Goal: Information Seeking & Learning: Check status

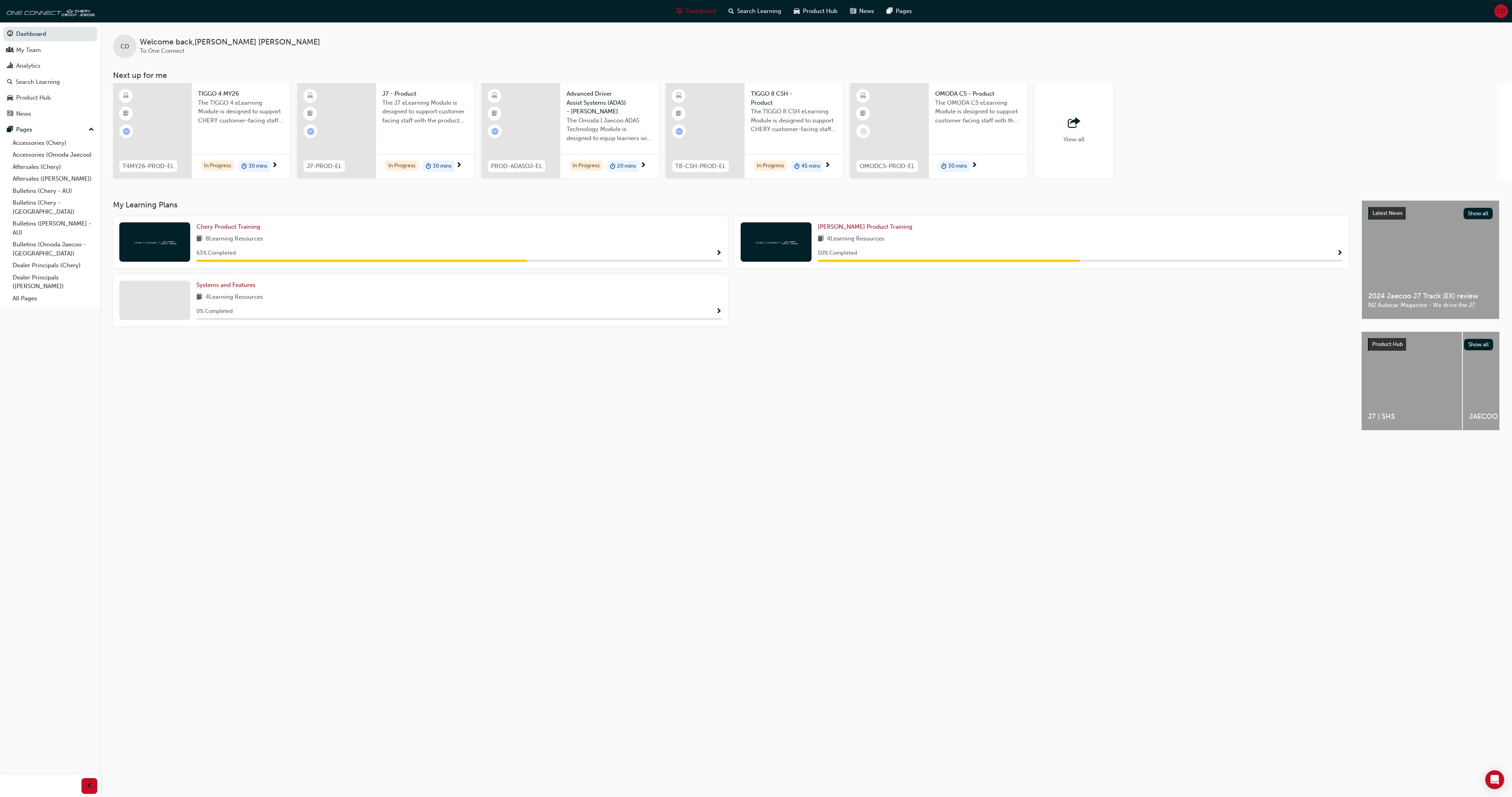
click at [598, 279] on div "My Learning Plans Chery Product Training 8 Learning Resources 63 % Completed Om…" at bounding box center [737, 322] width 1248 height 244
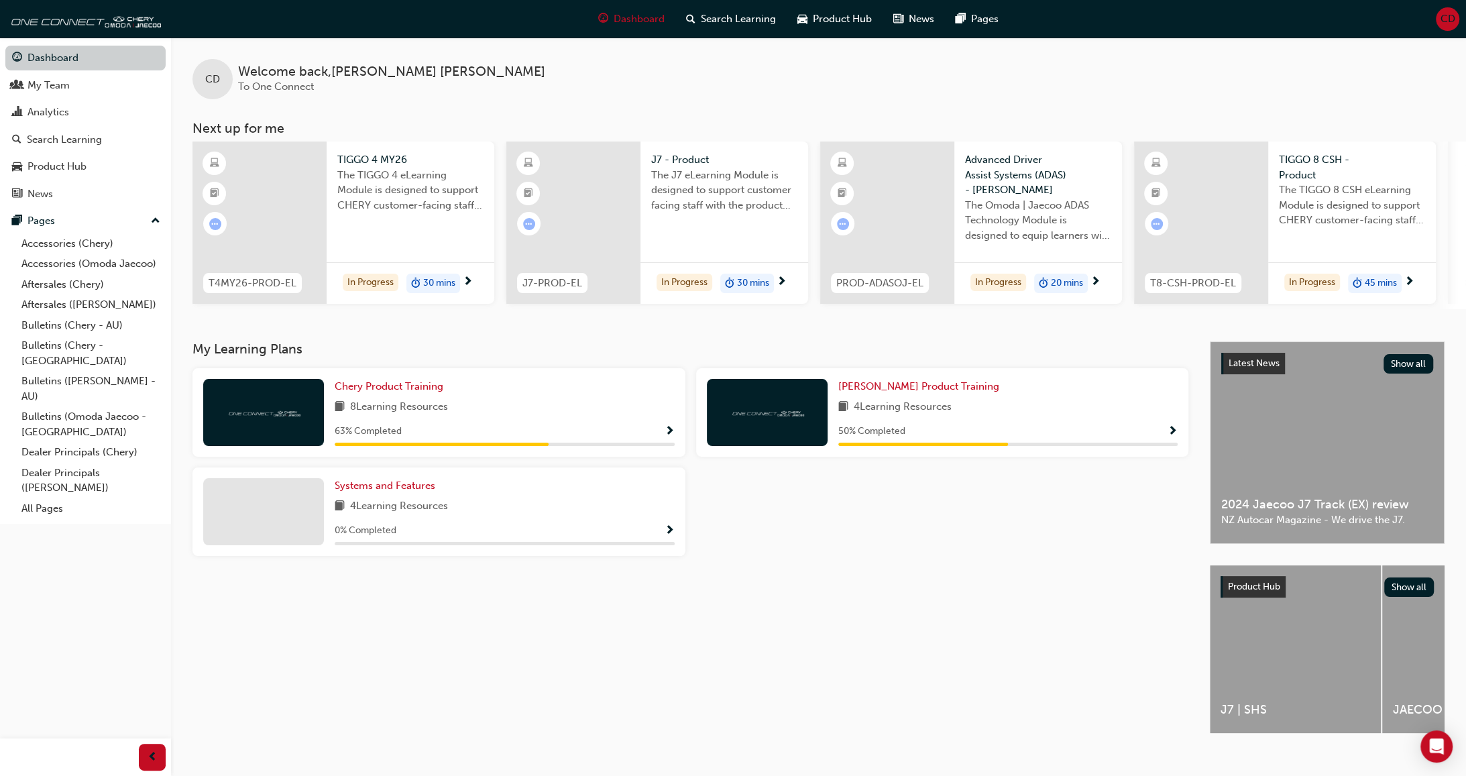
click at [99, 62] on link "Dashboard" at bounding box center [85, 58] width 160 height 25
click at [440, 410] on span "8 Learning Resources" at bounding box center [399, 407] width 98 height 17
click at [667, 435] on span "Show Progress" at bounding box center [670, 432] width 10 height 12
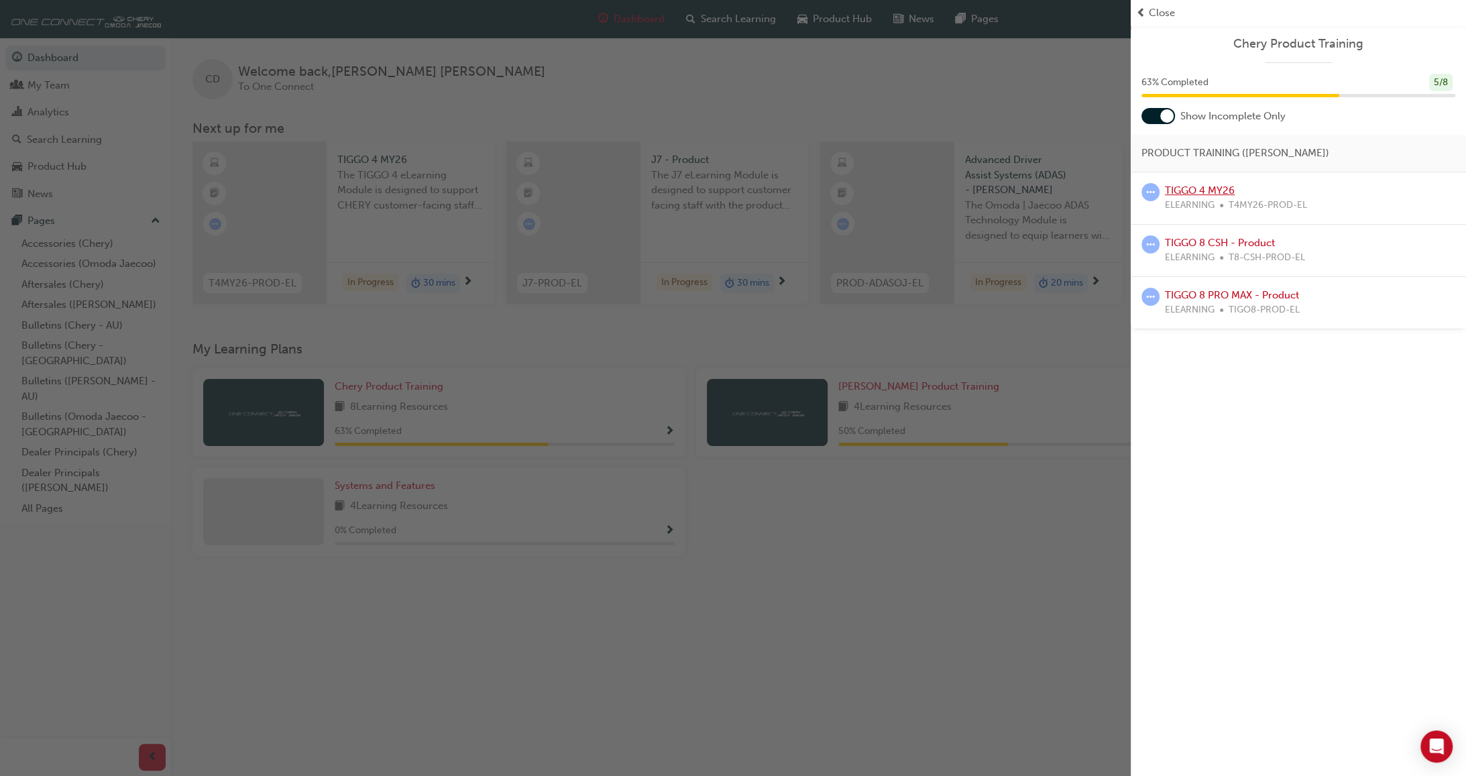
click at [1019, 188] on link "TIGGO 4 MY26" at bounding box center [1200, 190] width 70 height 12
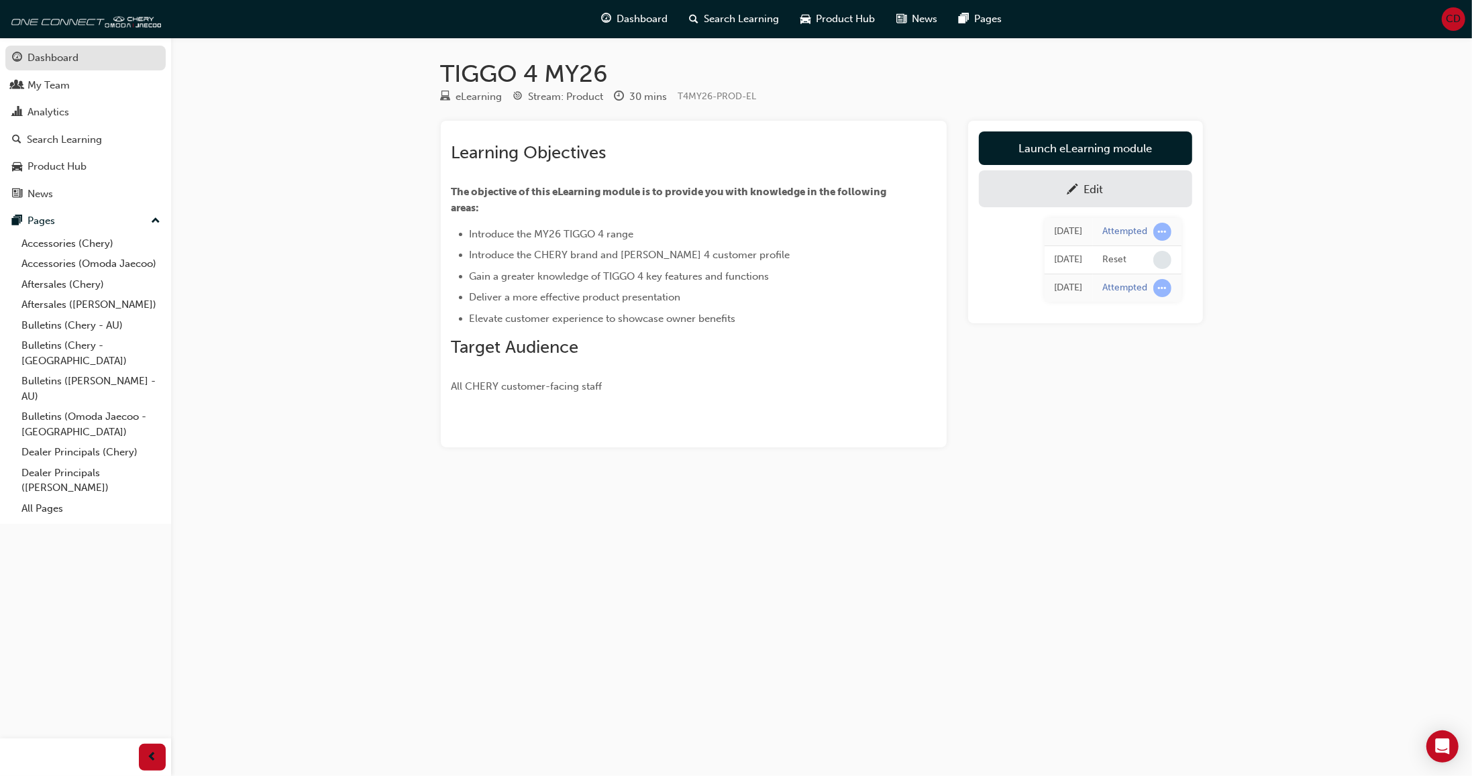
click at [78, 62] on div "Dashboard" at bounding box center [85, 58] width 147 height 17
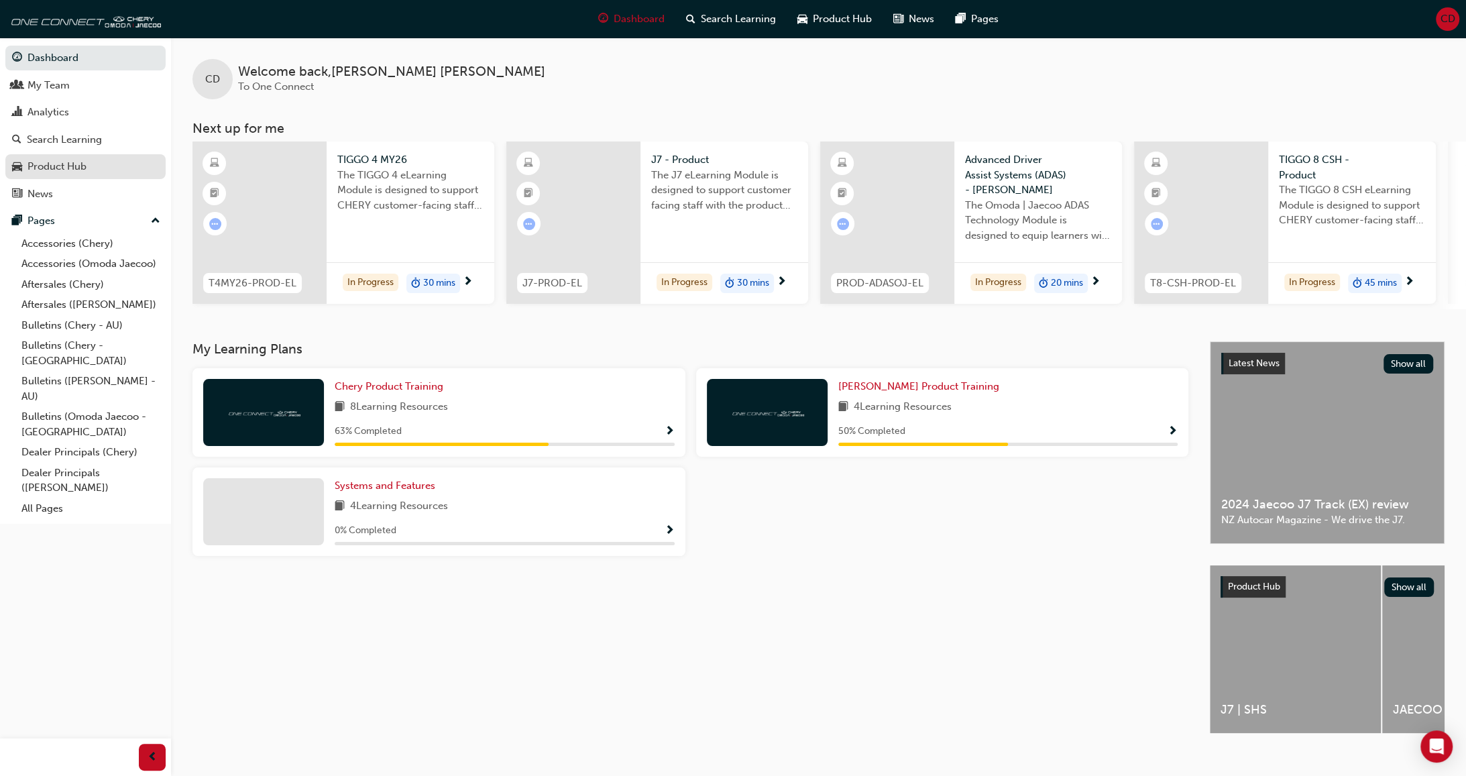
click at [66, 169] on div "Product Hub" at bounding box center [57, 166] width 59 height 15
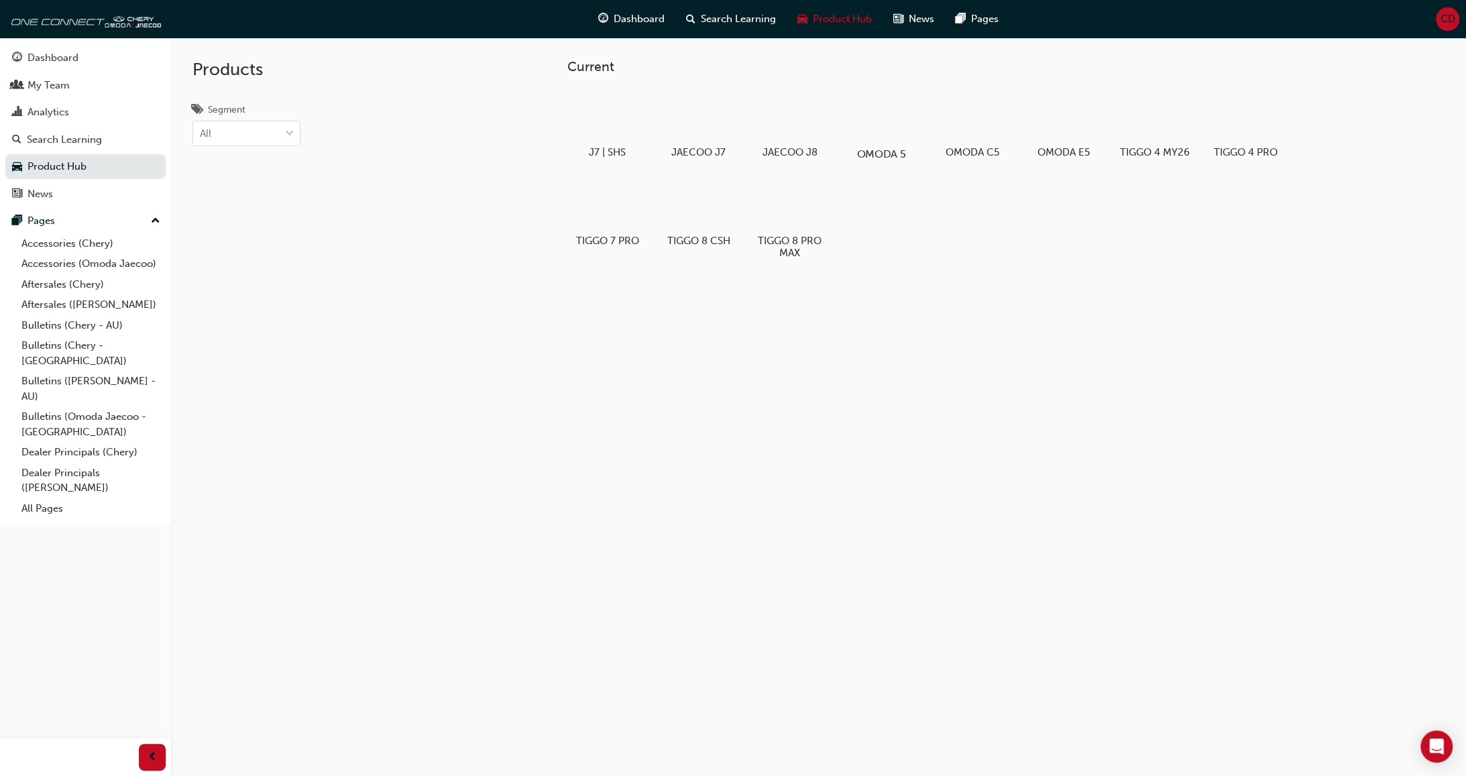
click at [890, 121] on div at bounding box center [881, 116] width 74 height 54
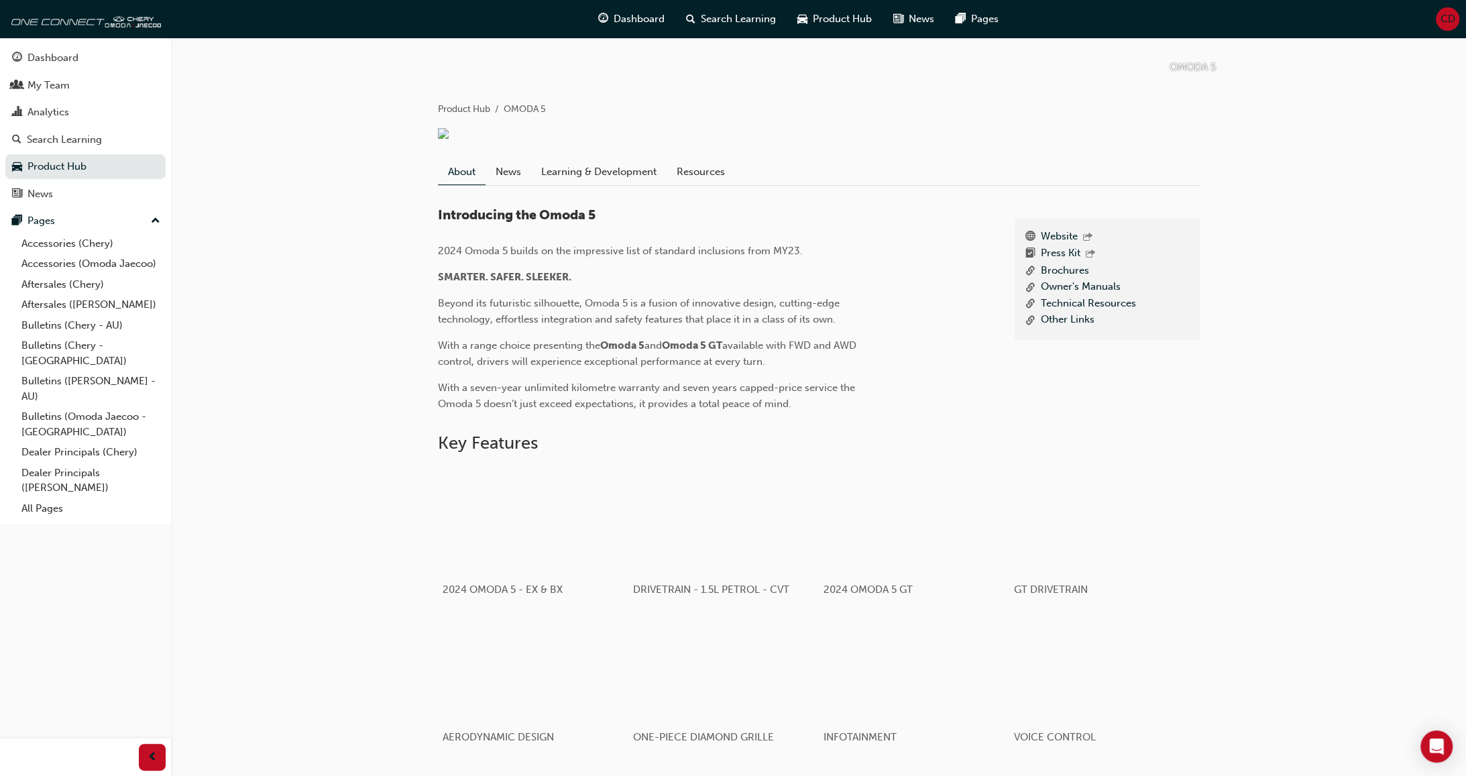
scroll to position [229, 0]
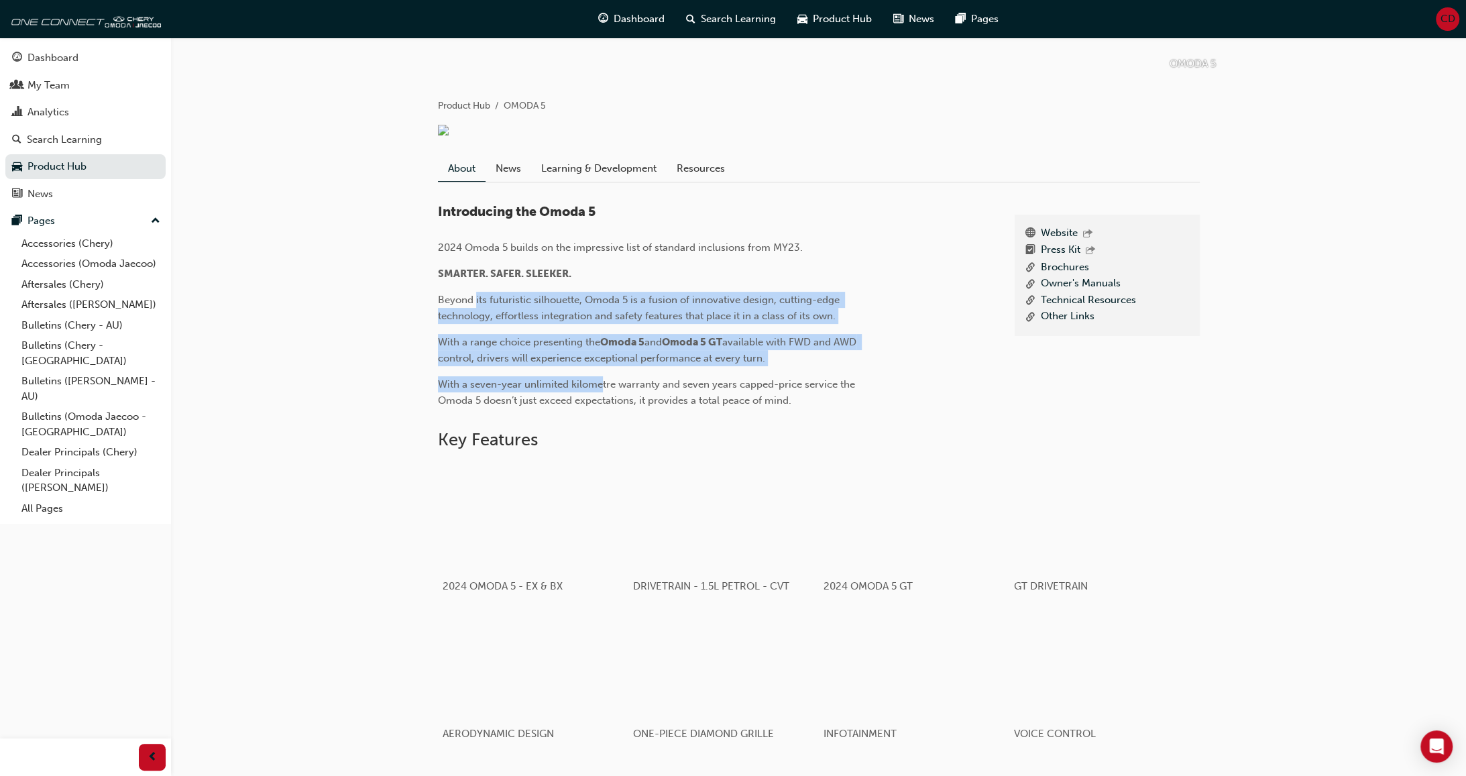
drag, startPoint x: 485, startPoint y: 315, endPoint x: 602, endPoint y: 382, distance: 135.2
click at [602, 382] on div "Introducing the Omoda 5 2024 Omoda 5 builds on the impressive list of standard …" at bounding box center [656, 306] width 436 height 205
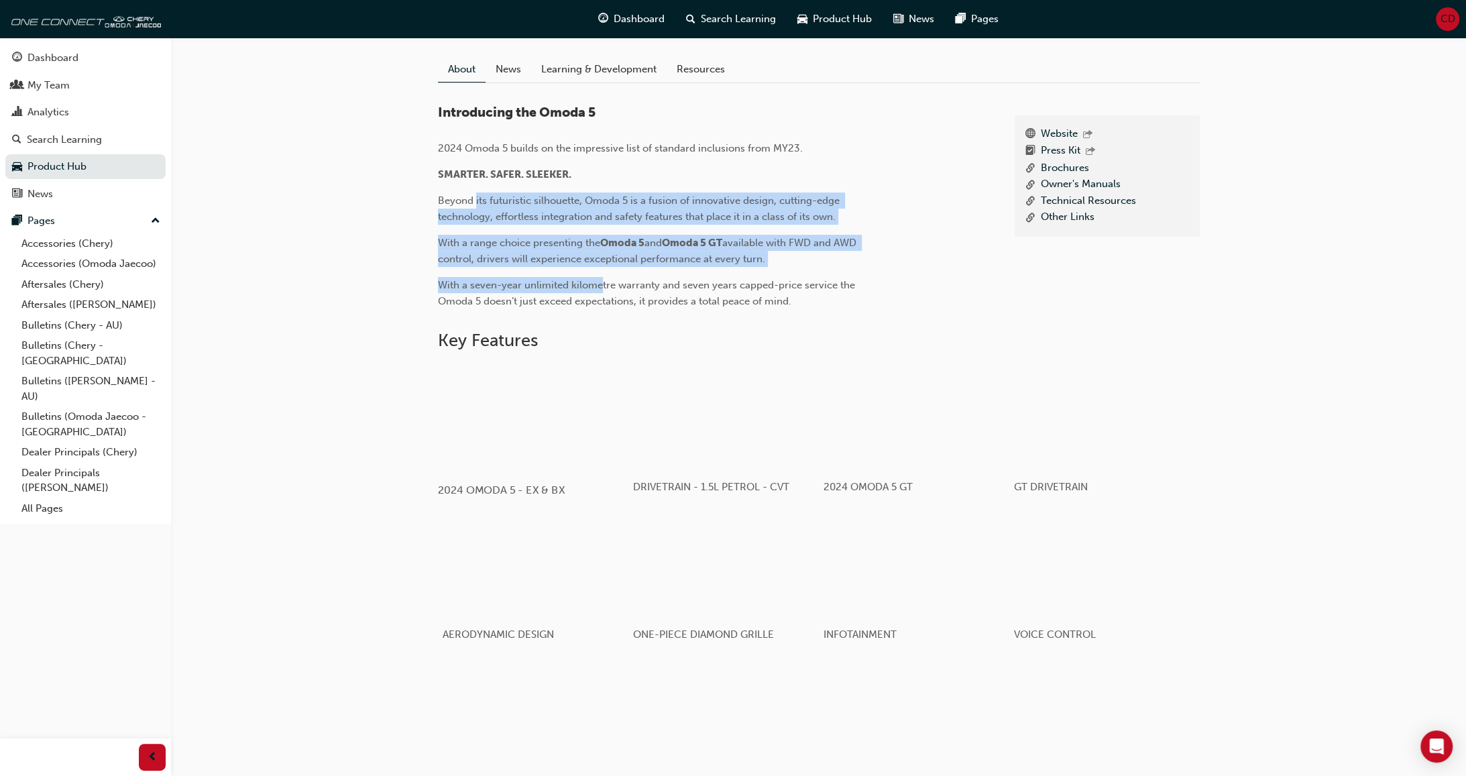
scroll to position [345, 0]
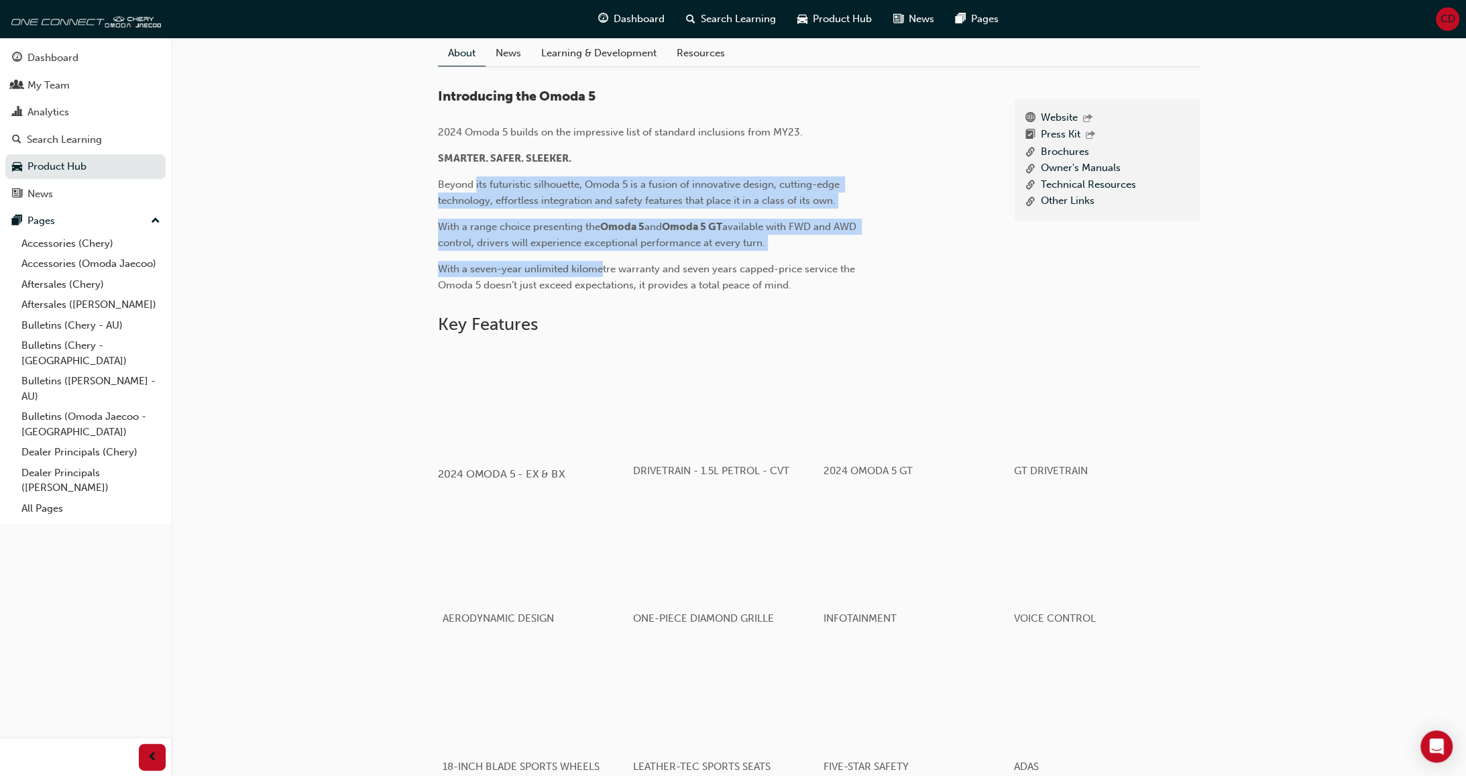
click at [559, 396] on div "button" at bounding box center [532, 400] width 191 height 107
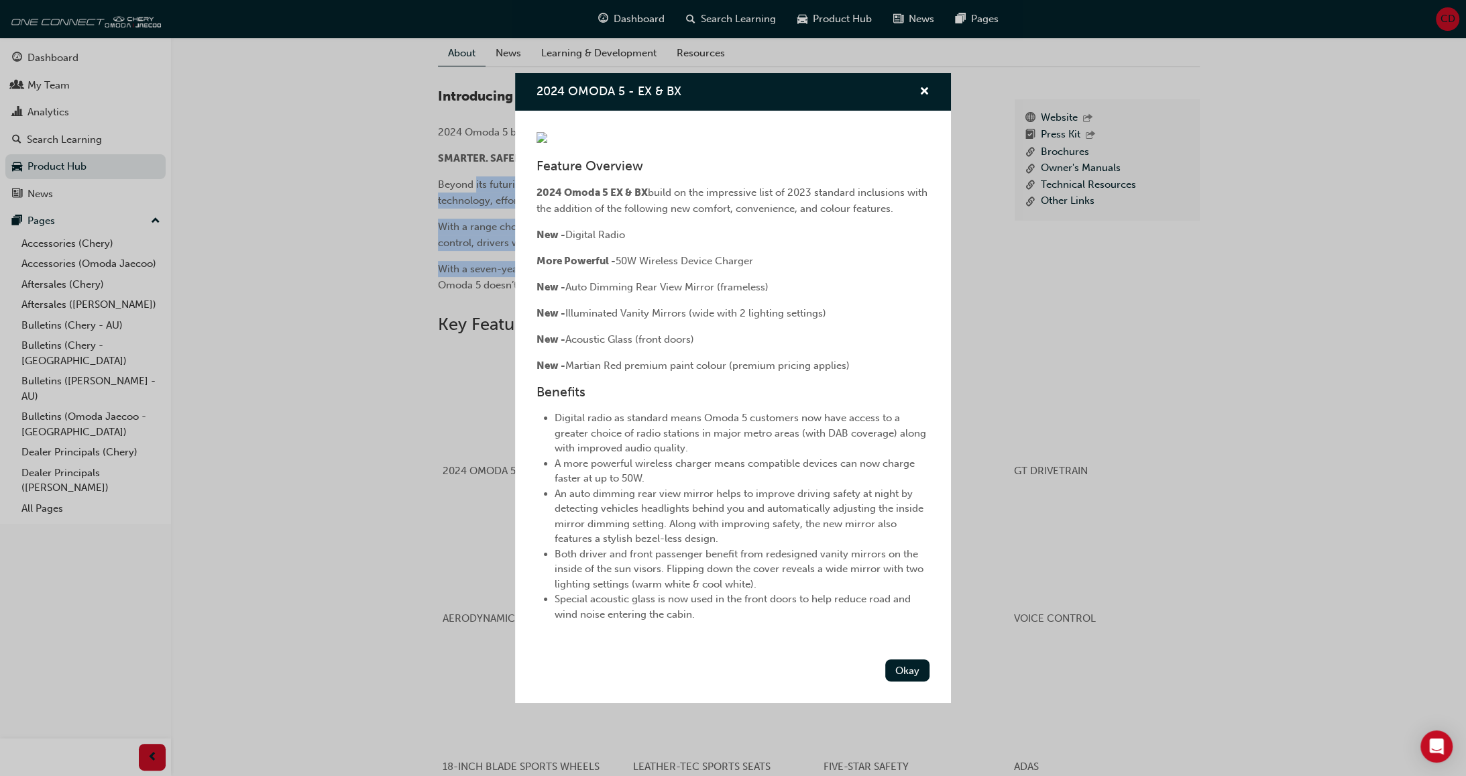
scroll to position [0, 0]
click at [921, 87] on span "cross-icon" at bounding box center [925, 93] width 10 height 12
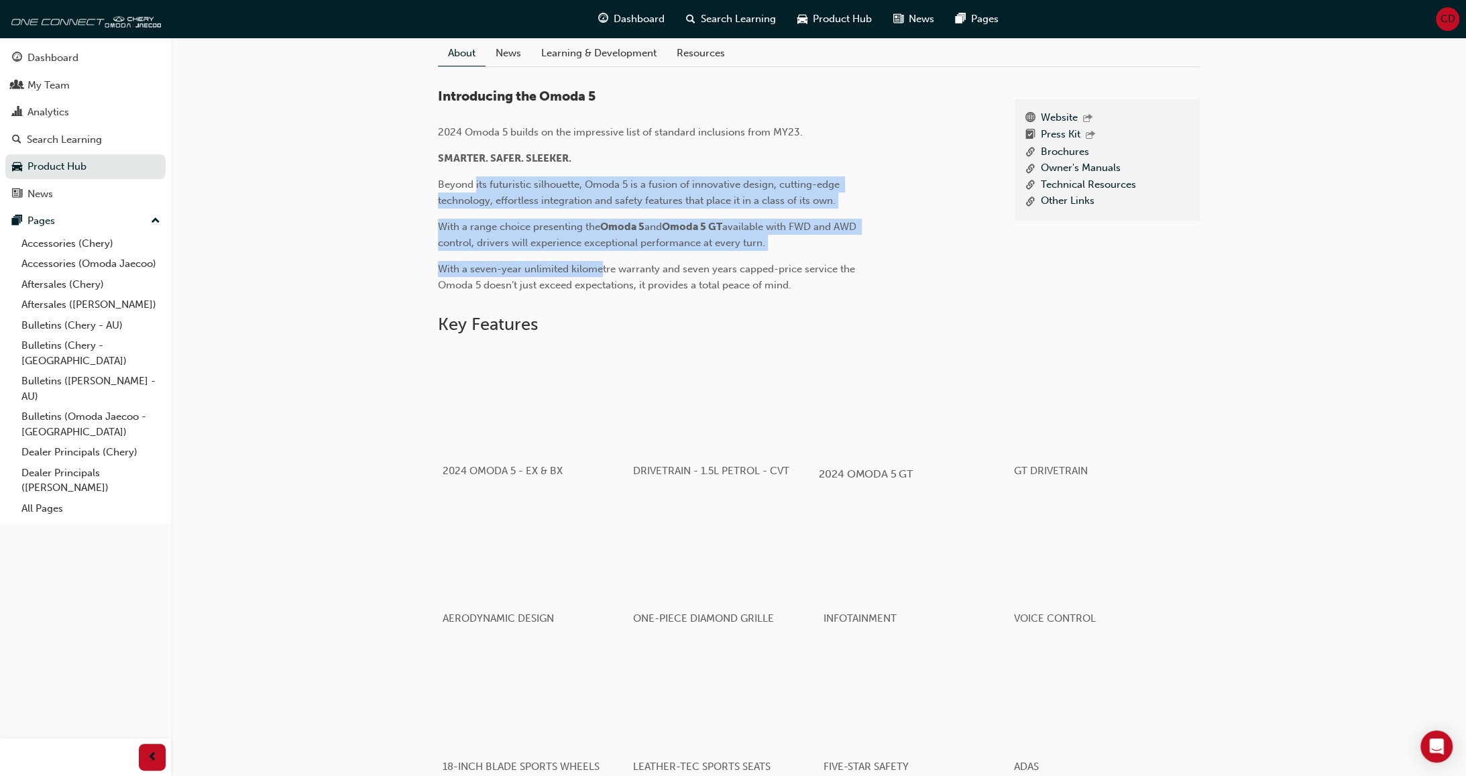
click at [900, 394] on div "button" at bounding box center [913, 400] width 191 height 107
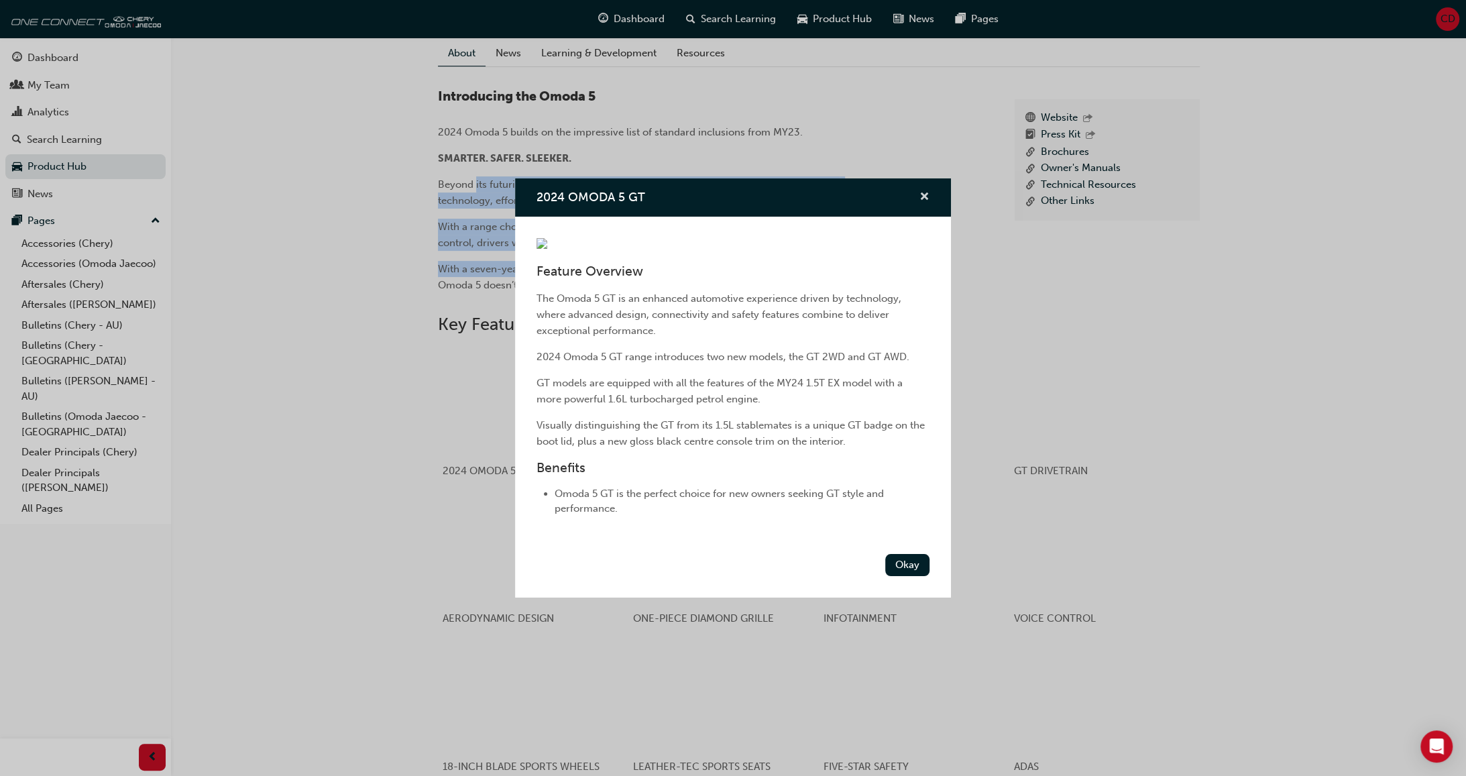
click at [924, 192] on span "cross-icon" at bounding box center [925, 198] width 10 height 12
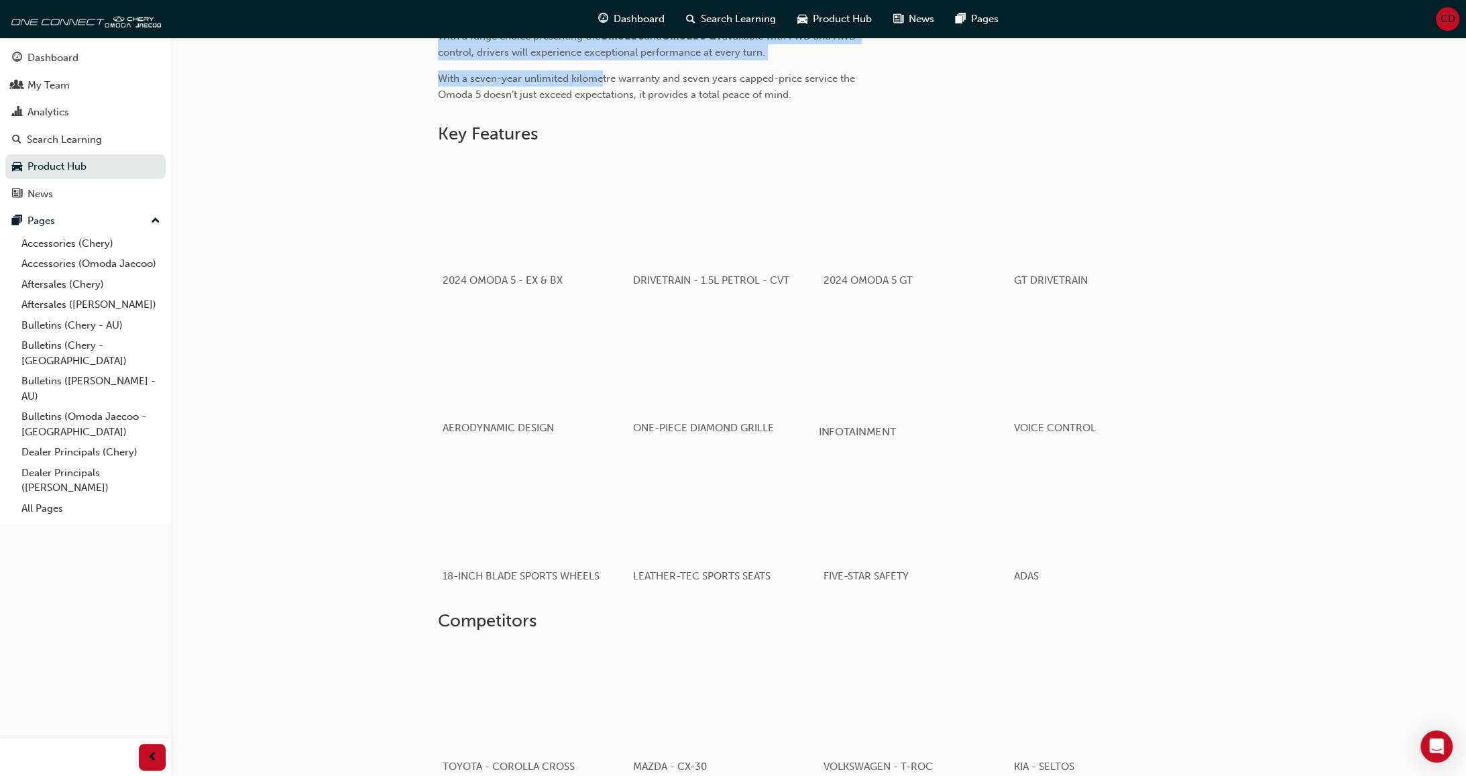
scroll to position [537, 0]
click at [911, 390] on div "button" at bounding box center [913, 356] width 191 height 107
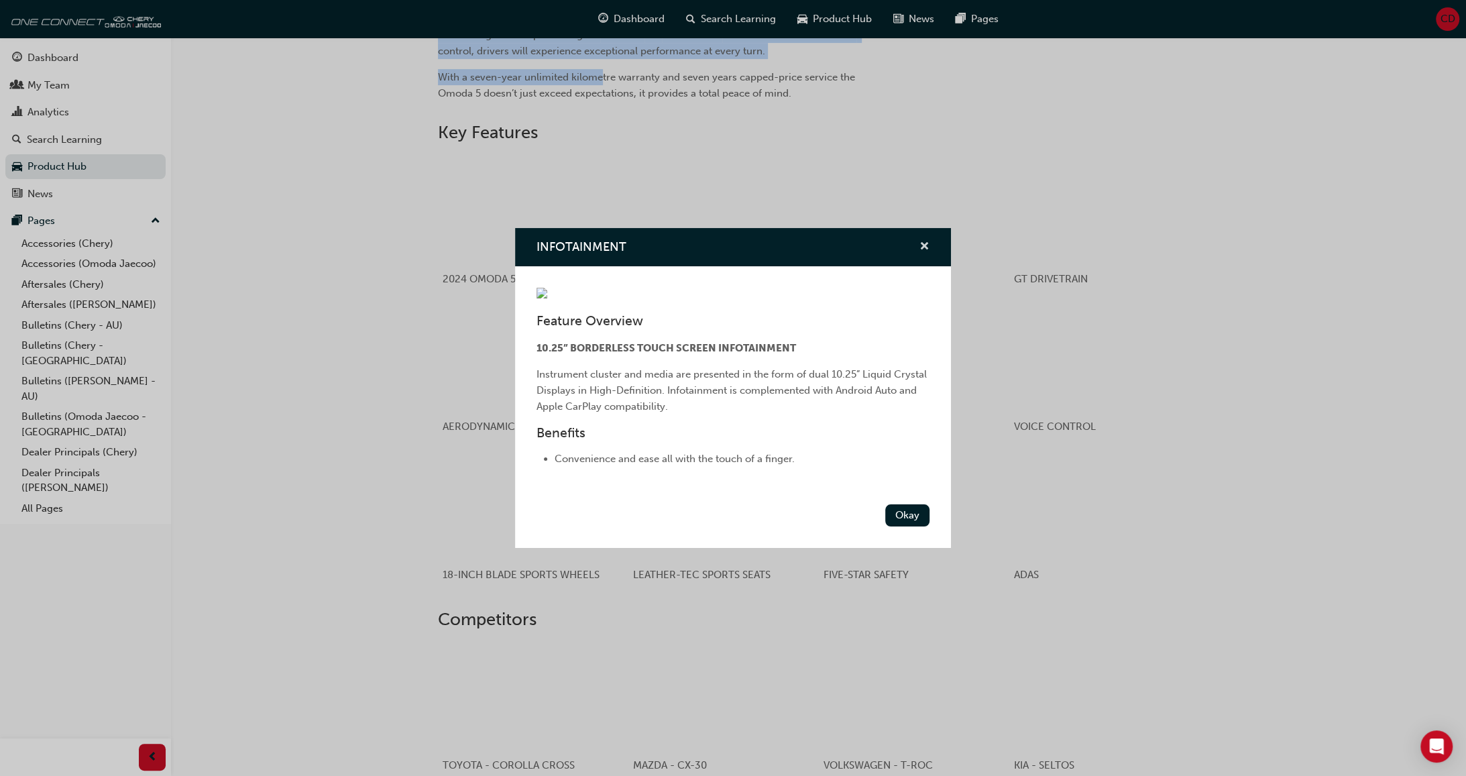
click at [925, 241] on span "cross-icon" at bounding box center [925, 247] width 10 height 12
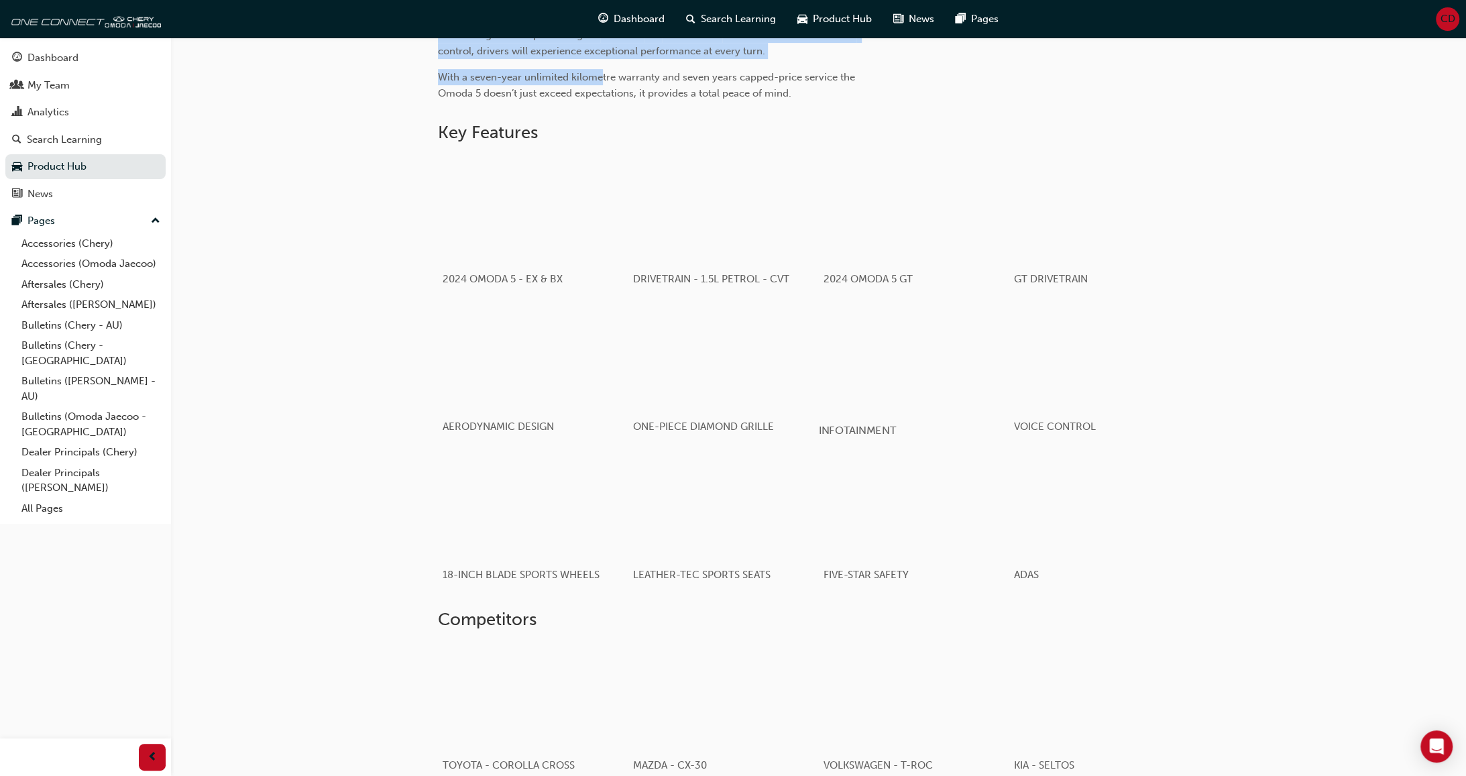
click at [959, 409] on div "button" at bounding box center [913, 356] width 191 height 107
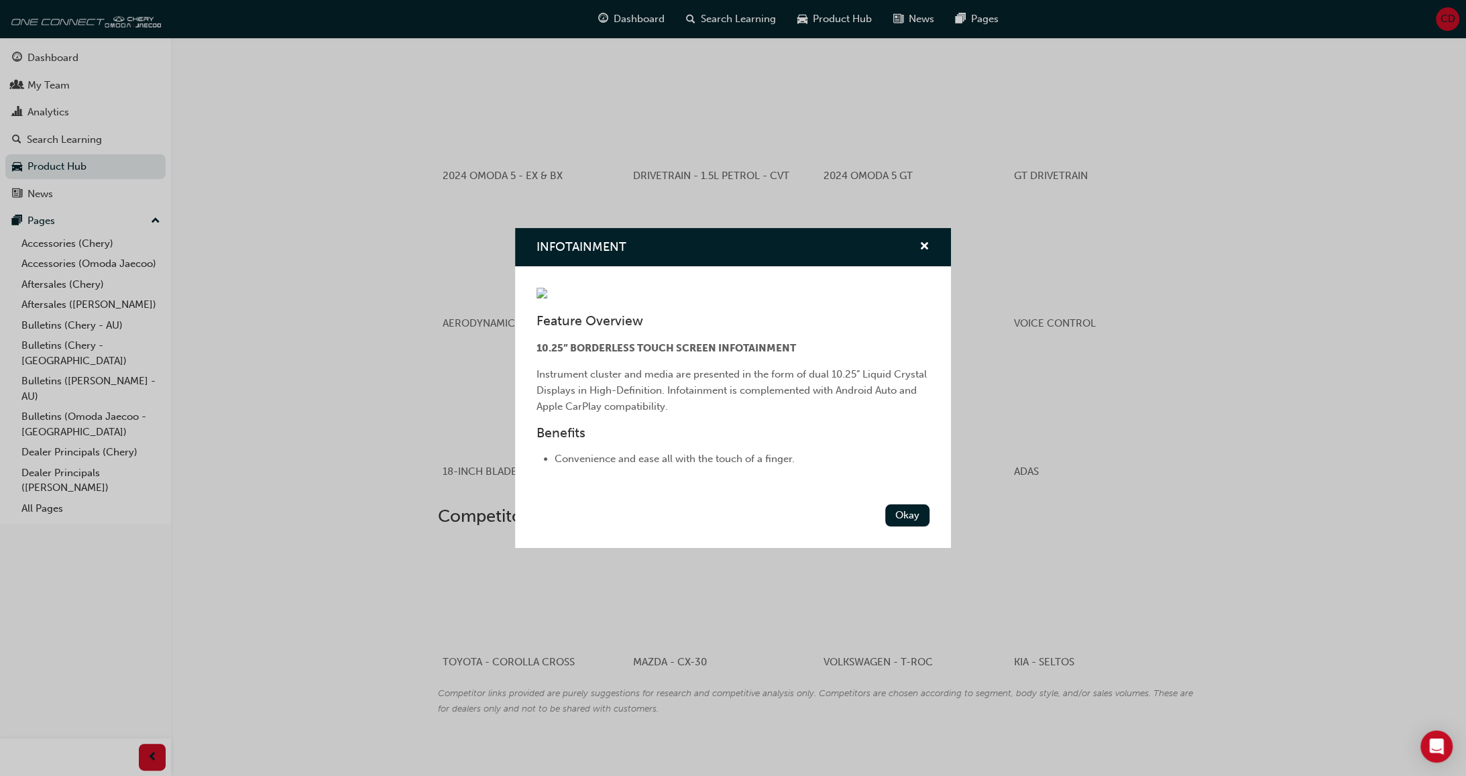
scroll to position [651, 0]
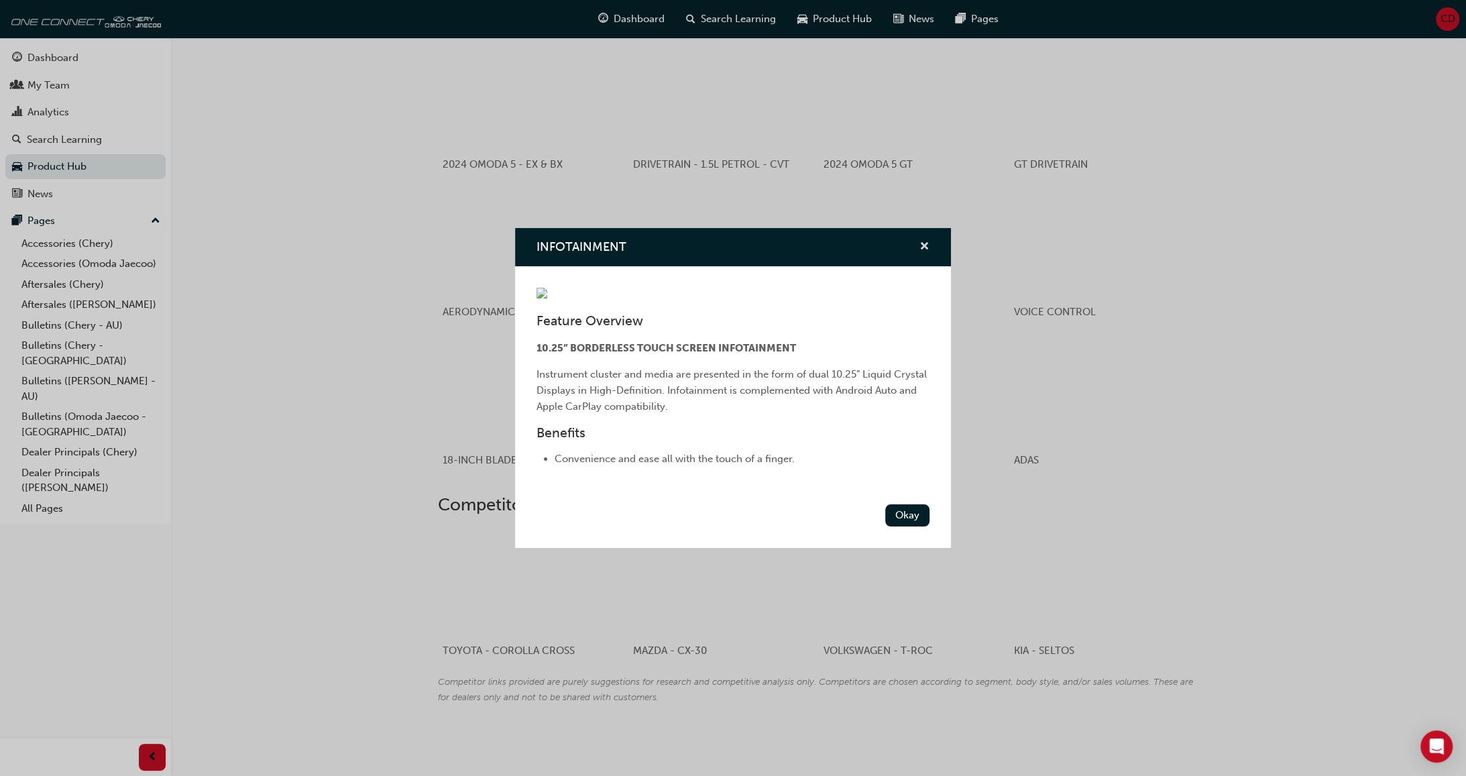
click at [921, 241] on span "cross-icon" at bounding box center [925, 247] width 10 height 12
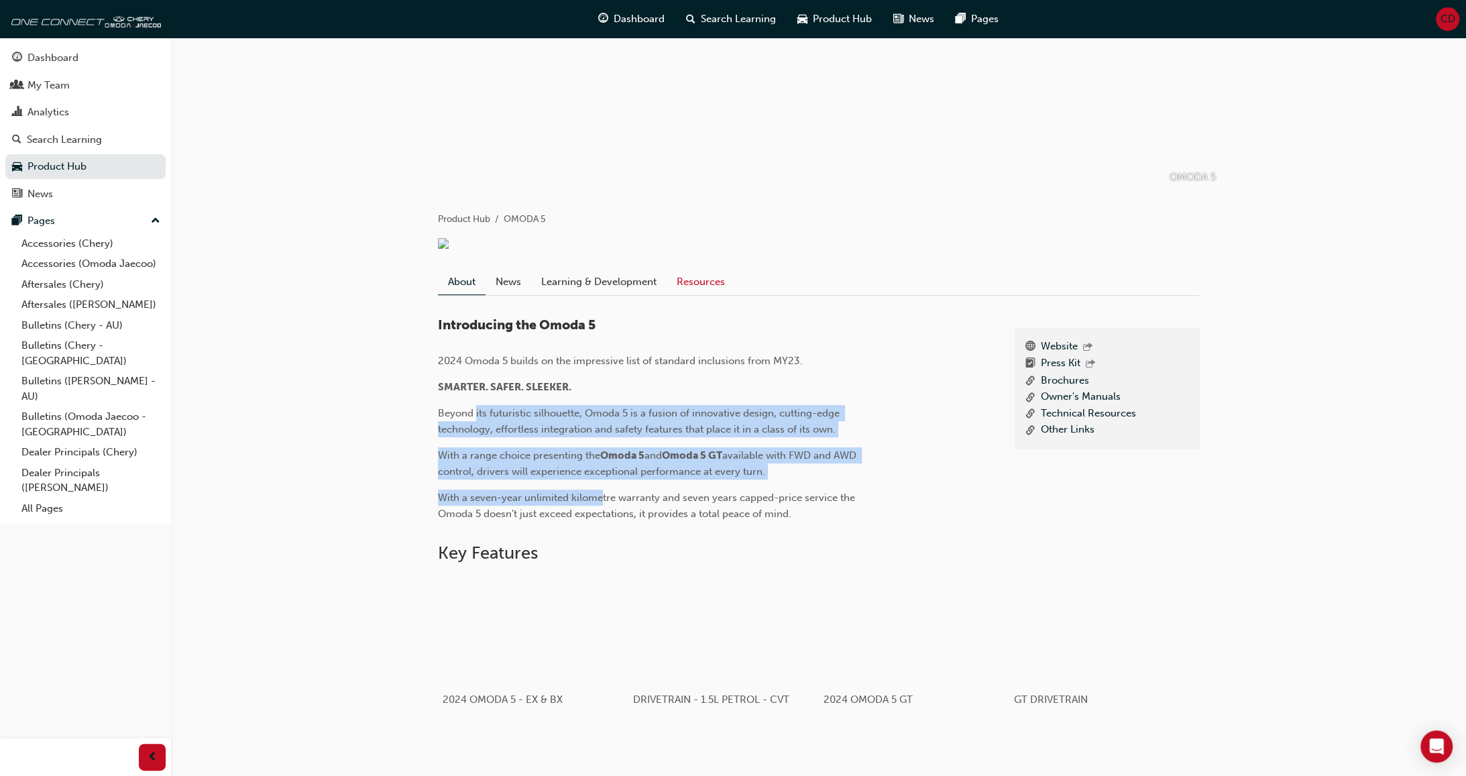
scroll to position [115, 0]
click at [577, 296] on link "Learning & Development" at bounding box center [599, 282] width 136 height 25
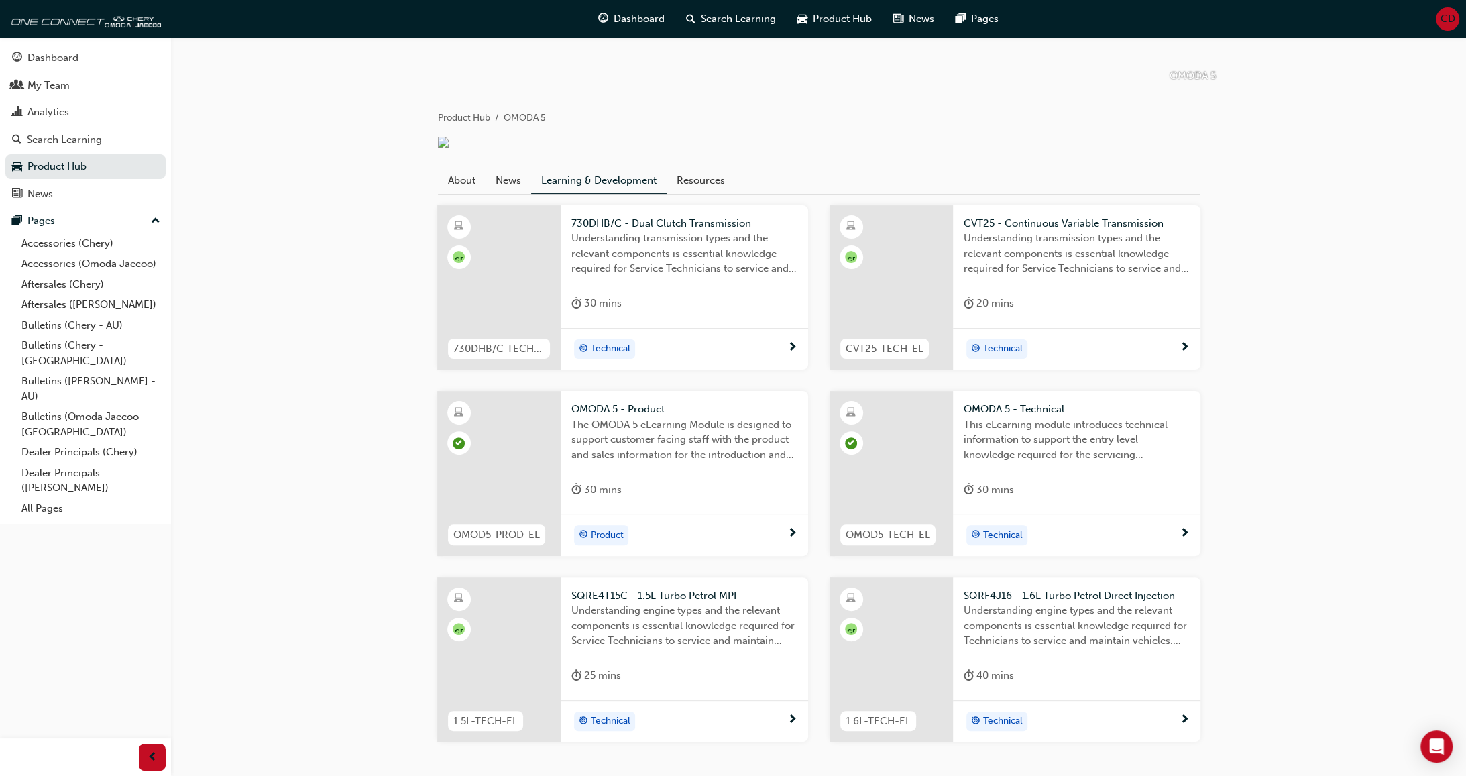
scroll to position [229, 0]
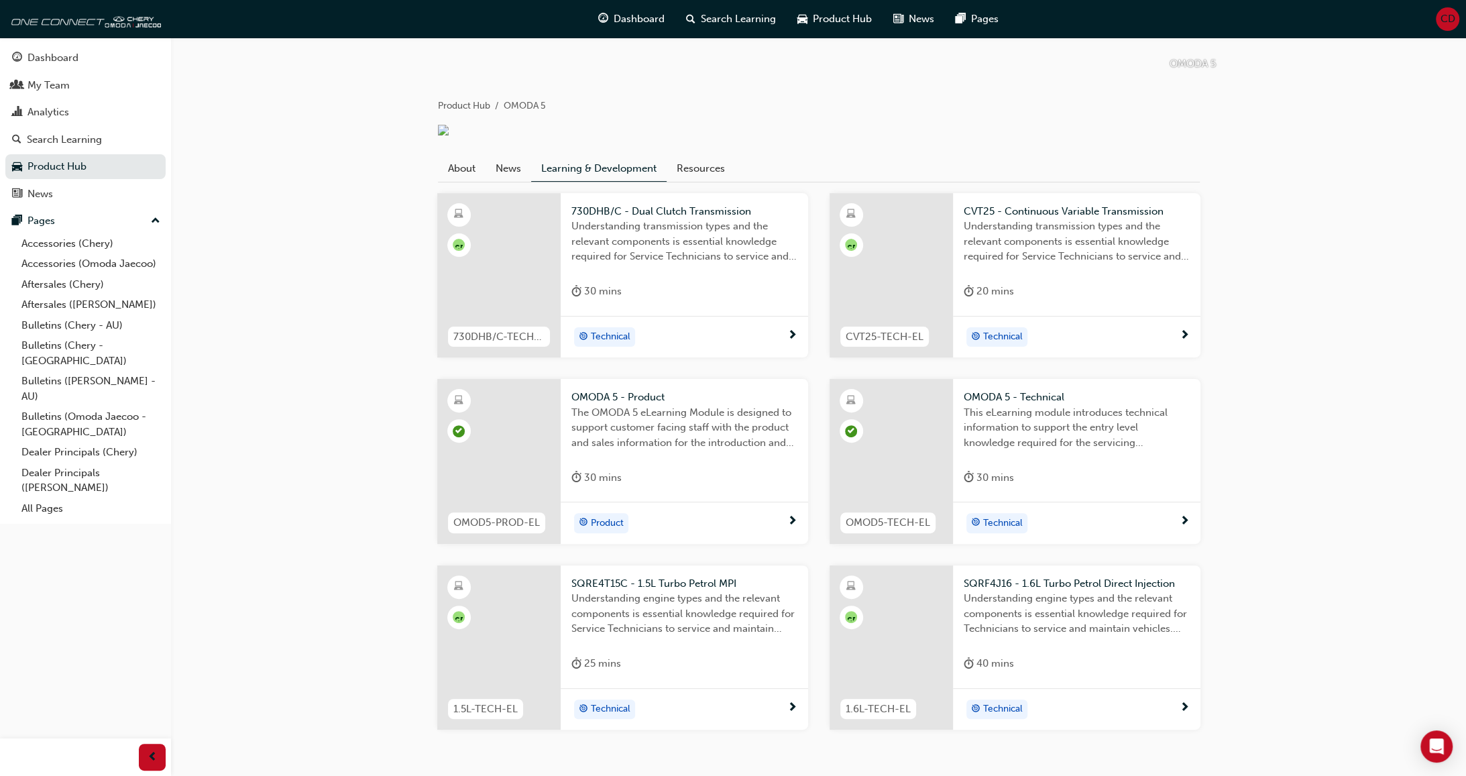
click at [633, 451] on span "The OMODA 5 eLearning Module is designed to support customer facing staff with …" at bounding box center [685, 428] width 226 height 46
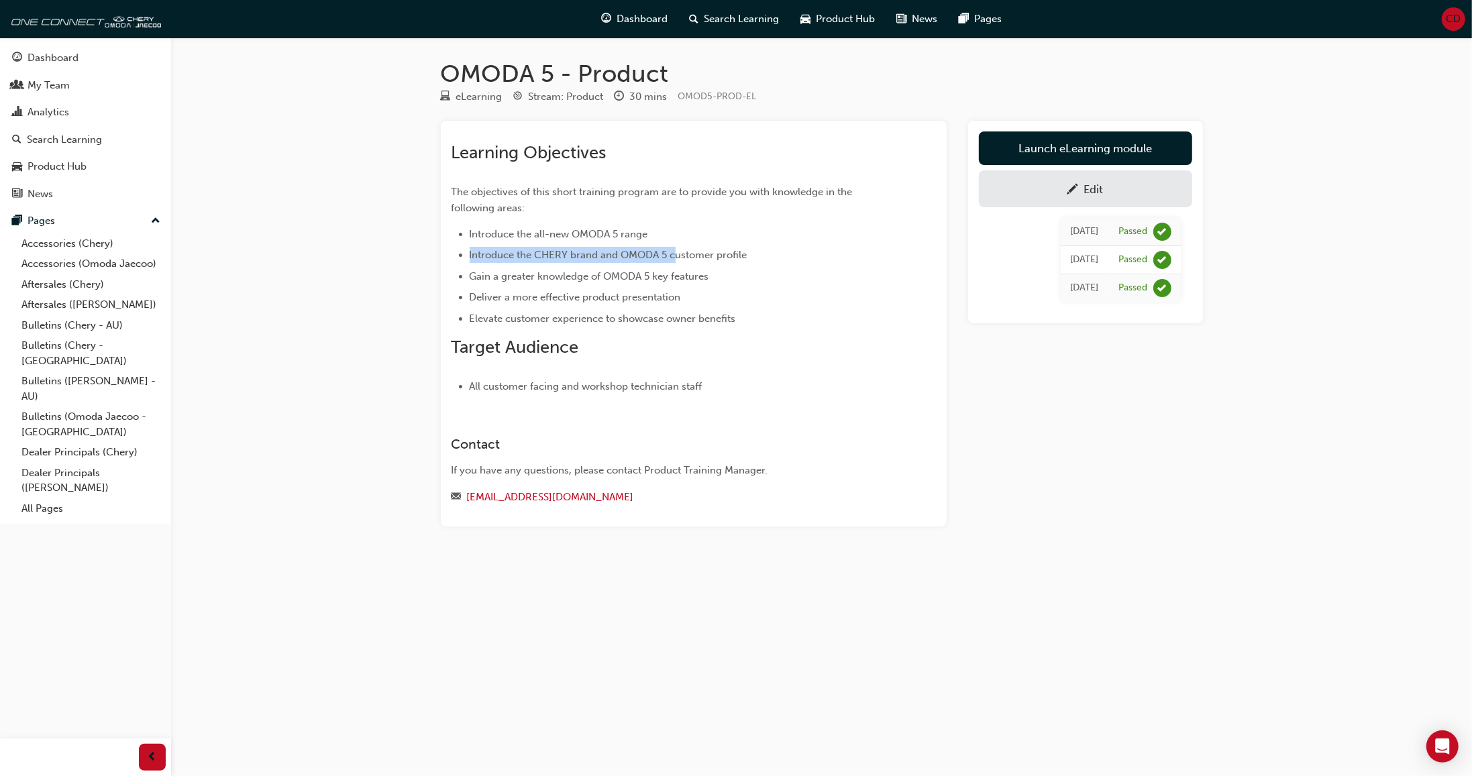
drag, startPoint x: 660, startPoint y: 220, endPoint x: 676, endPoint y: 257, distance: 40.0
click at [674, 255] on div "Learning Objectives The objectives of this short training program are to provid…" at bounding box center [669, 268] width 436 height 252
click at [722, 272] on li "Gain a greater knowledge of OMODA 5 key features" at bounding box center [679, 276] width 418 height 16
click at [1019, 148] on link "Launch eLearning module" at bounding box center [1085, 148] width 213 height 34
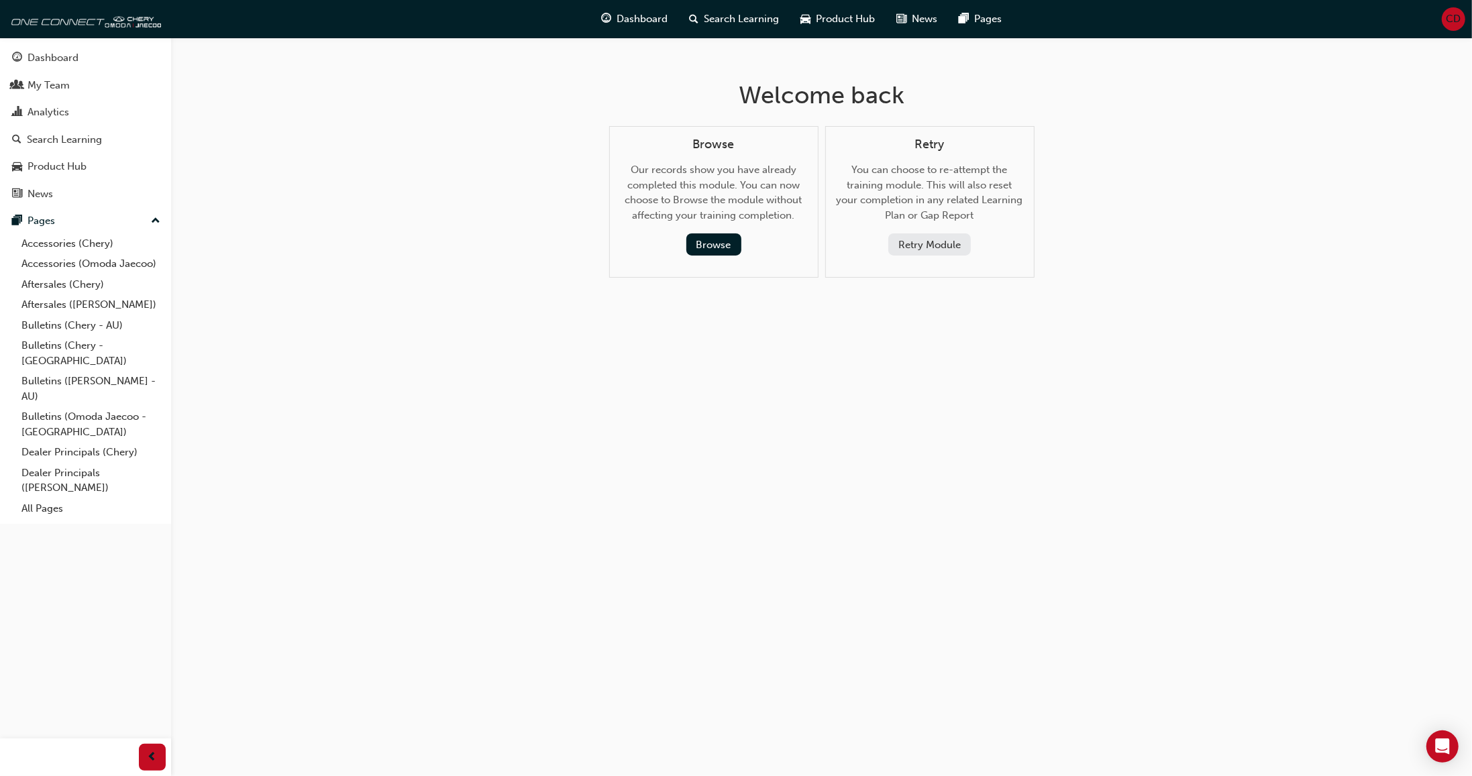
click at [928, 248] on button "Retry Module" at bounding box center [929, 244] width 83 height 22
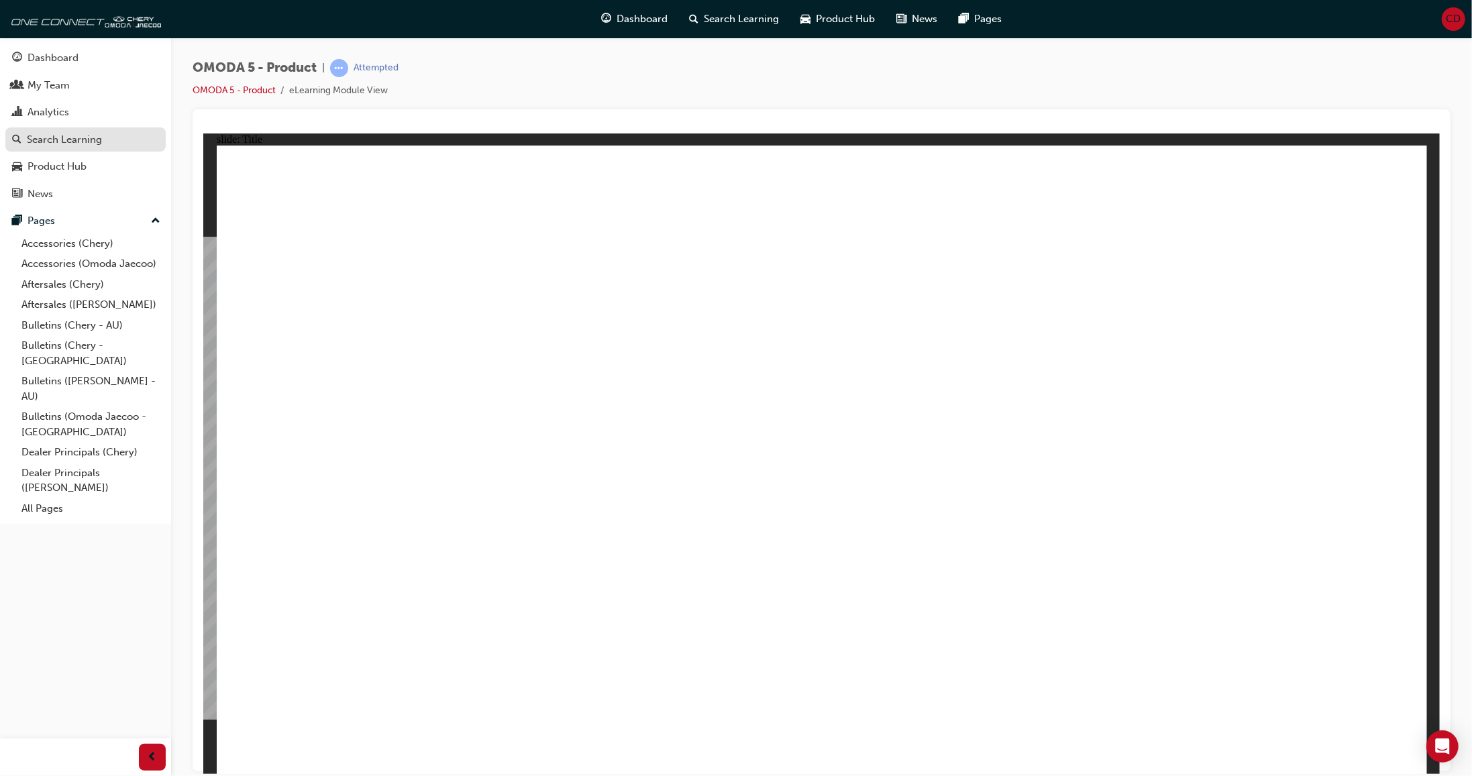
click at [78, 143] on div "Search Learning" at bounding box center [64, 139] width 75 height 15
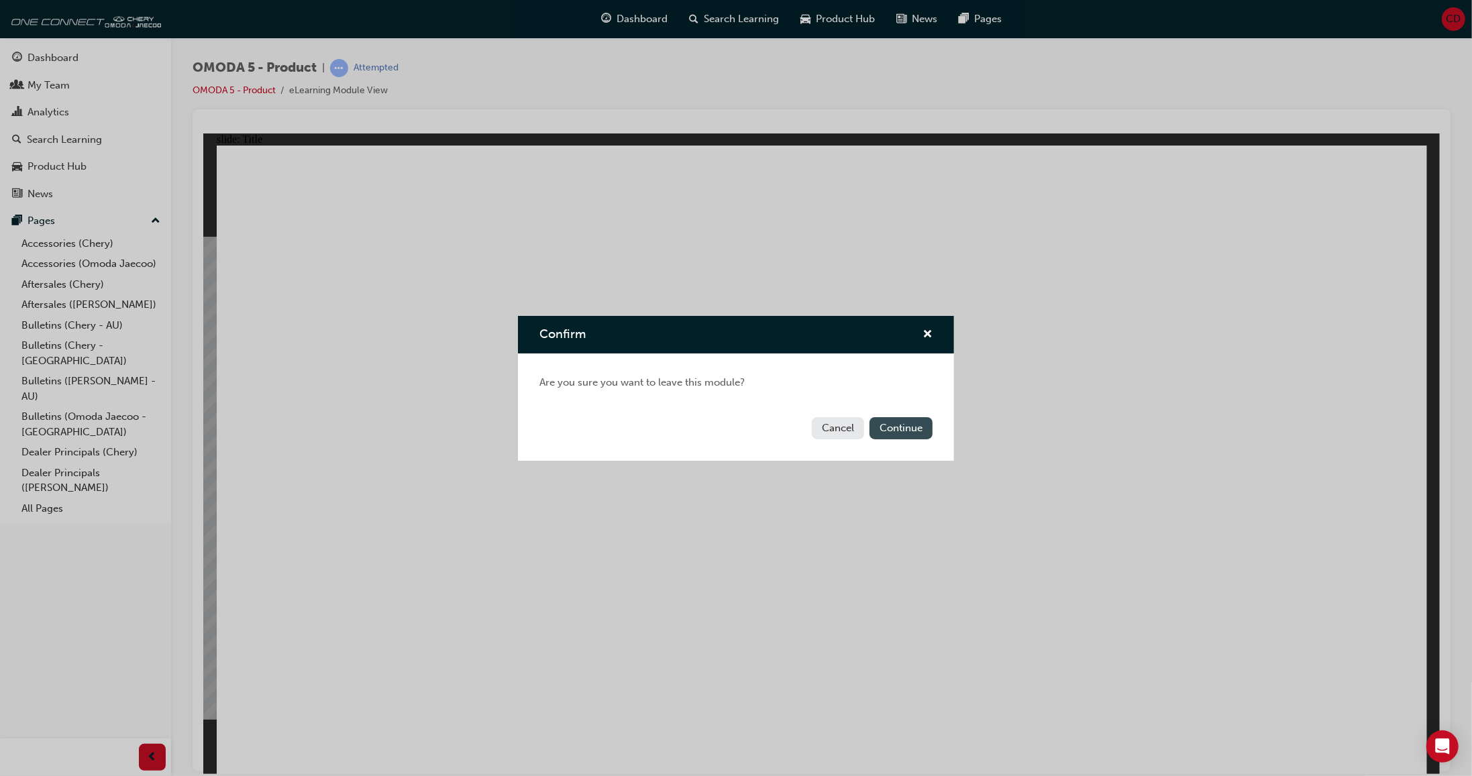
click at [886, 430] on button "Continue" at bounding box center [900, 428] width 63 height 22
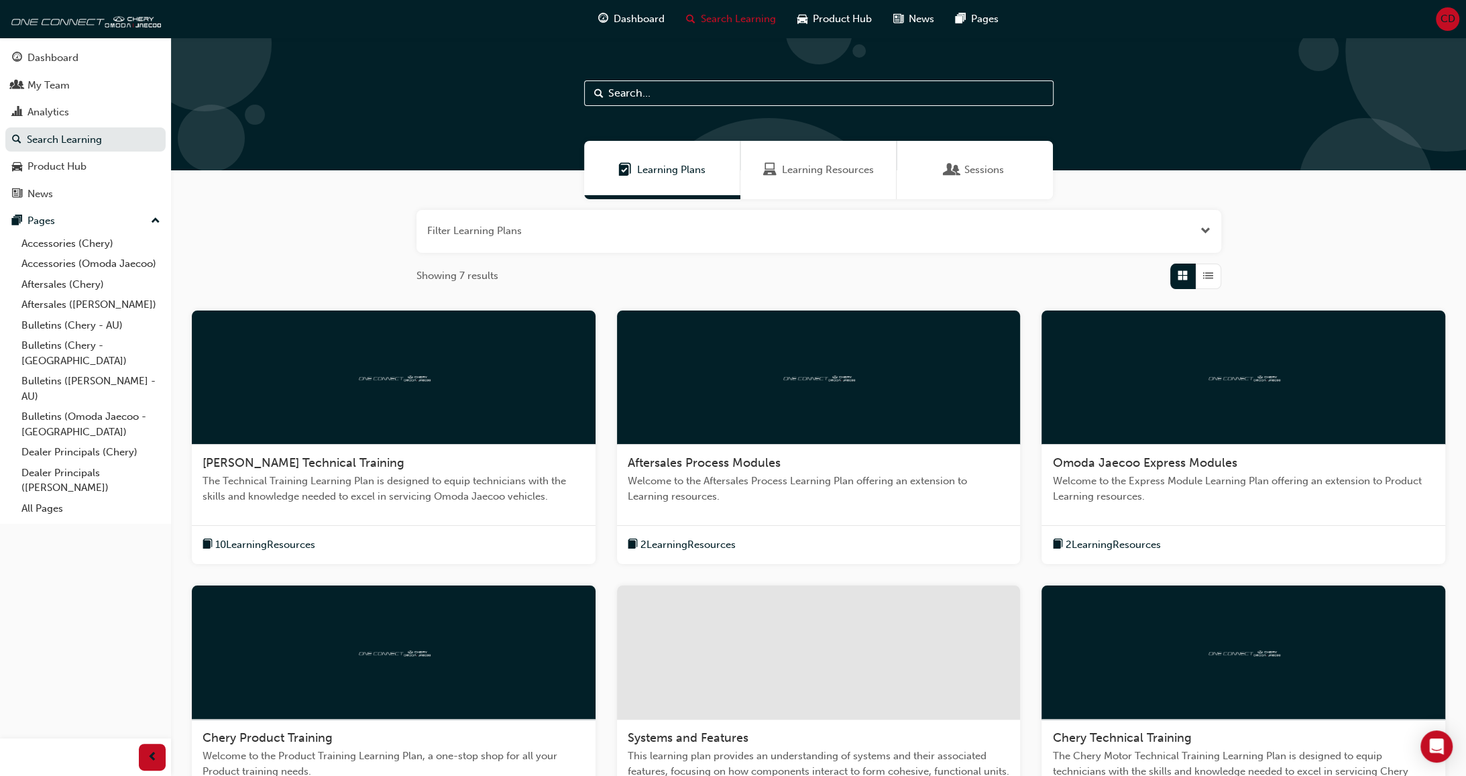
click at [830, 170] on span "Learning Resources" at bounding box center [828, 169] width 92 height 15
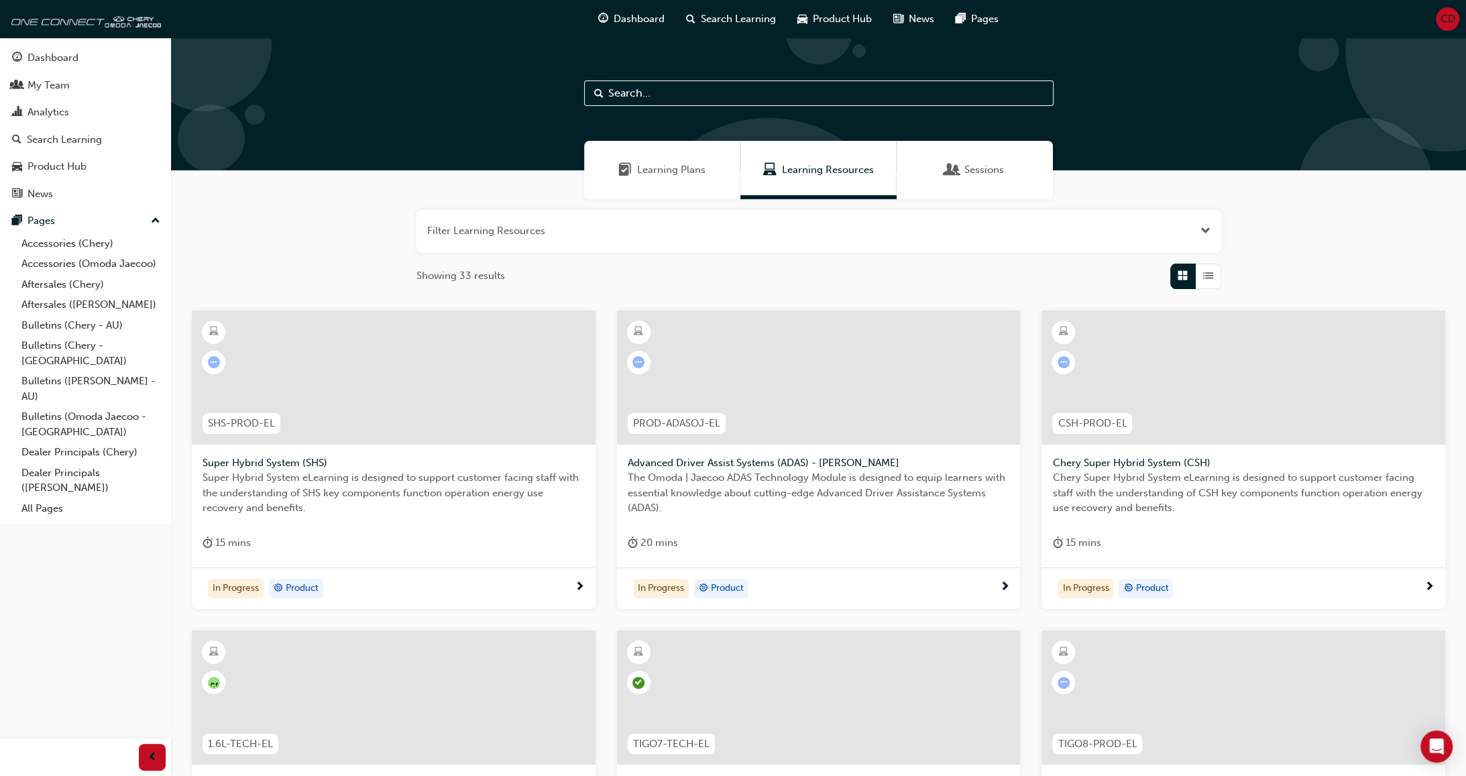
scroll to position [38, 0]
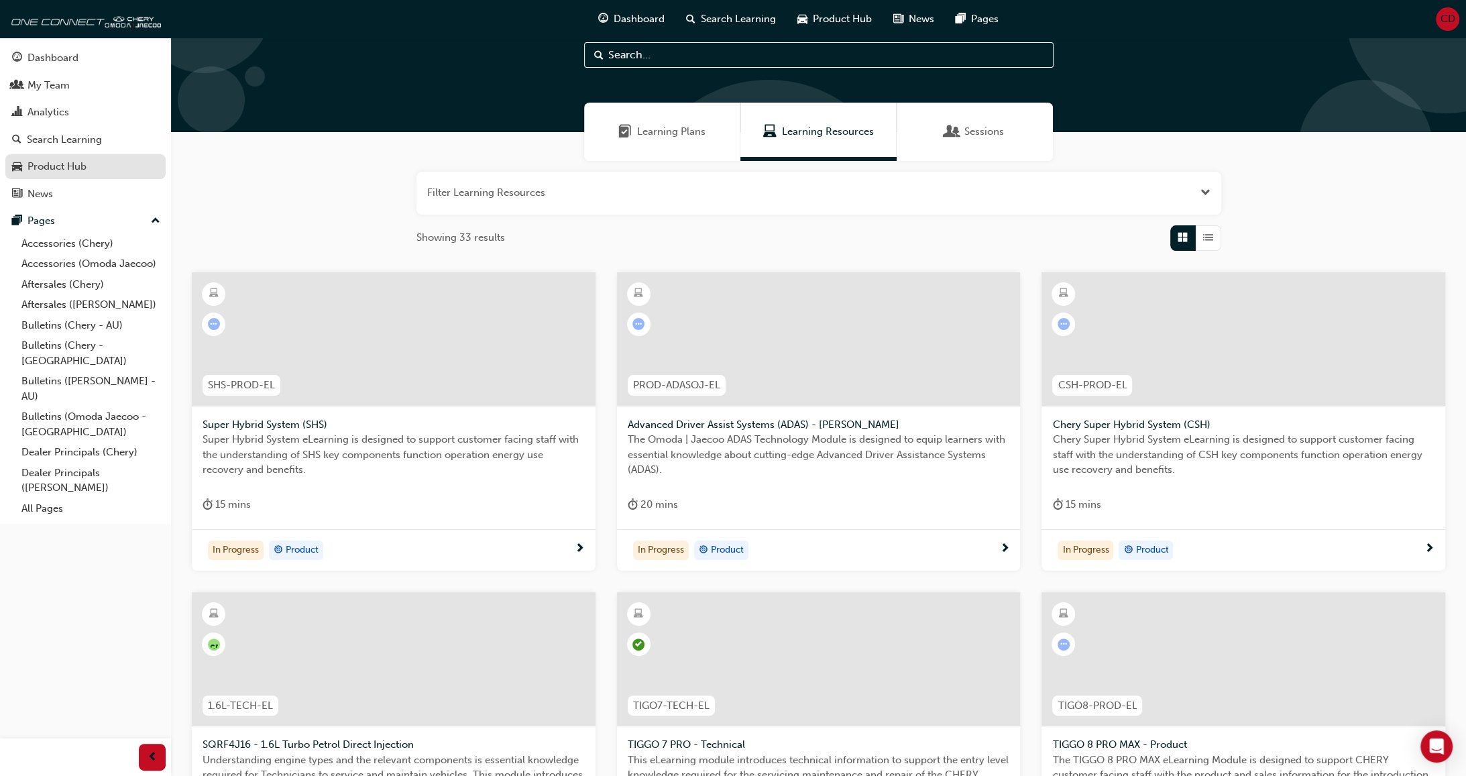
click at [23, 172] on div "Product Hub" at bounding box center [85, 166] width 147 height 17
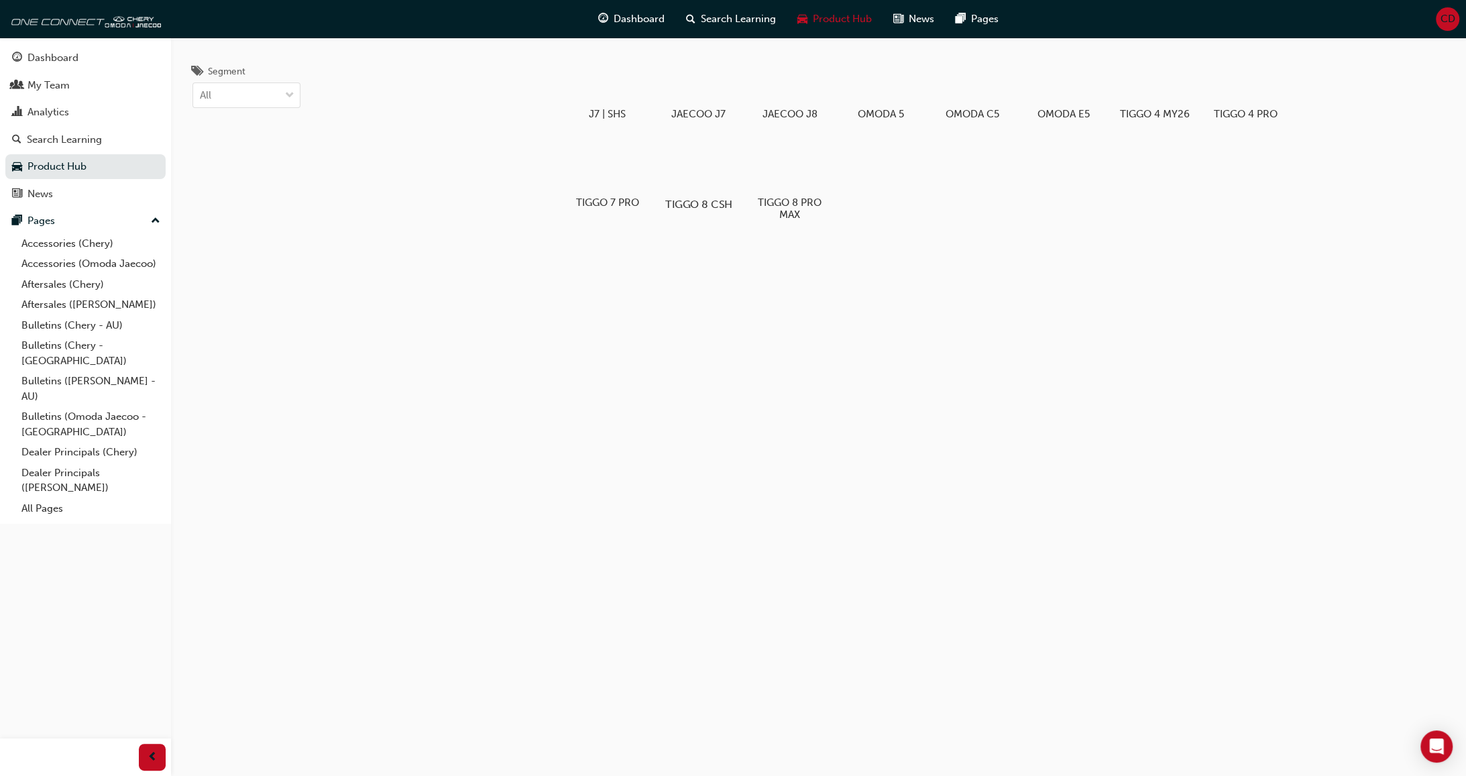
click at [700, 162] on div at bounding box center [698, 166] width 74 height 54
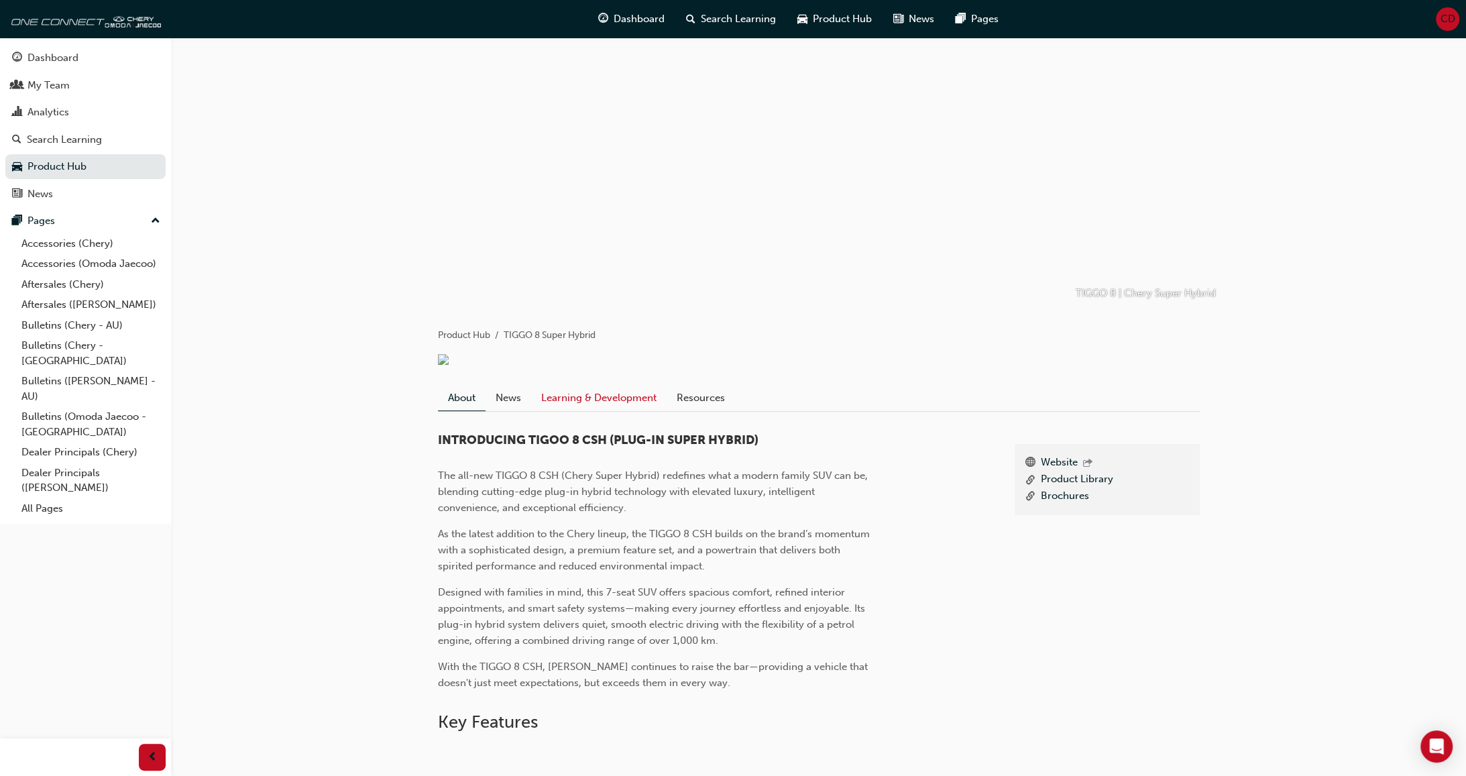
click at [616, 411] on link "Learning & Development" at bounding box center [599, 397] width 136 height 25
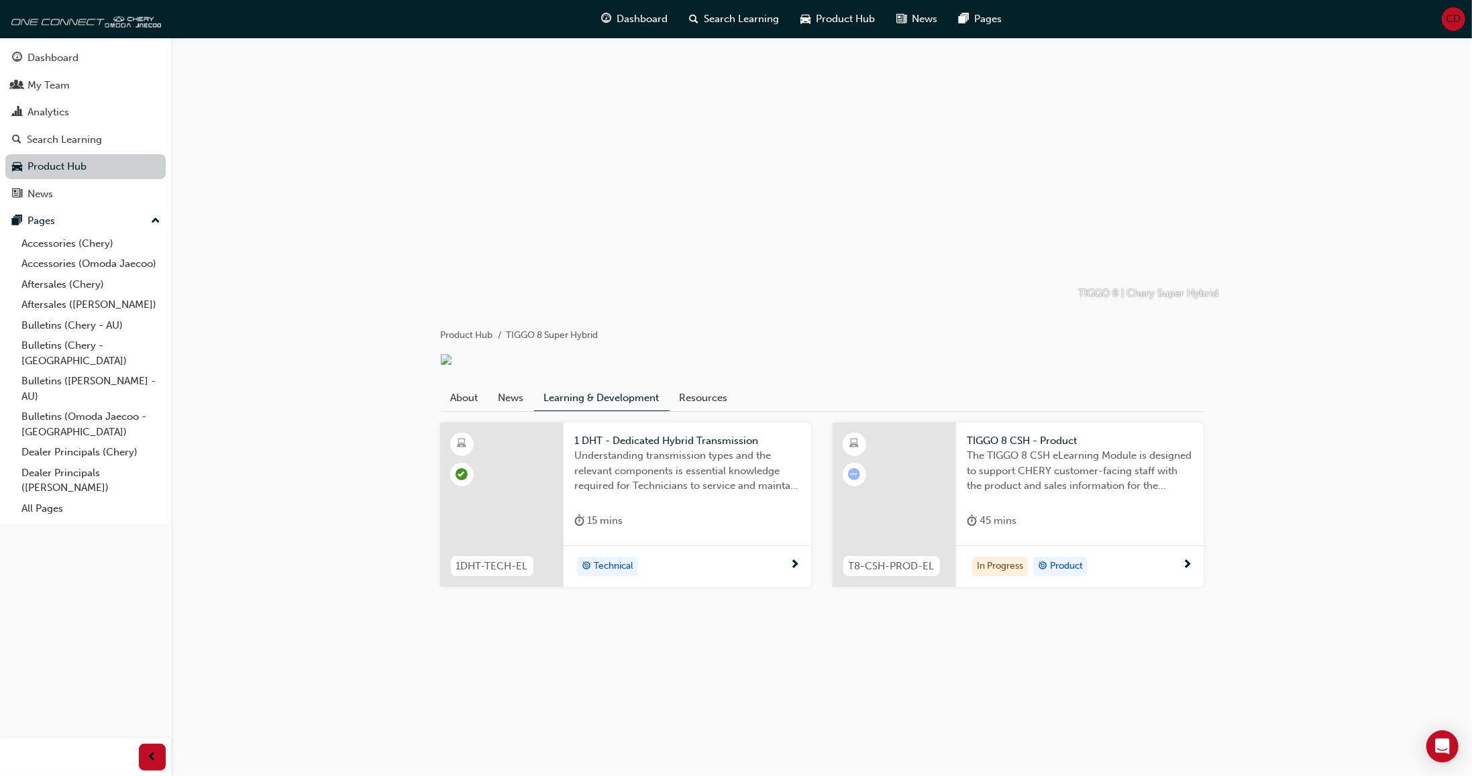
click at [42, 164] on link "Product Hub" at bounding box center [85, 166] width 160 height 25
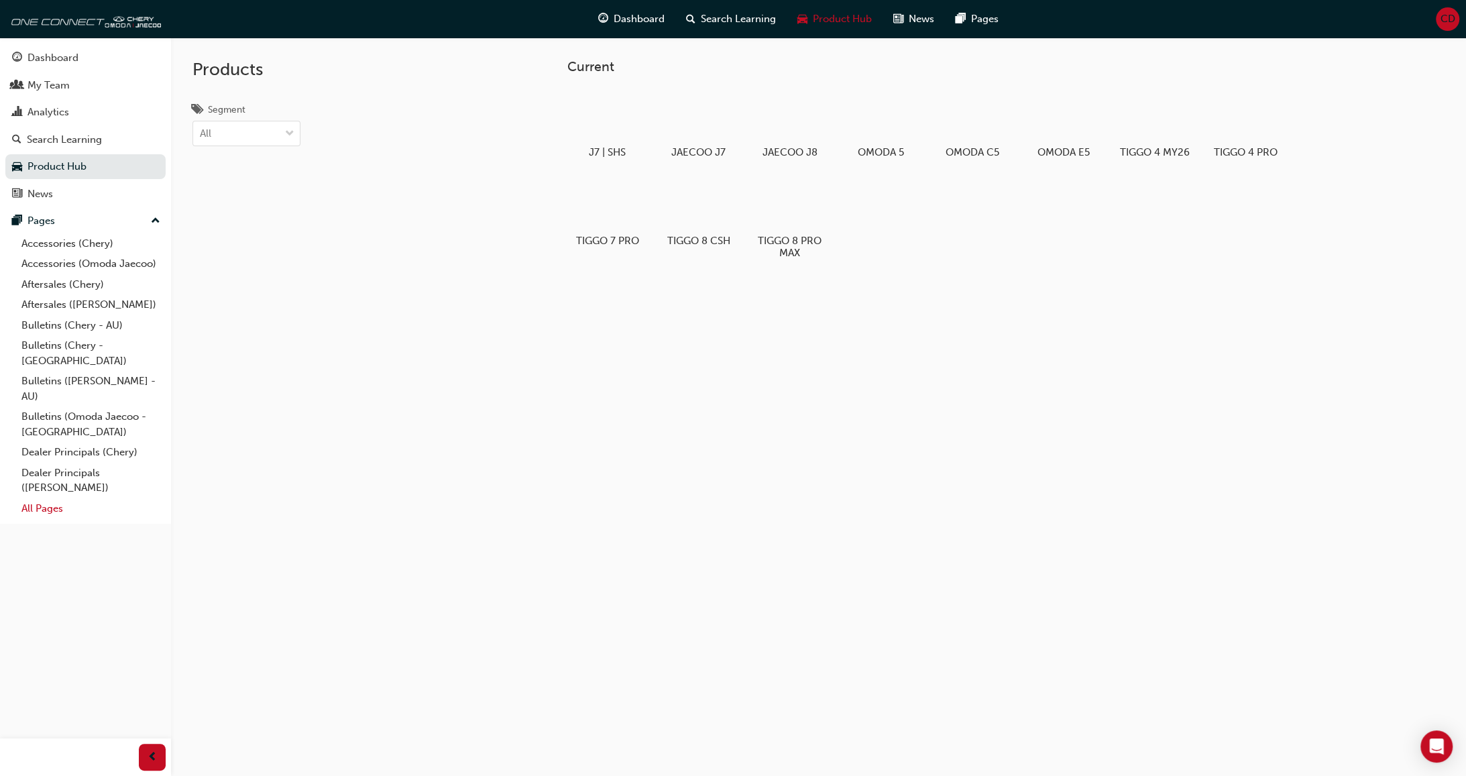
click at [54, 476] on link "All Pages" at bounding box center [91, 508] width 150 height 21
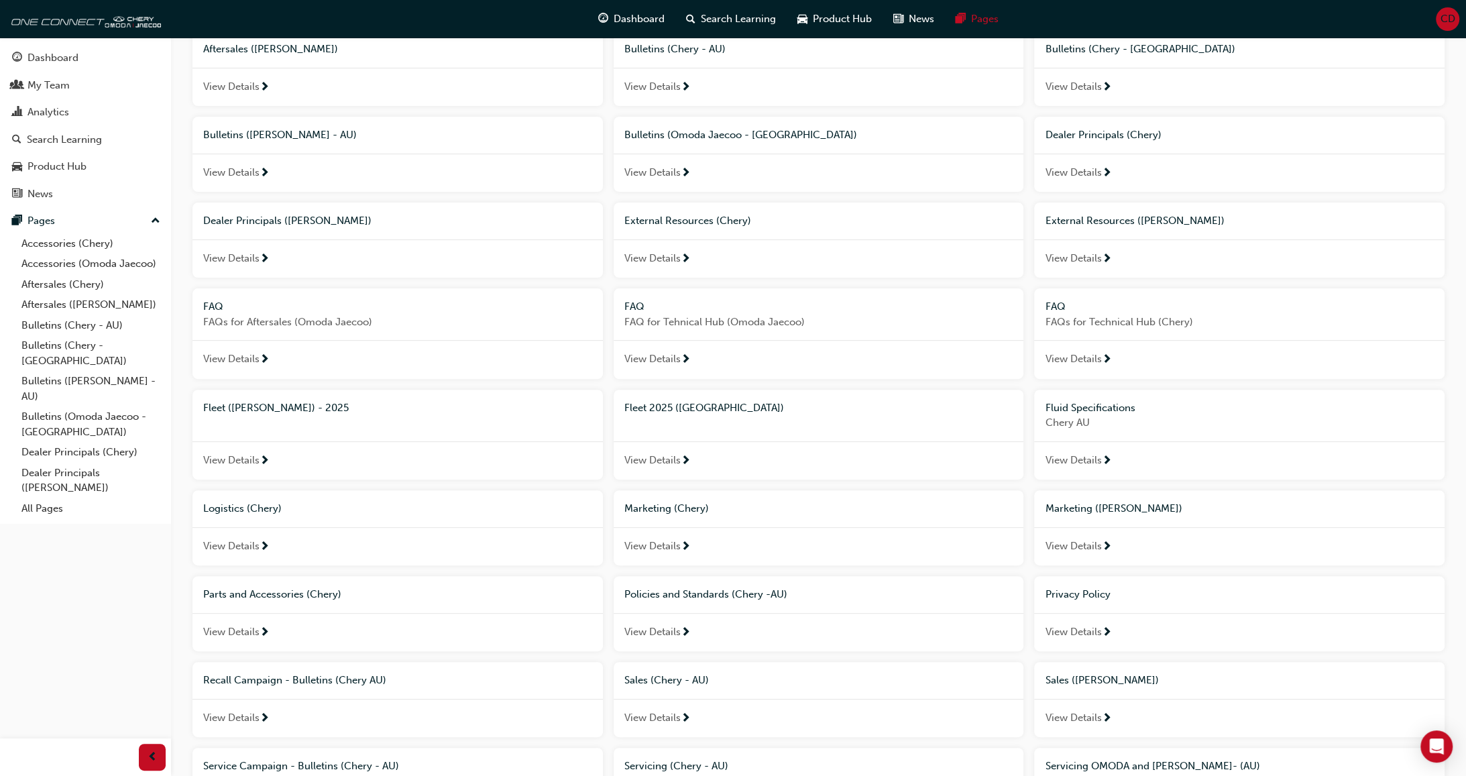
scroll to position [268, 0]
click at [49, 240] on link "Accessories (Chery)" at bounding box center [91, 243] width 150 height 21
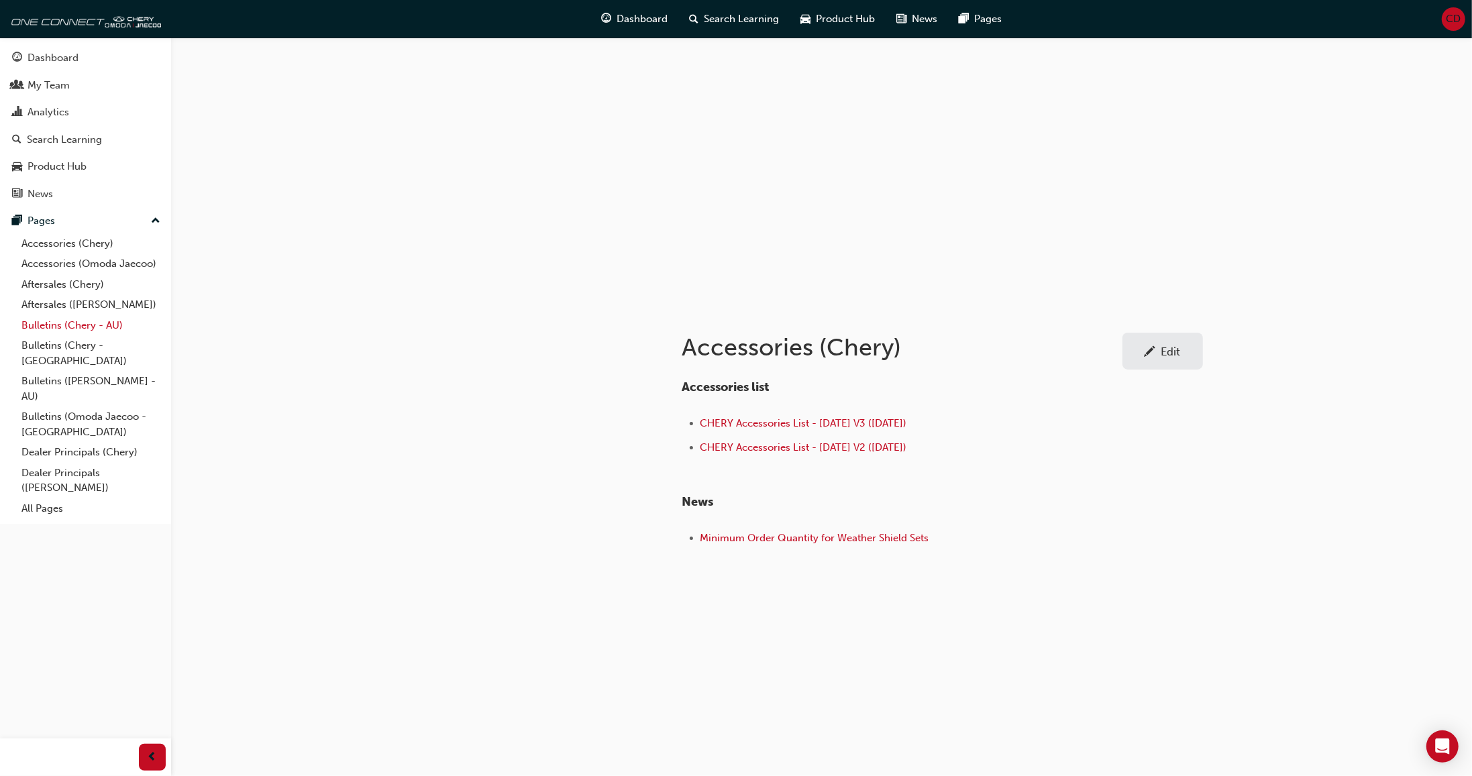
click at [87, 326] on link "Bulletins (Chery - AU)" at bounding box center [91, 325] width 150 height 21
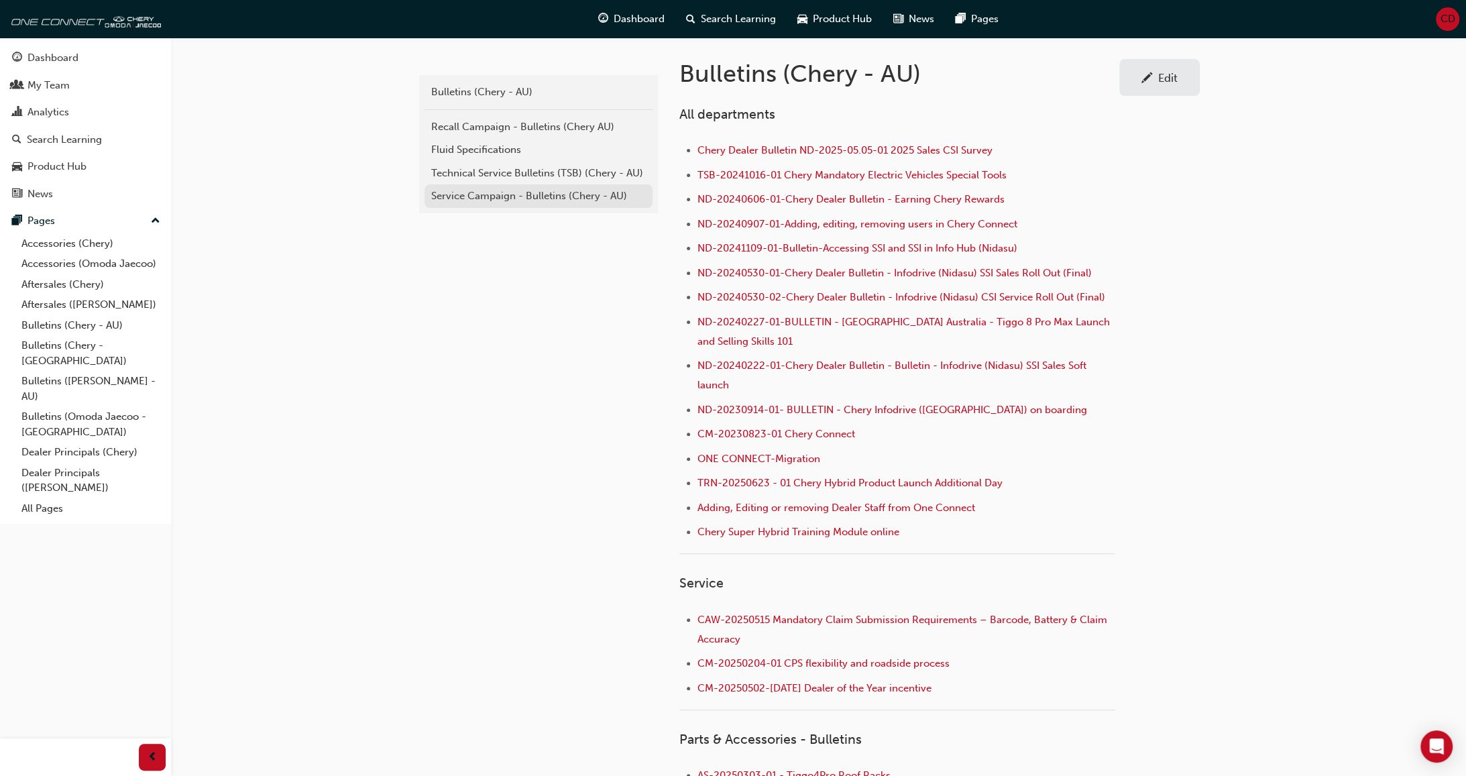
scroll to position [268, 0]
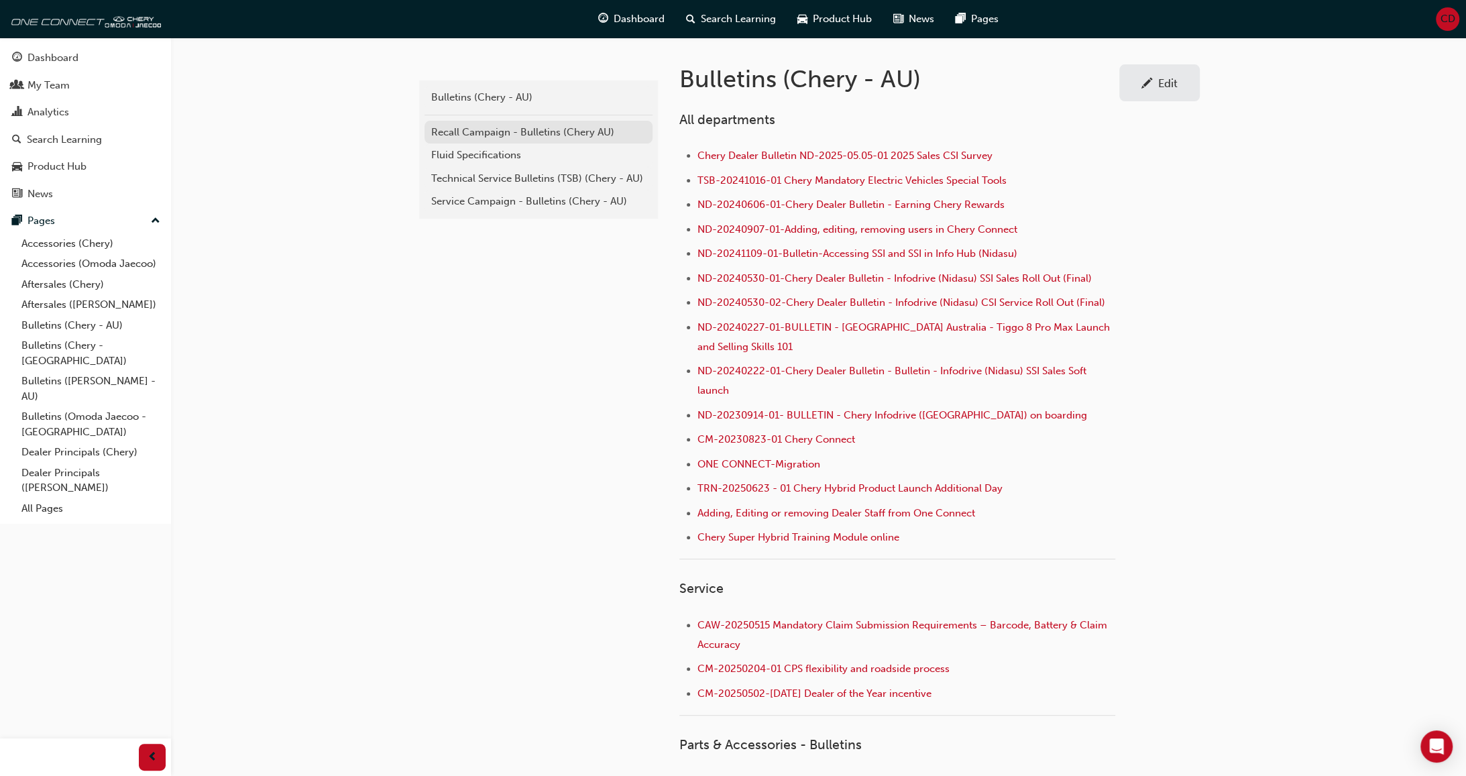
click at [488, 133] on div "Recall Campaign - Bulletins (Chery AU)" at bounding box center [538, 132] width 215 height 15
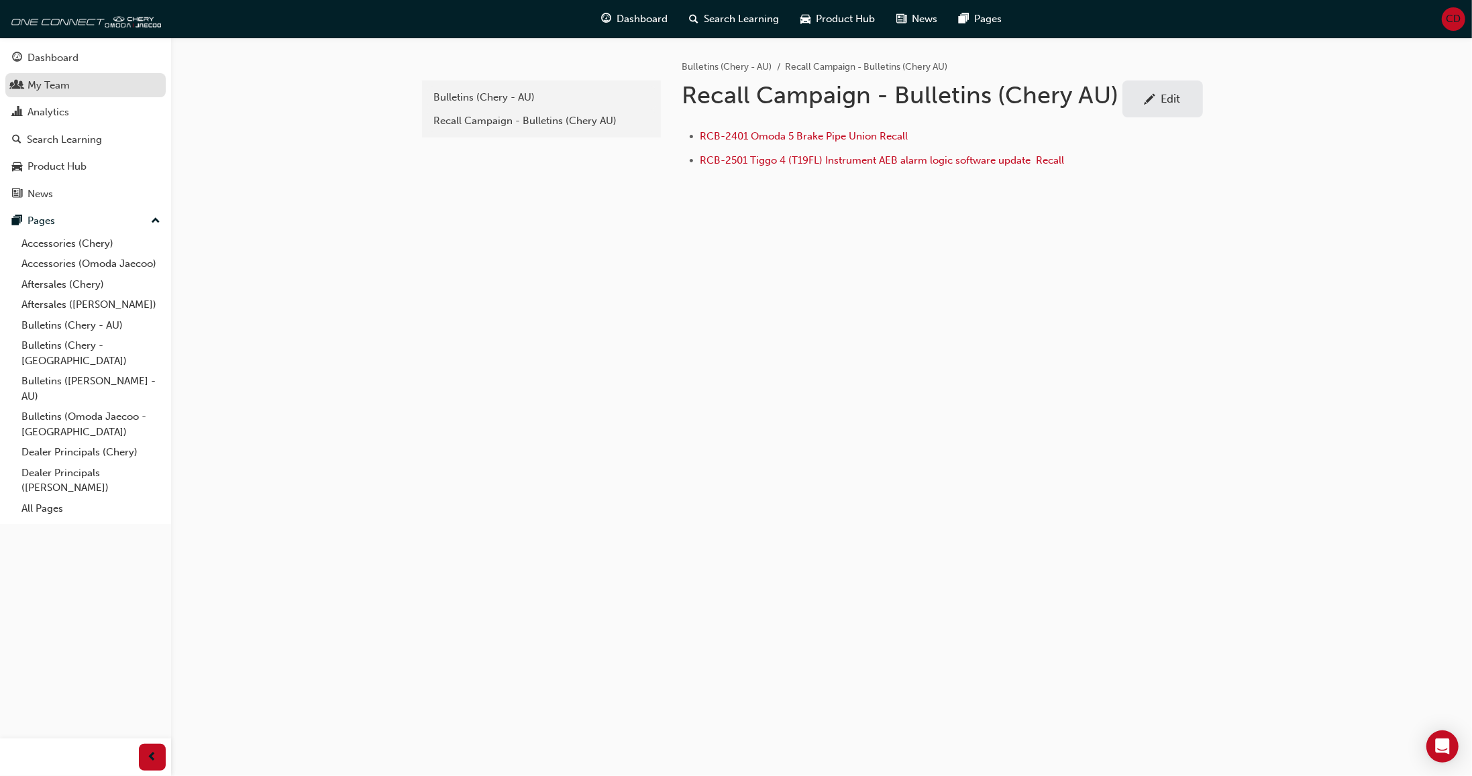
click at [62, 87] on div "My Team" at bounding box center [49, 85] width 42 height 15
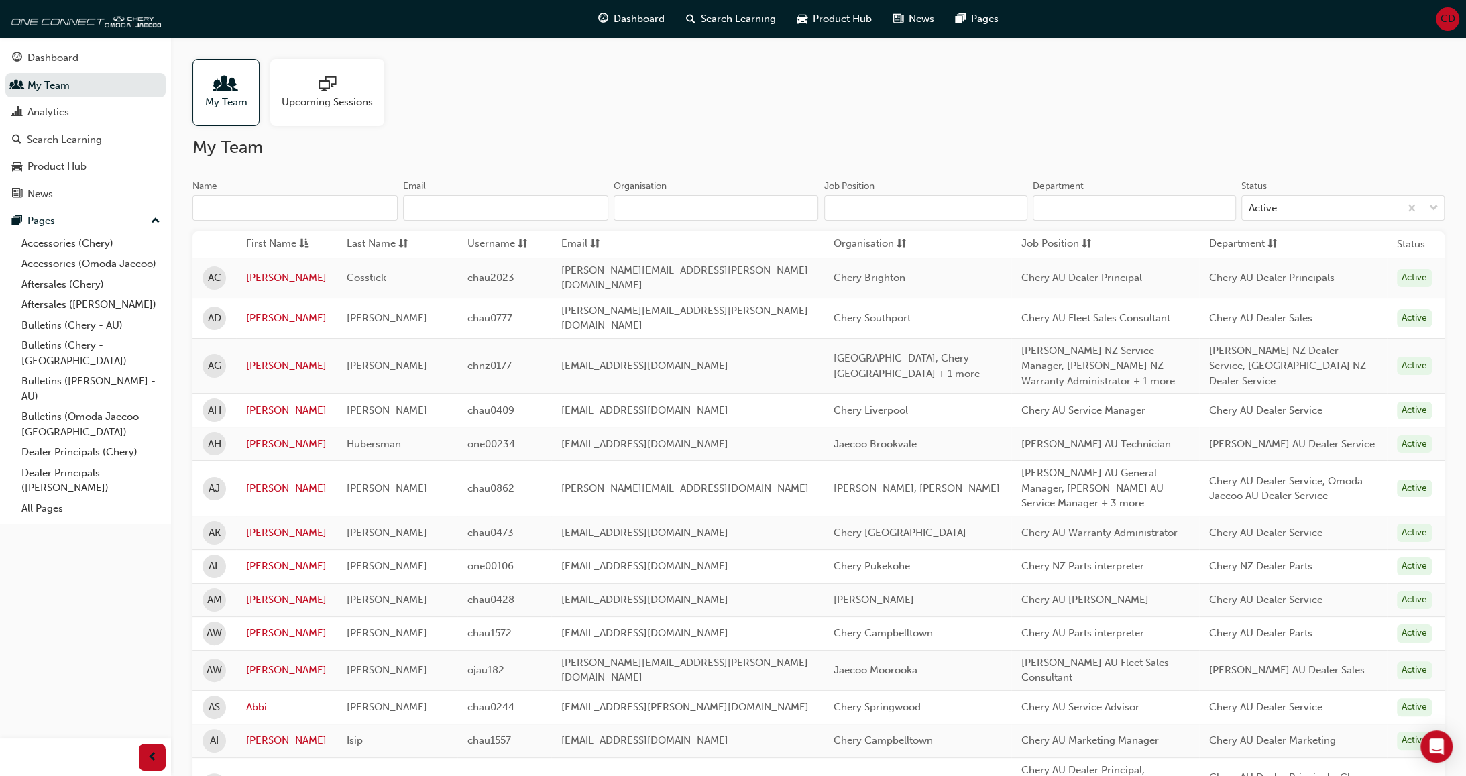
click at [364, 223] on div "Name Email Organisation" at bounding box center [506, 206] width 627 height 52
click at [364, 213] on input "Name" at bounding box center [295, 207] width 205 height 25
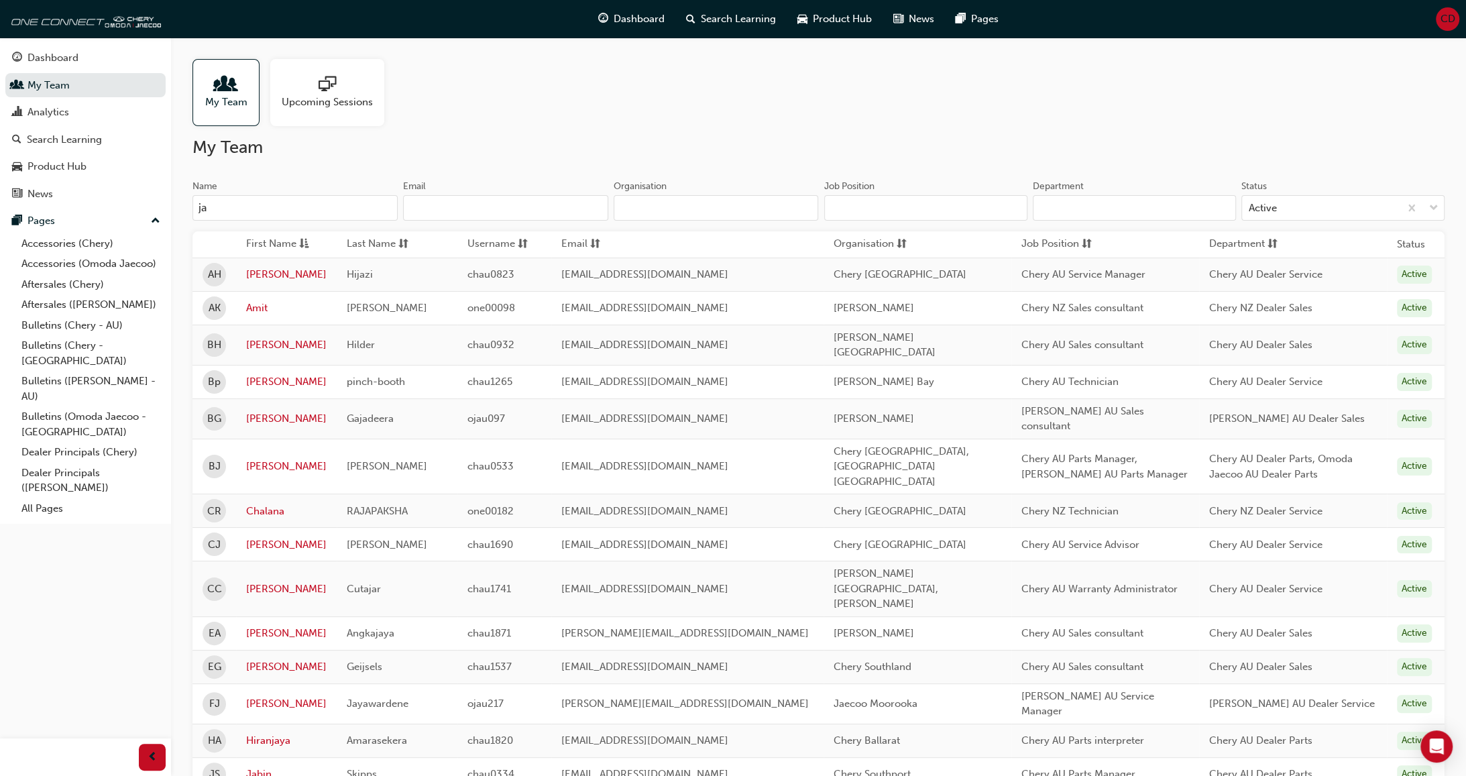
type input "[PERSON_NAME]"
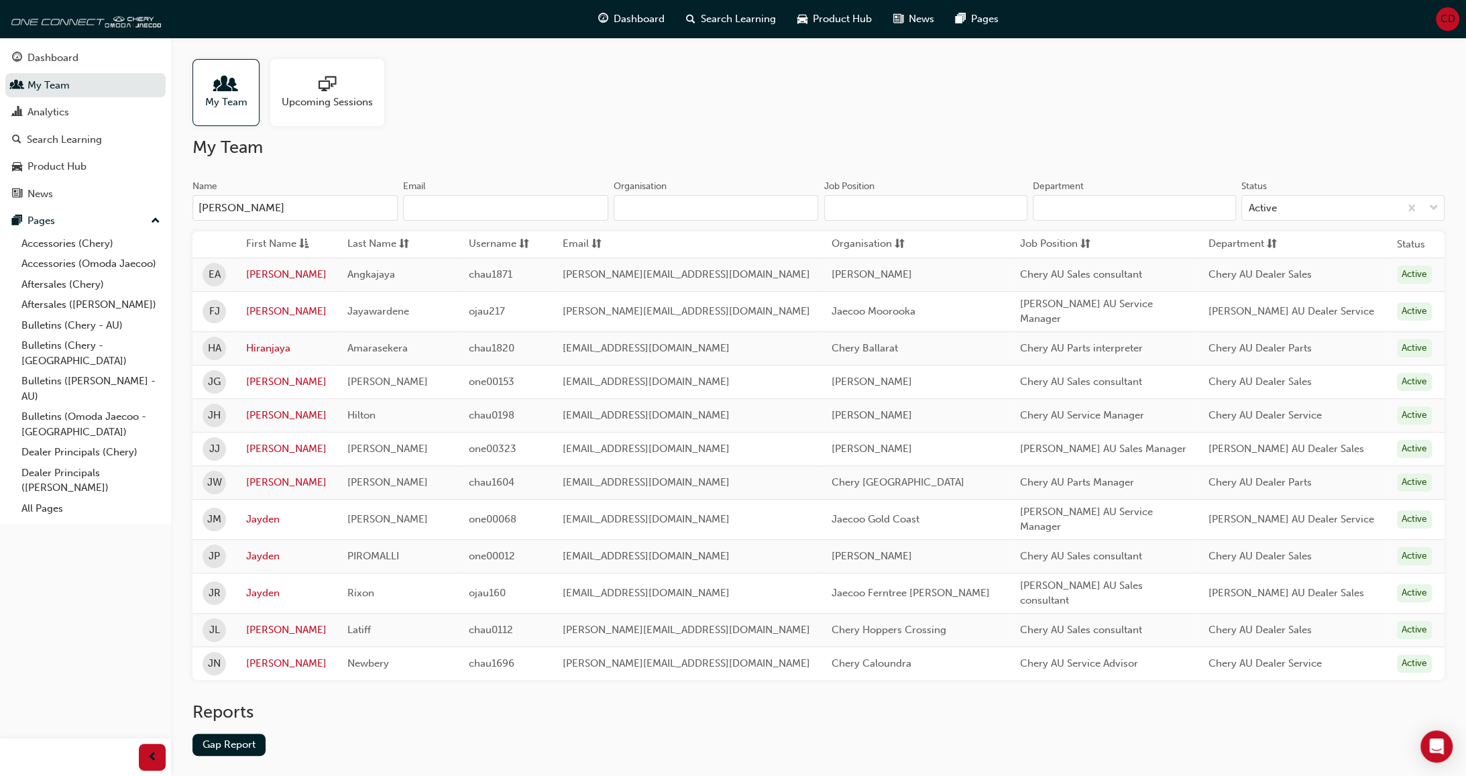
click at [315, 204] on input "[PERSON_NAME]" at bounding box center [295, 207] width 205 height 25
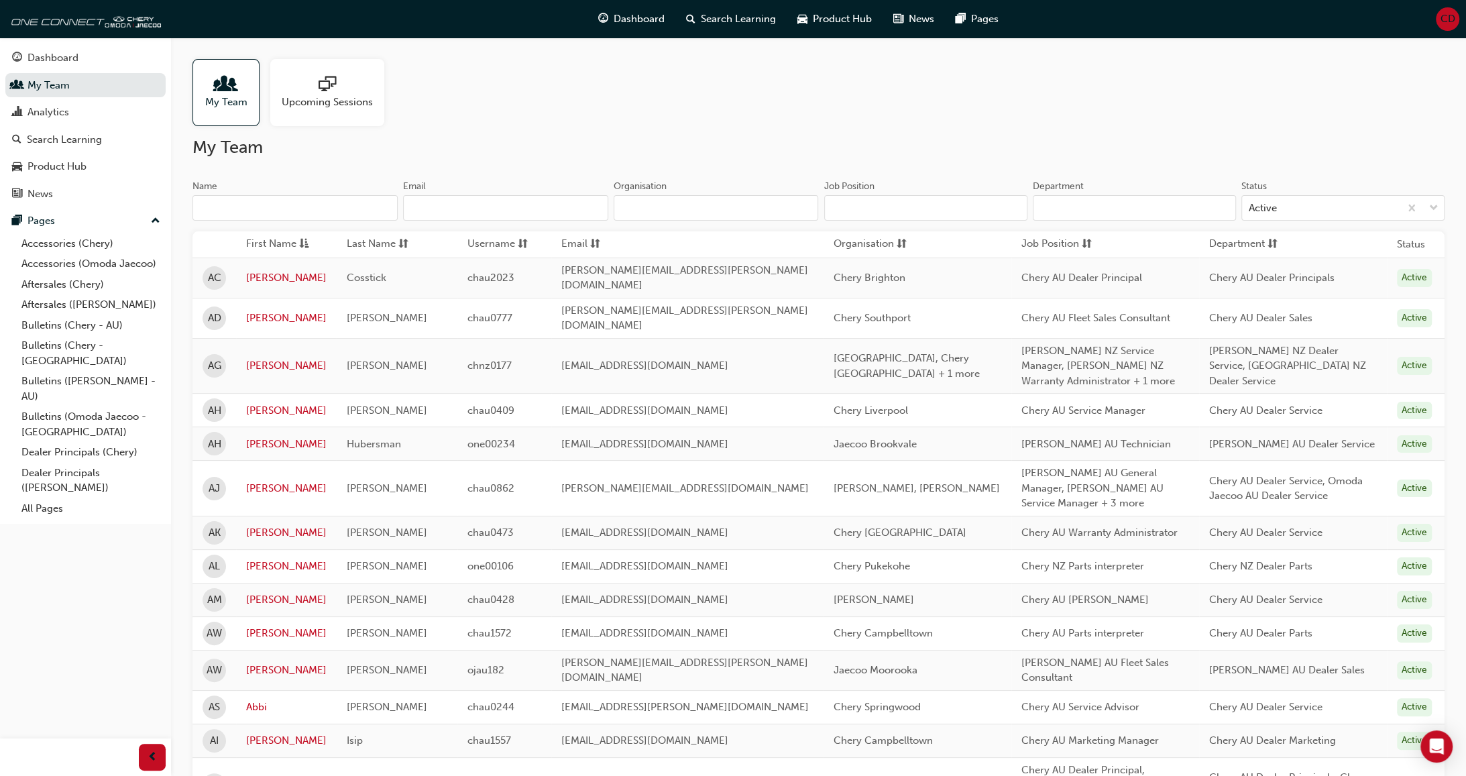
click at [707, 207] on input "Organisation" at bounding box center [716, 207] width 205 height 25
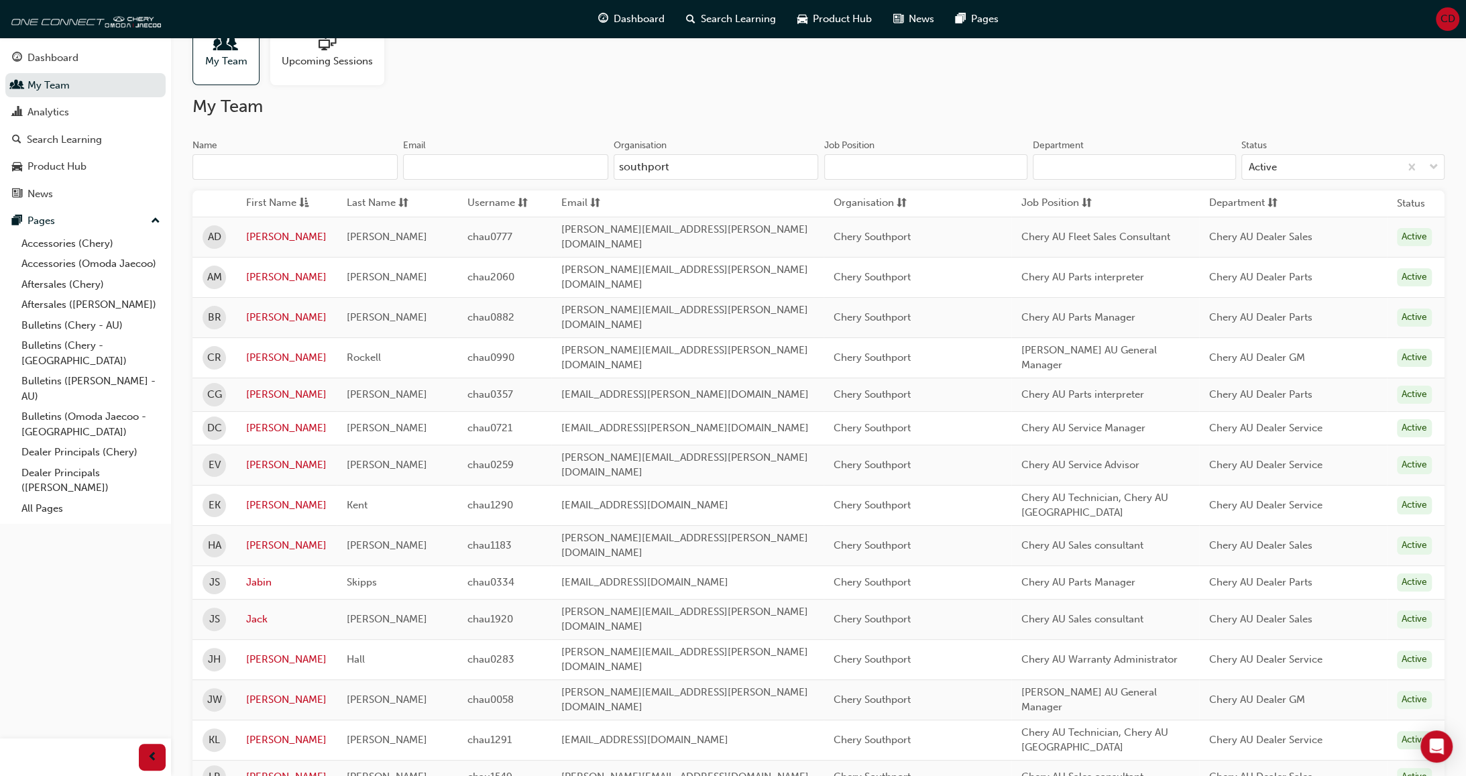
scroll to position [38, 0]
type input "southport"
click at [264, 239] on link "[PERSON_NAME]" at bounding box center [286, 239] width 80 height 15
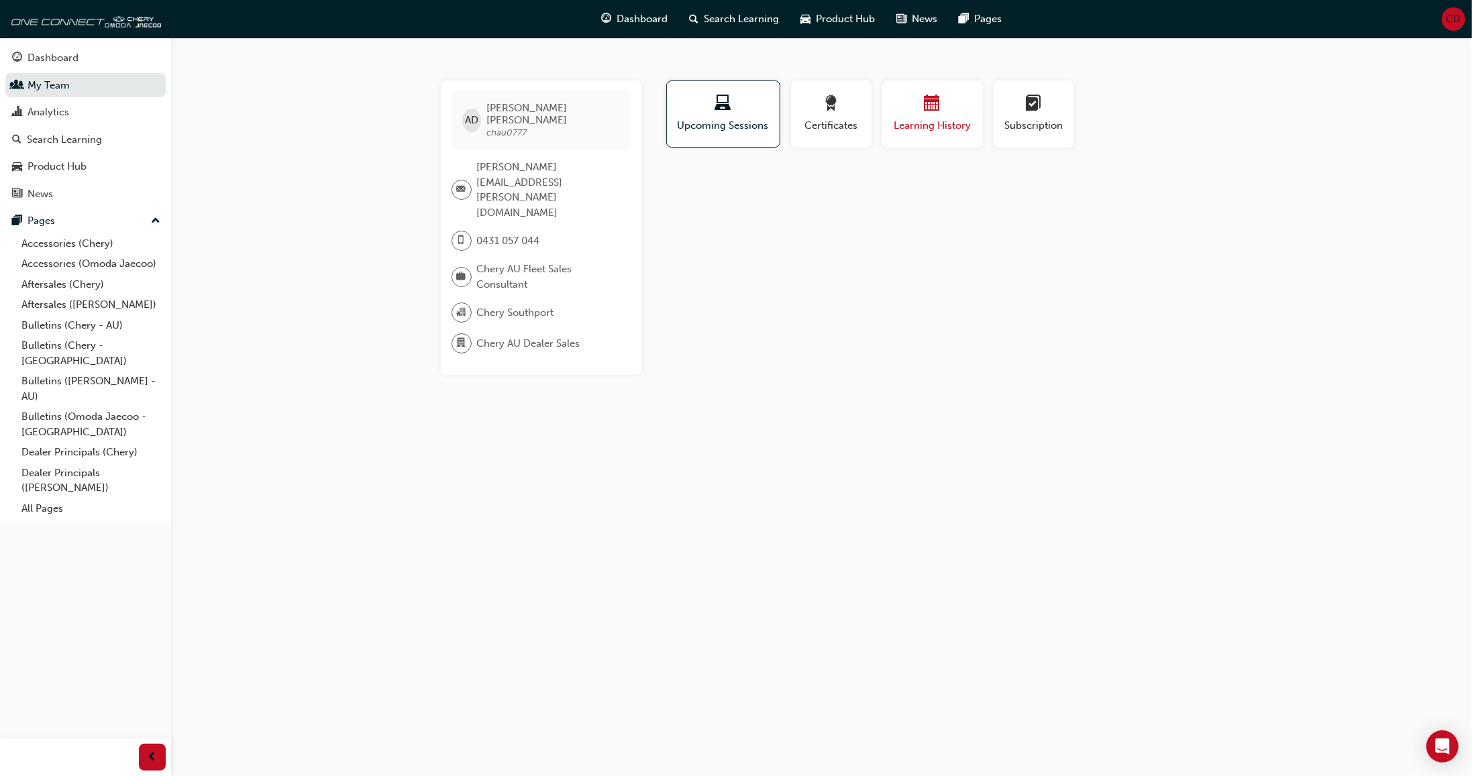
click at [918, 105] on div "button" at bounding box center [932, 105] width 80 height 21
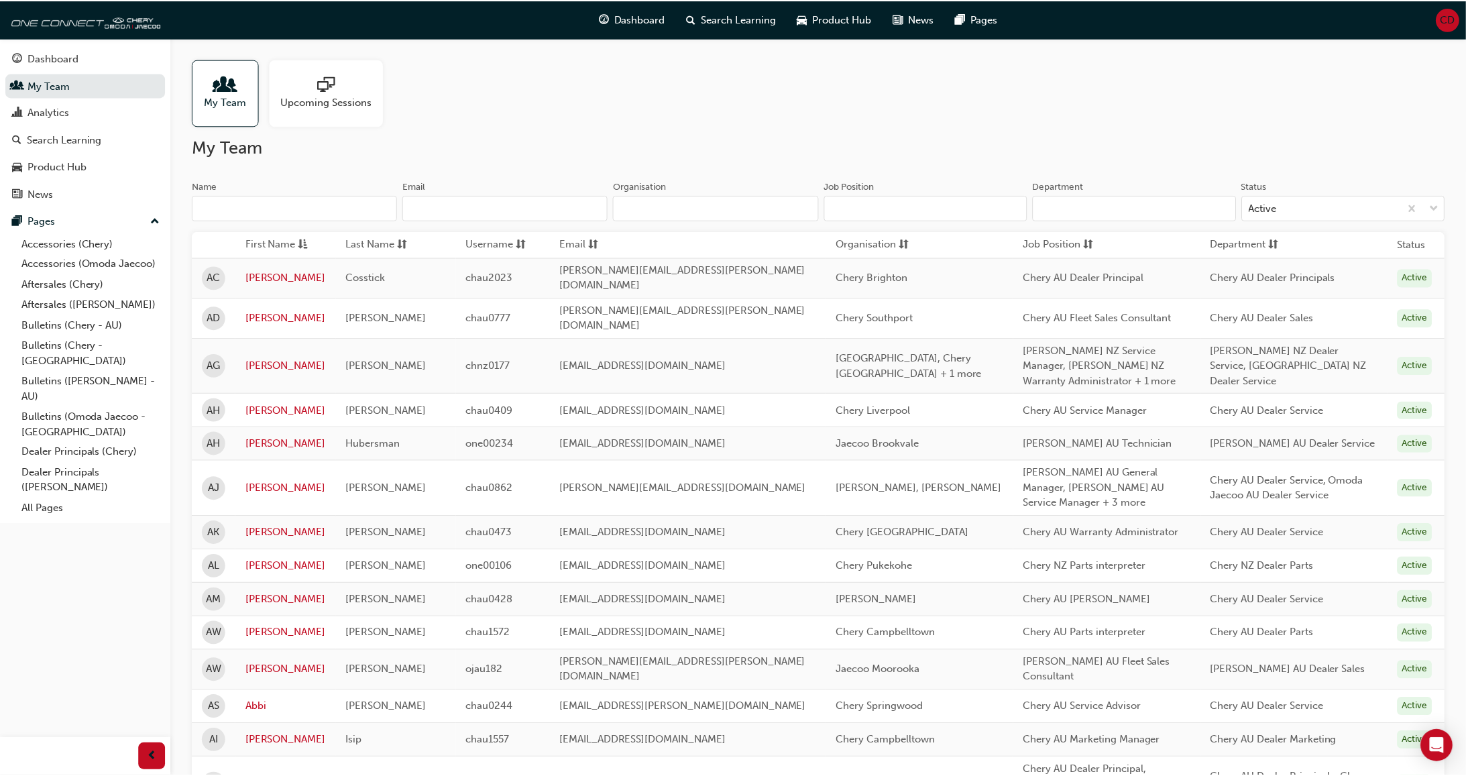
scroll to position [38, 0]
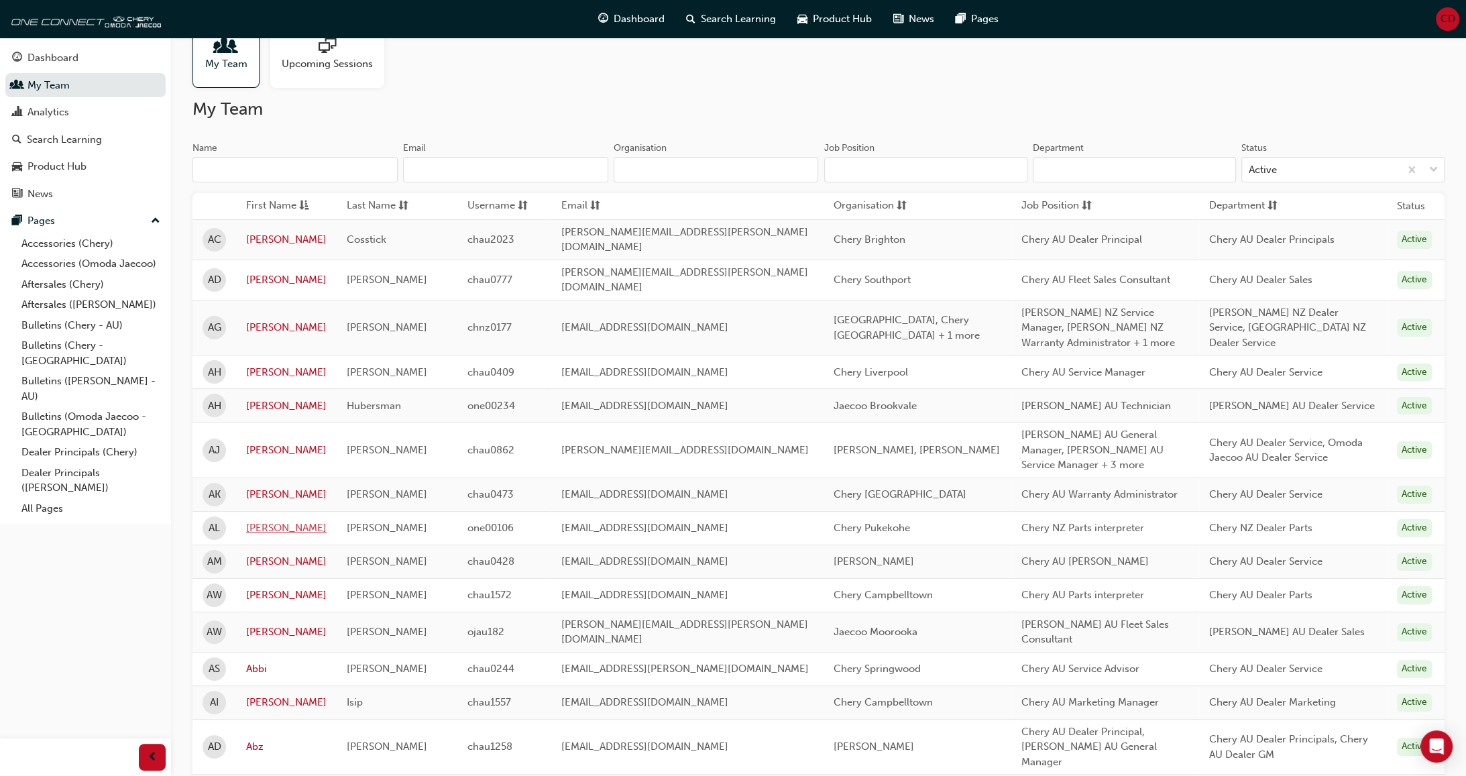
click at [265, 476] on link "[PERSON_NAME]" at bounding box center [286, 528] width 80 height 15
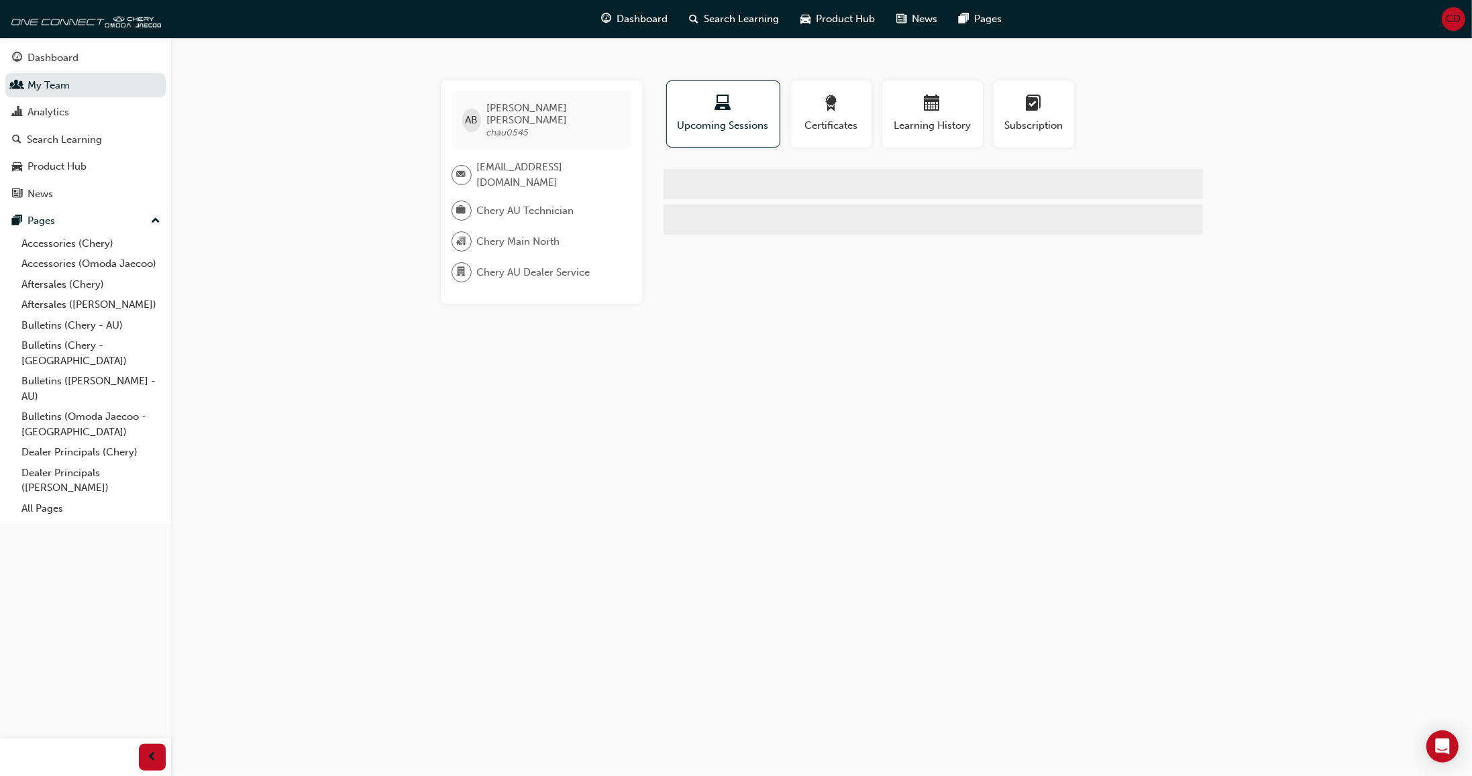
click at [262, 476] on div "AB [PERSON_NAME] chau0545 [EMAIL_ADDRESS][DOMAIN_NAME] Chery AU Technician Cher…" at bounding box center [736, 388] width 1472 height 776
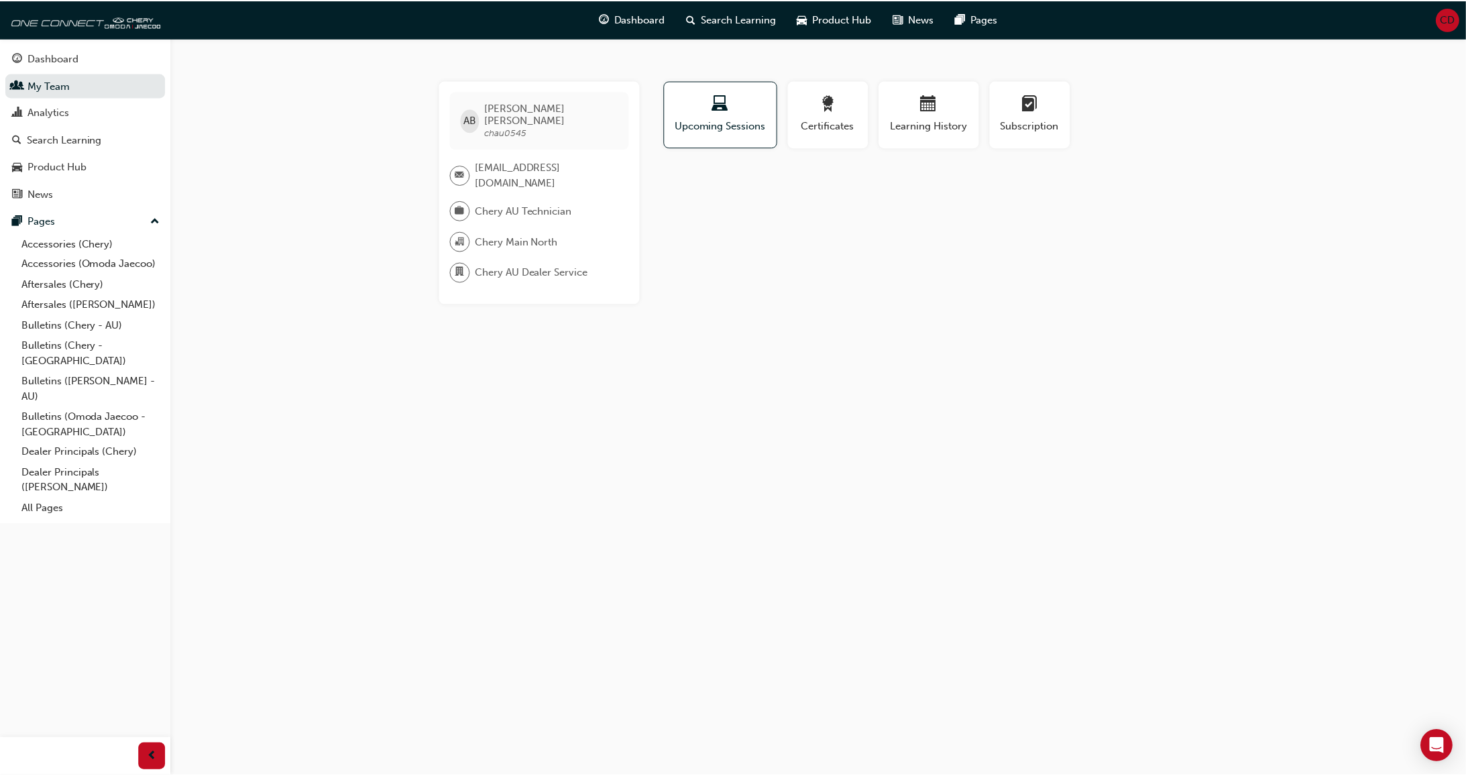
scroll to position [307, 0]
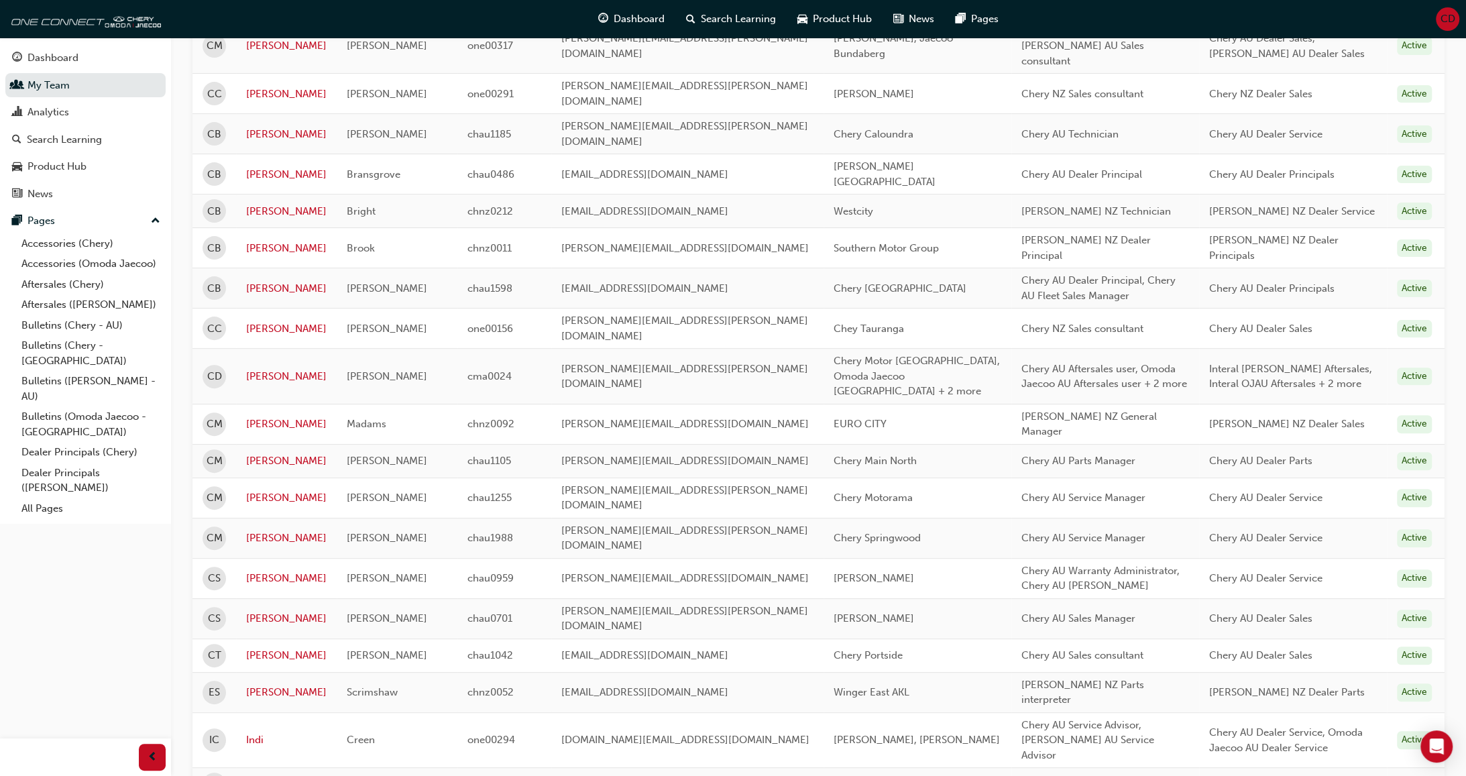
scroll to position [0, 0]
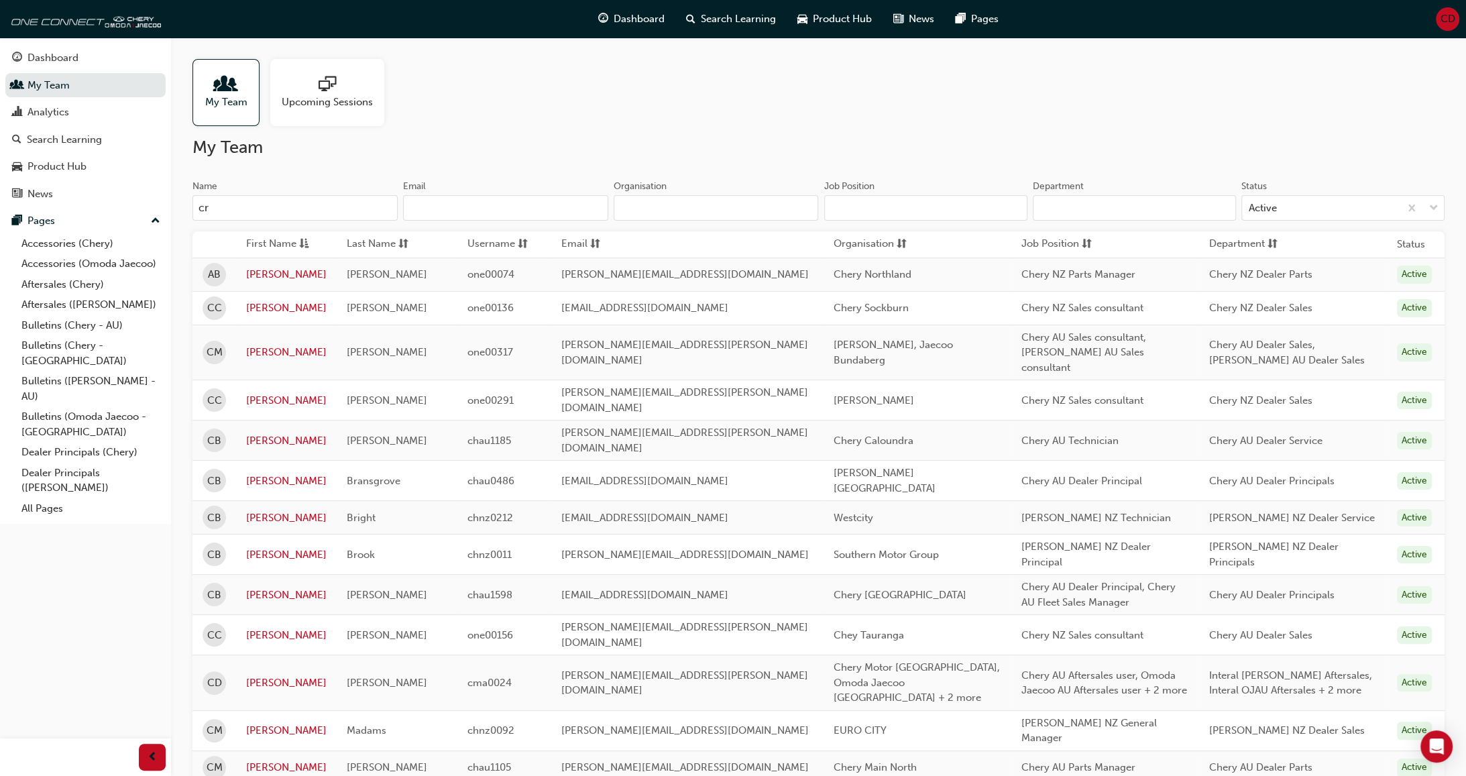
type input "c"
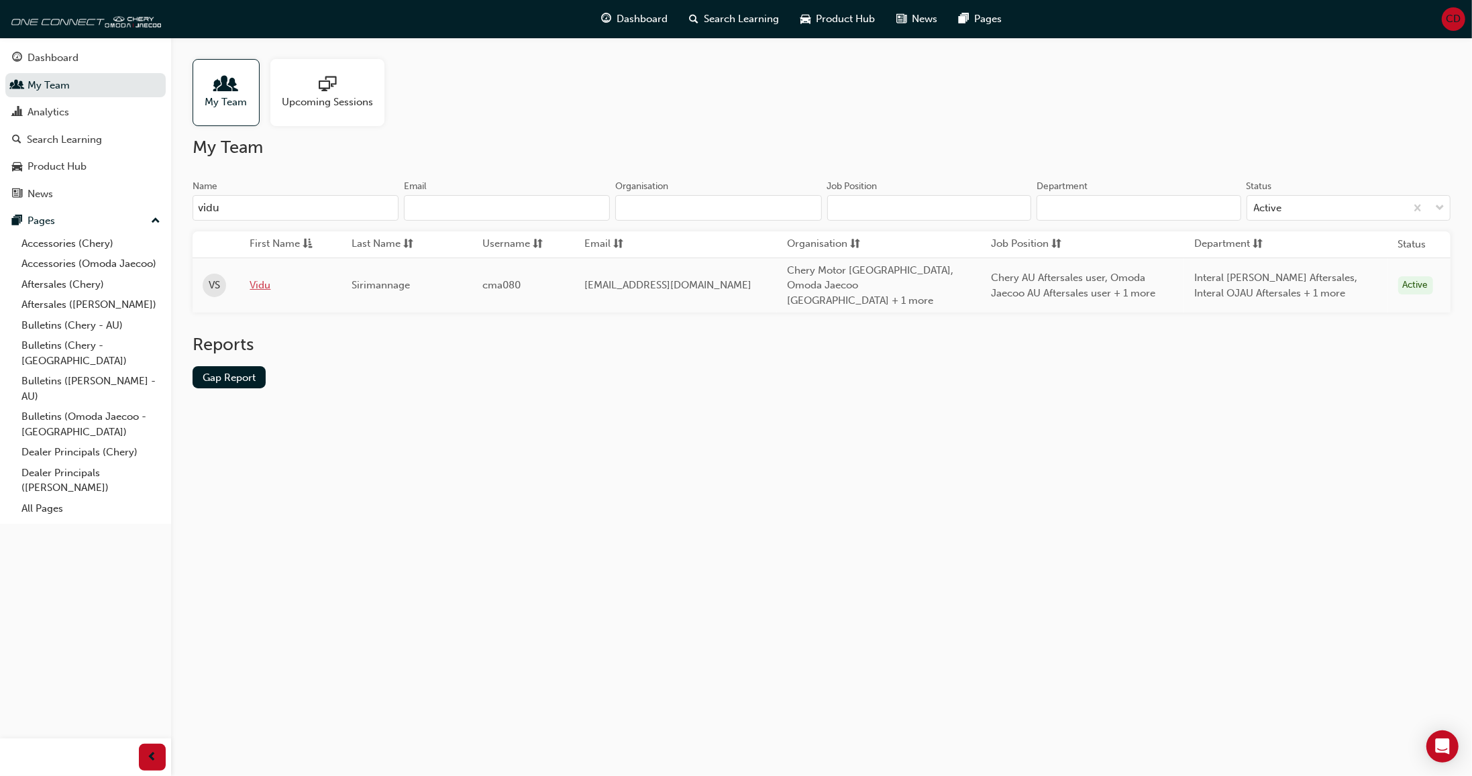
type input "vidu"
click at [261, 278] on link "Vidu" at bounding box center [291, 285] width 82 height 15
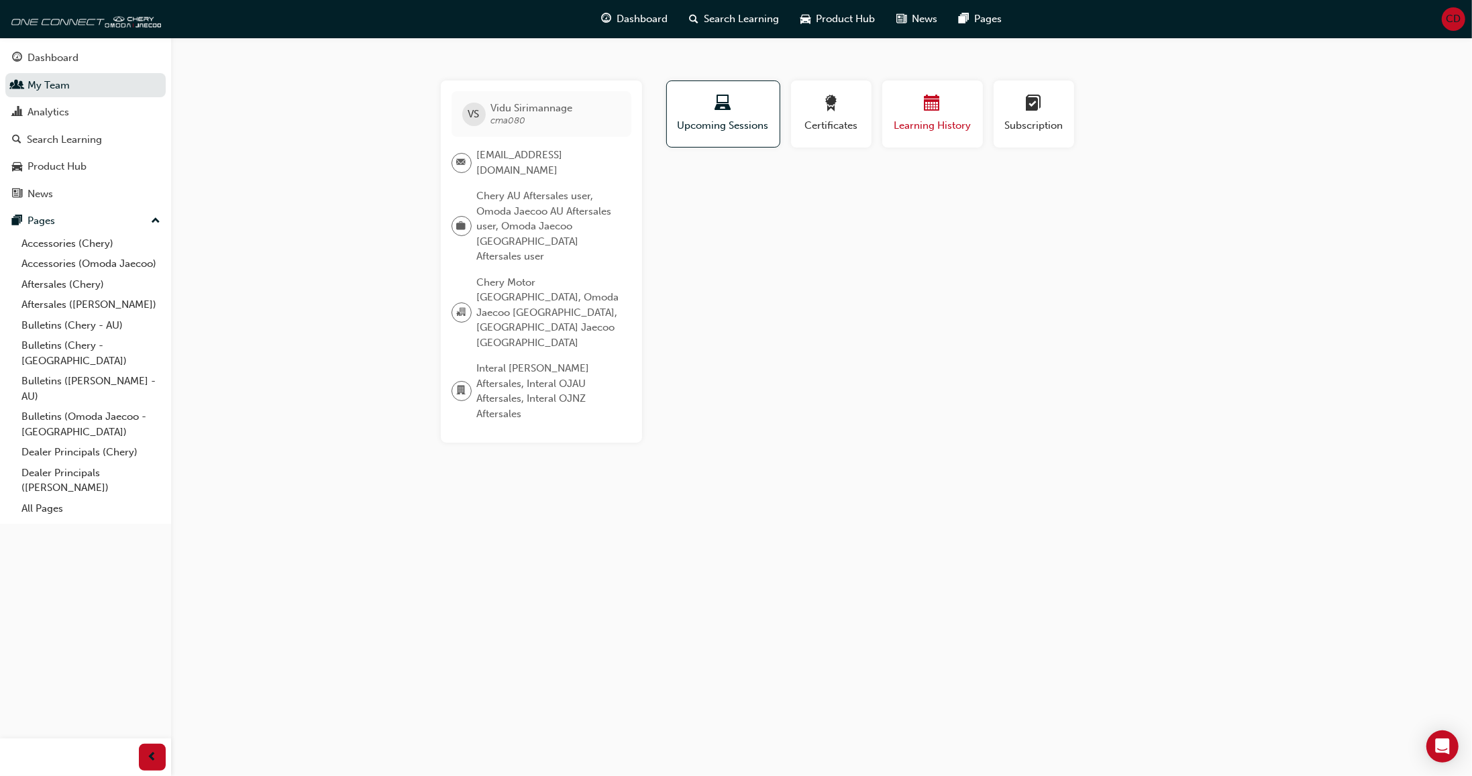
click at [906, 123] on span "Learning History" at bounding box center [932, 125] width 80 height 15
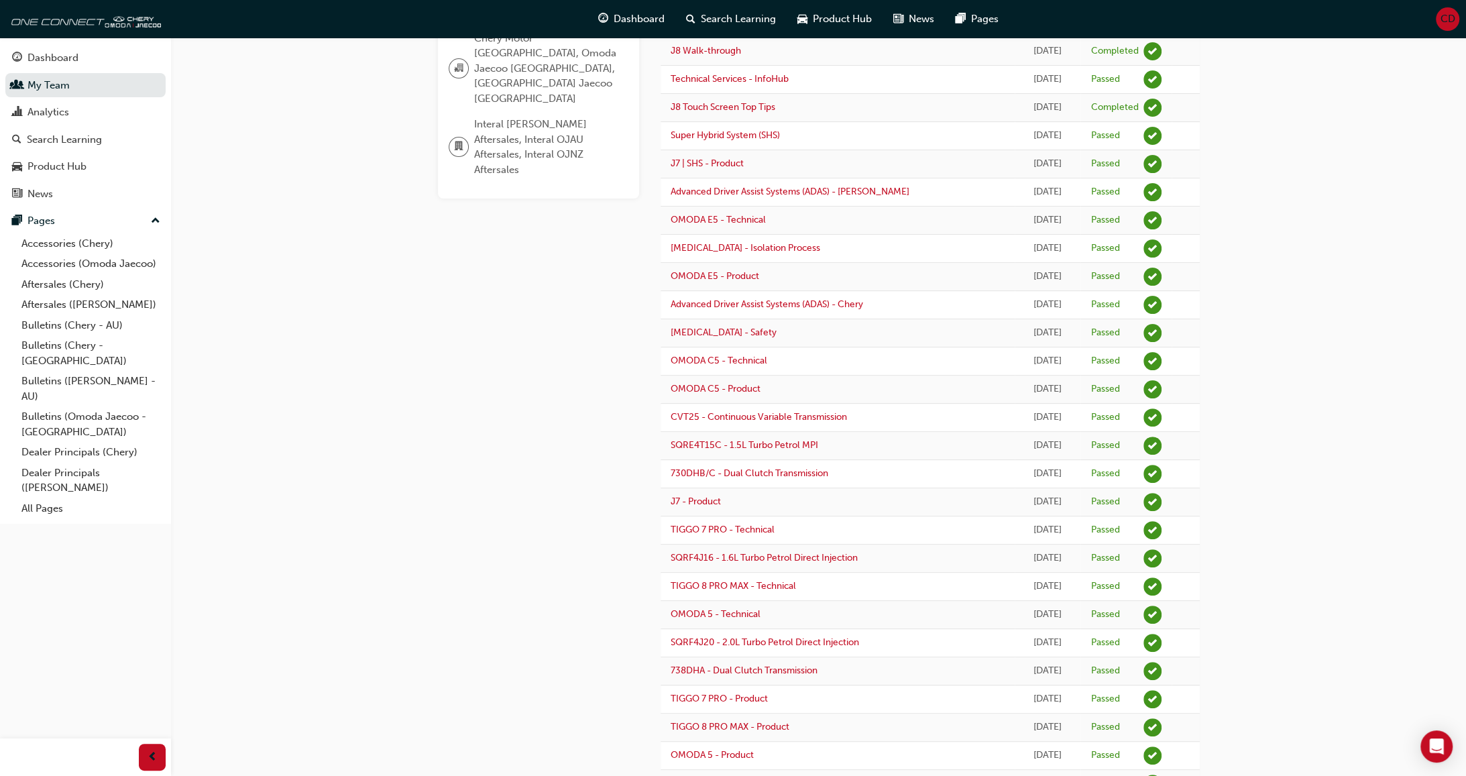
scroll to position [318, 0]
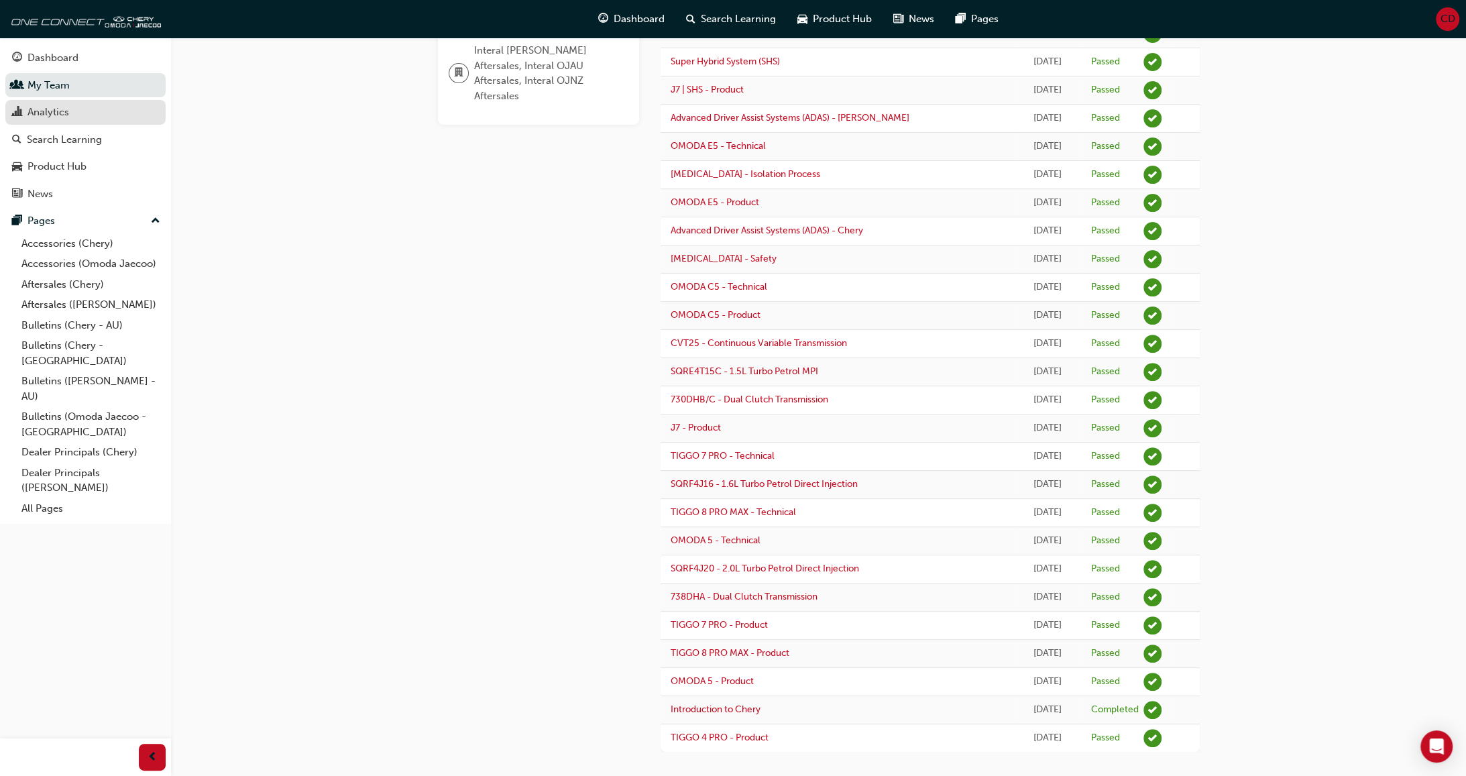
click at [56, 113] on div "Analytics" at bounding box center [49, 112] width 42 height 15
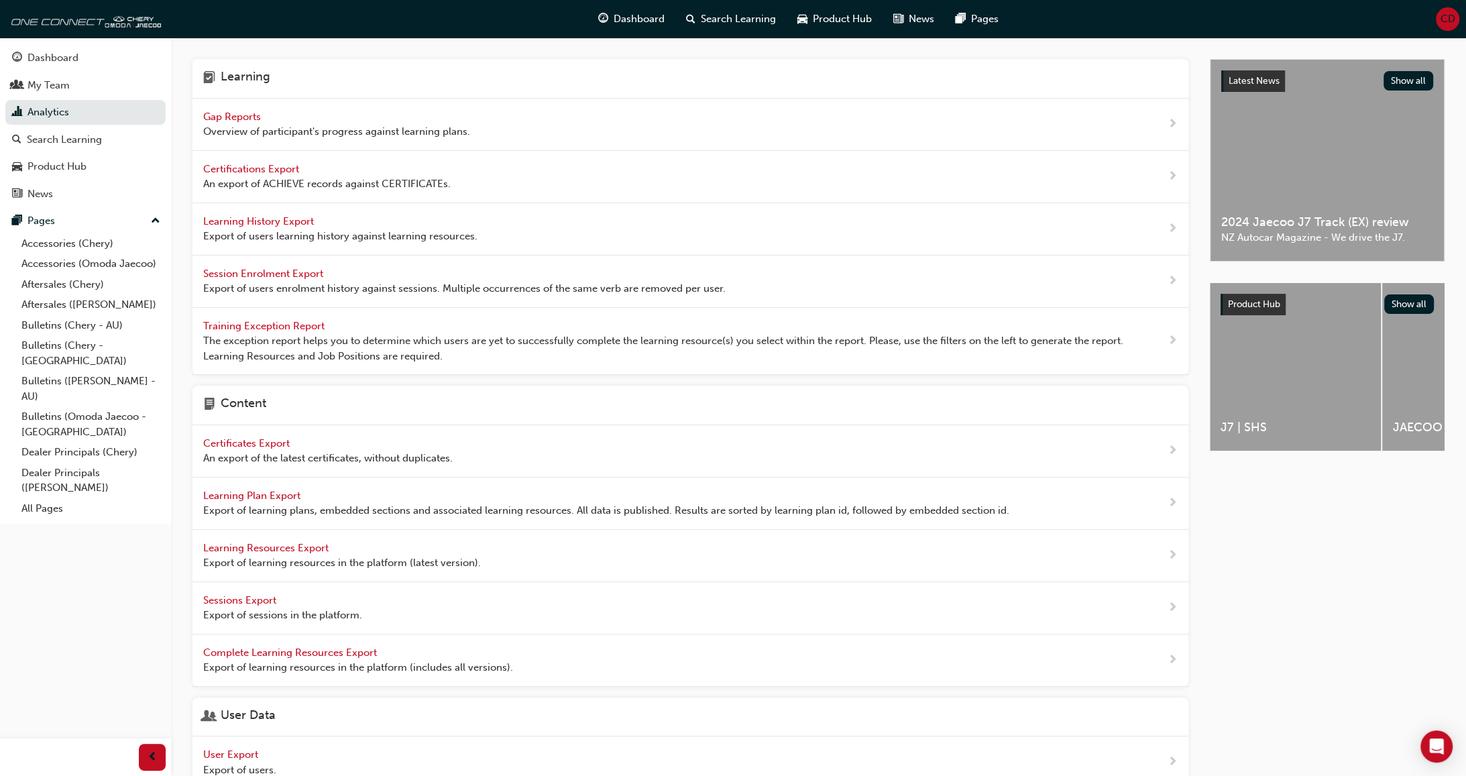
click at [226, 113] on span "Gap Reports" at bounding box center [233, 117] width 60 height 12
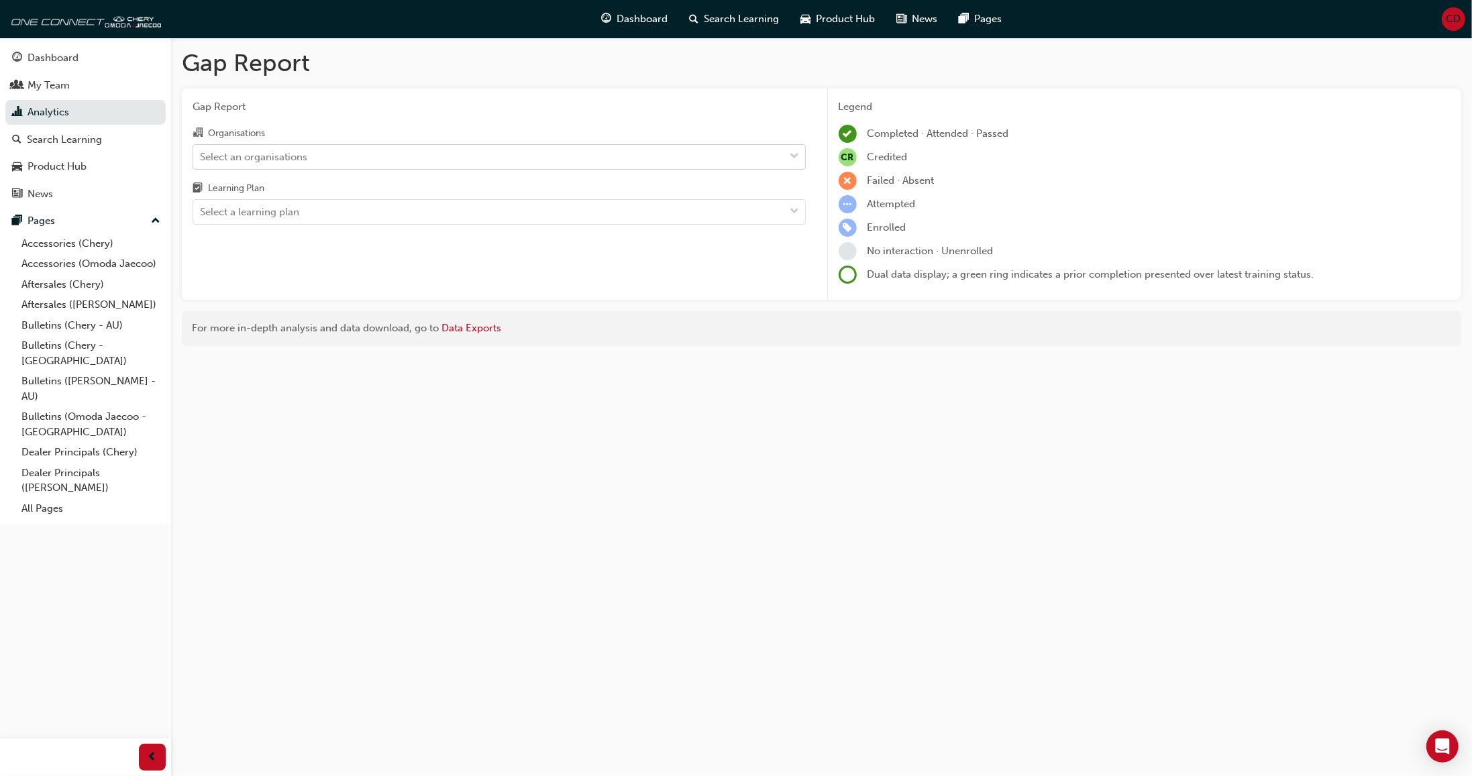
click at [354, 155] on div "Select an organisations" at bounding box center [489, 156] width 592 height 23
click at [201, 155] on input "Organisations Select an organisations" at bounding box center [200, 155] width 1 height 11
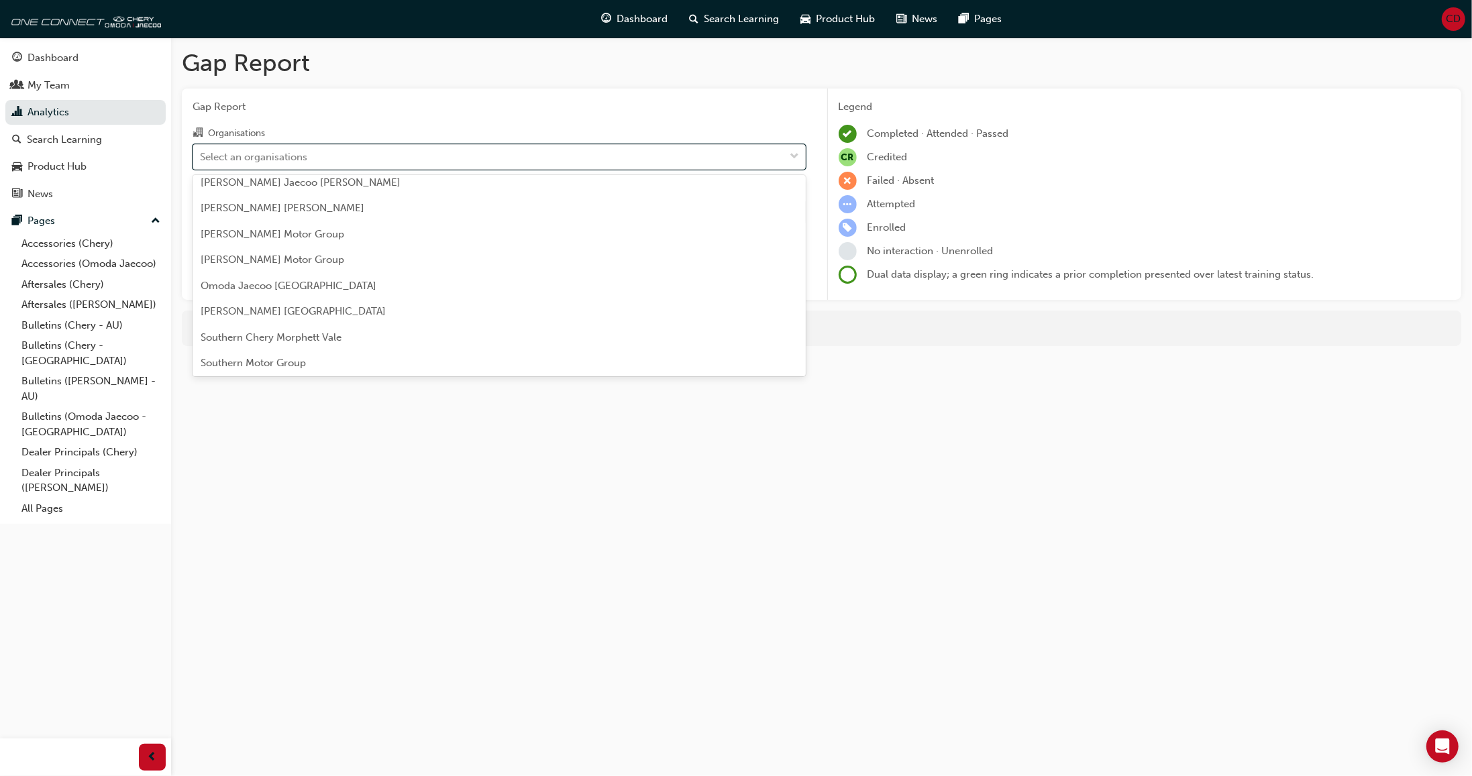
scroll to position [3551, 0]
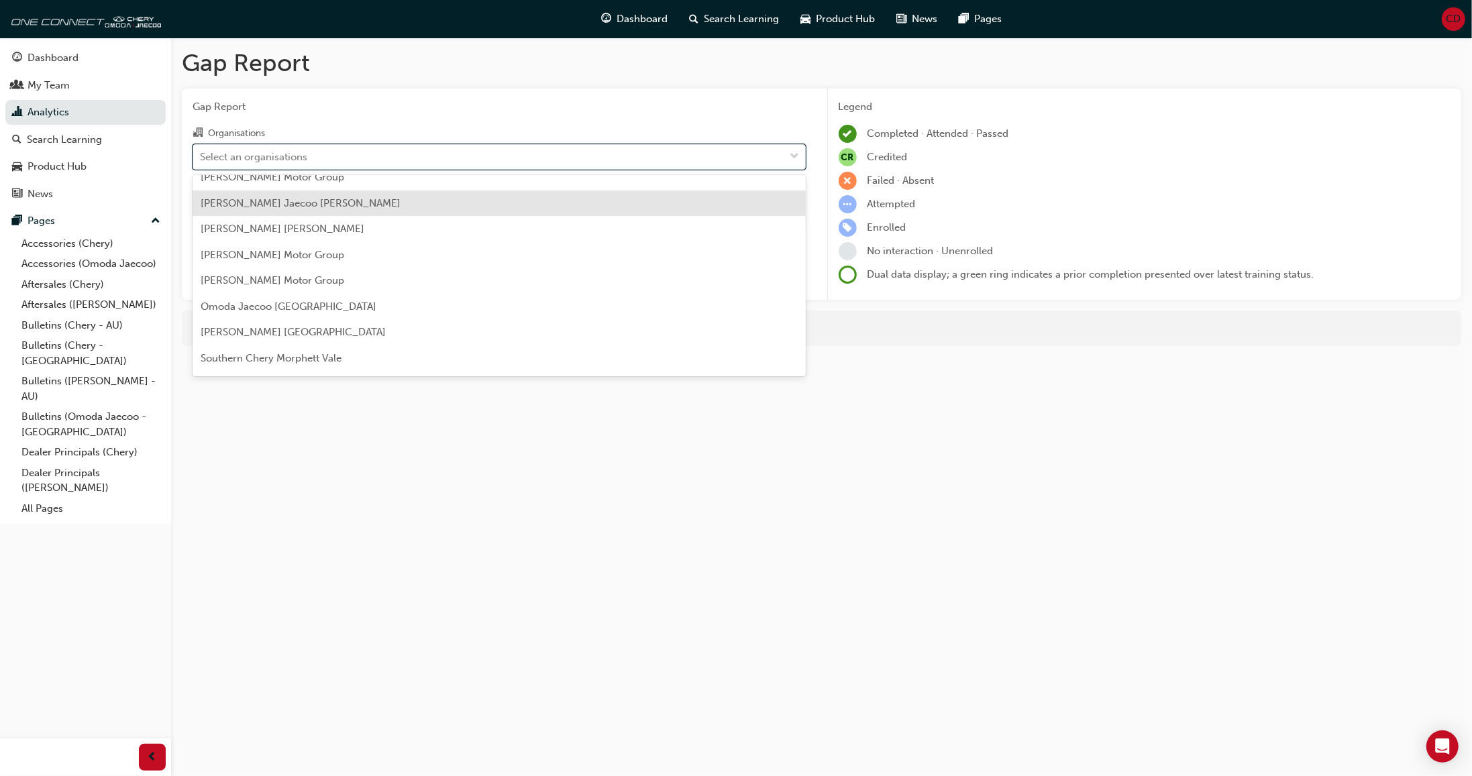
click at [285, 204] on span "[PERSON_NAME] Jaecoo [PERSON_NAME]" at bounding box center [301, 203] width 200 height 12
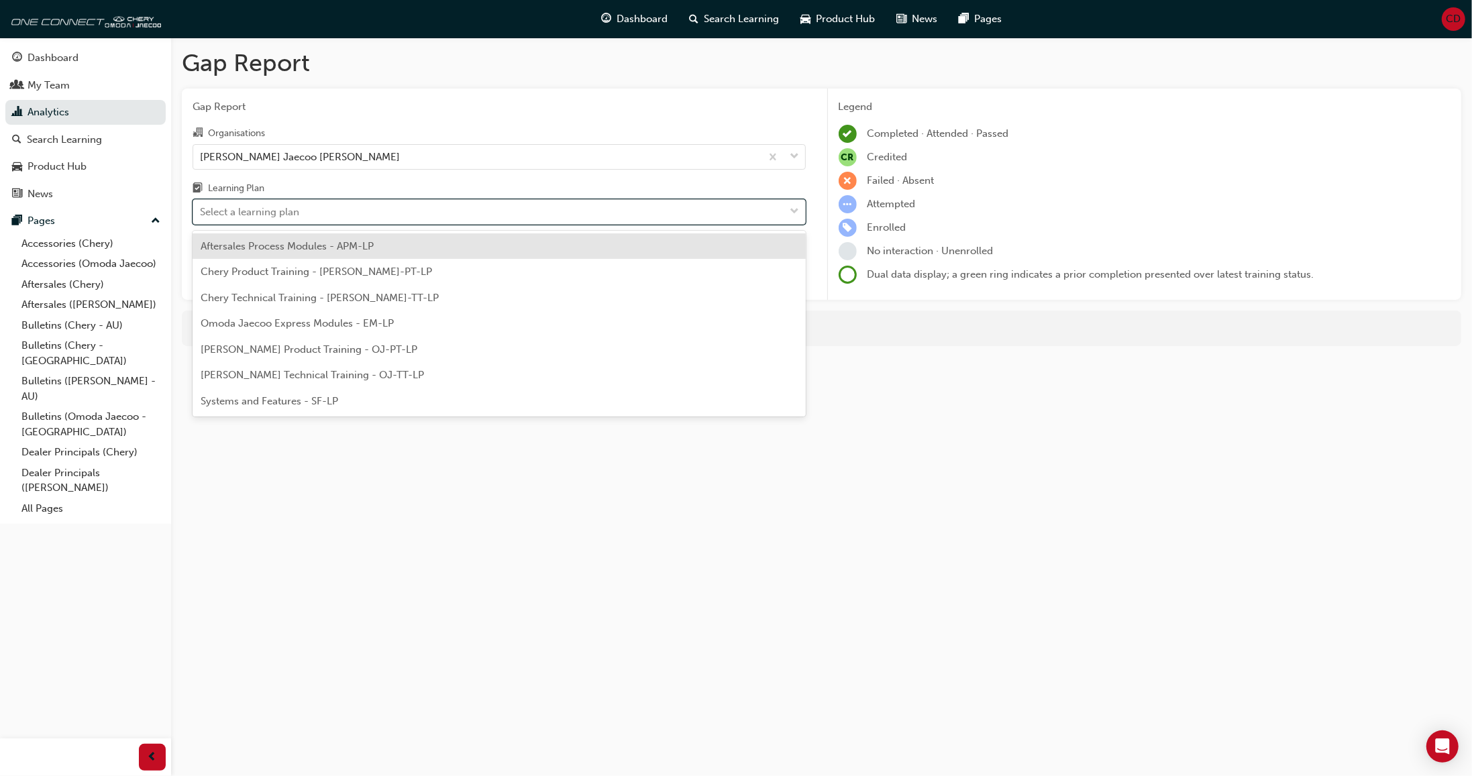
click at [292, 210] on div "Select a learning plan" at bounding box center [249, 212] width 99 height 15
click at [201, 210] on input "Learning Plan option Aftersales Process Modules - APM-LP focused, 1 of 7. 7 res…" at bounding box center [200, 211] width 1 height 11
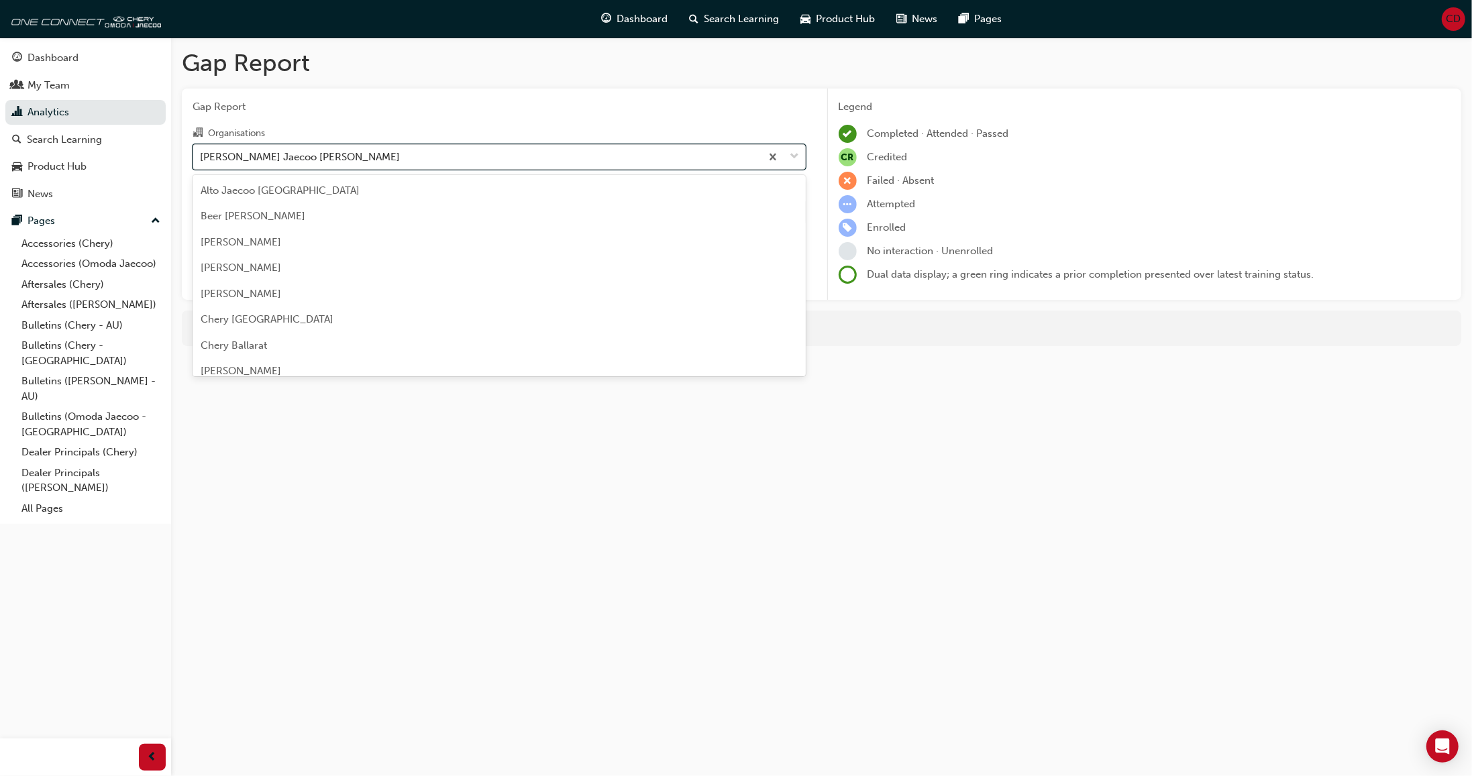
click at [319, 161] on div "[PERSON_NAME] Jaecoo [PERSON_NAME]" at bounding box center [300, 156] width 200 height 15
click at [201, 161] on input "Organisations option [PERSON_NAME] Jaecoo [PERSON_NAME], [GEOGRAPHIC_DATA]. opt…" at bounding box center [200, 155] width 1 height 11
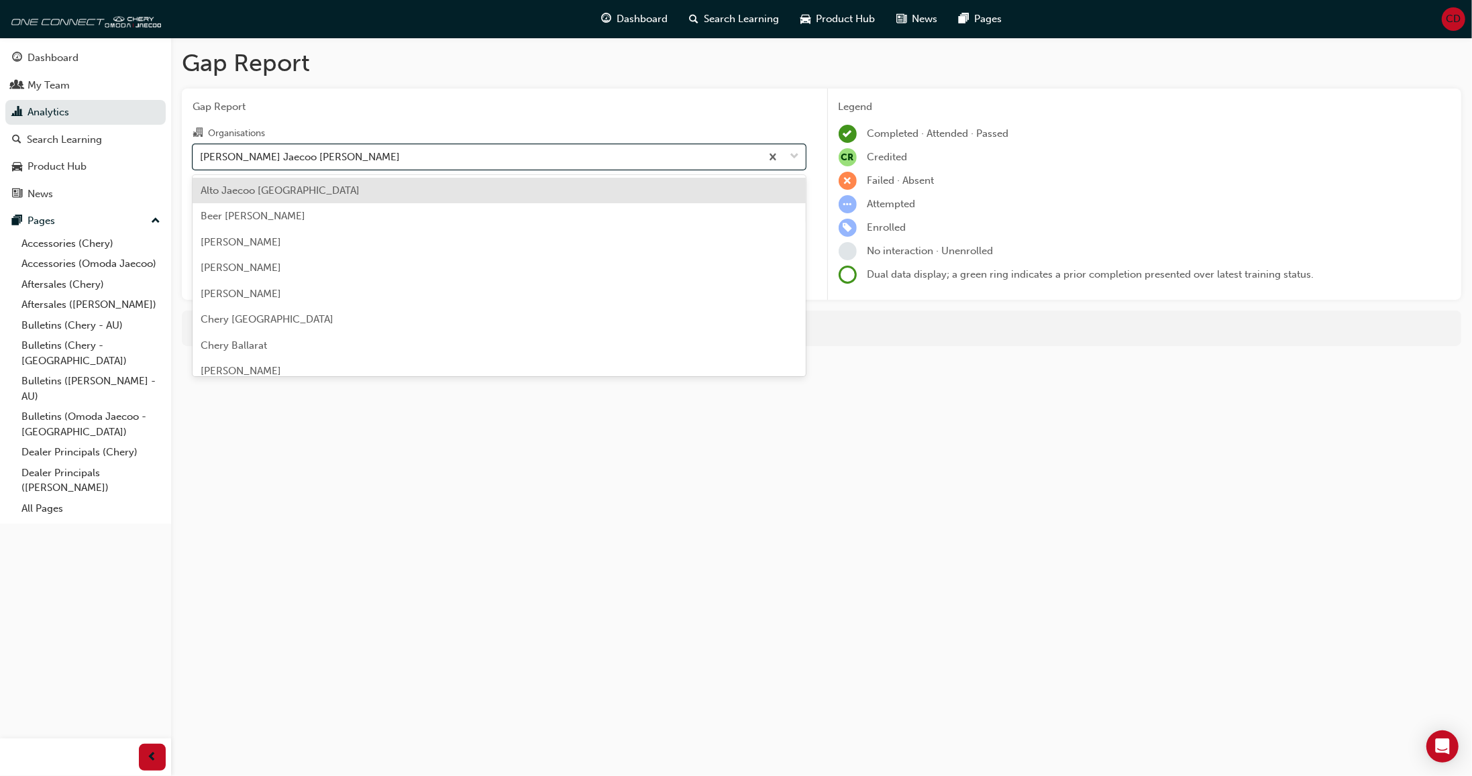
click at [347, 198] on div "Alto Jaecoo [GEOGRAPHIC_DATA]" at bounding box center [499, 191] width 613 height 26
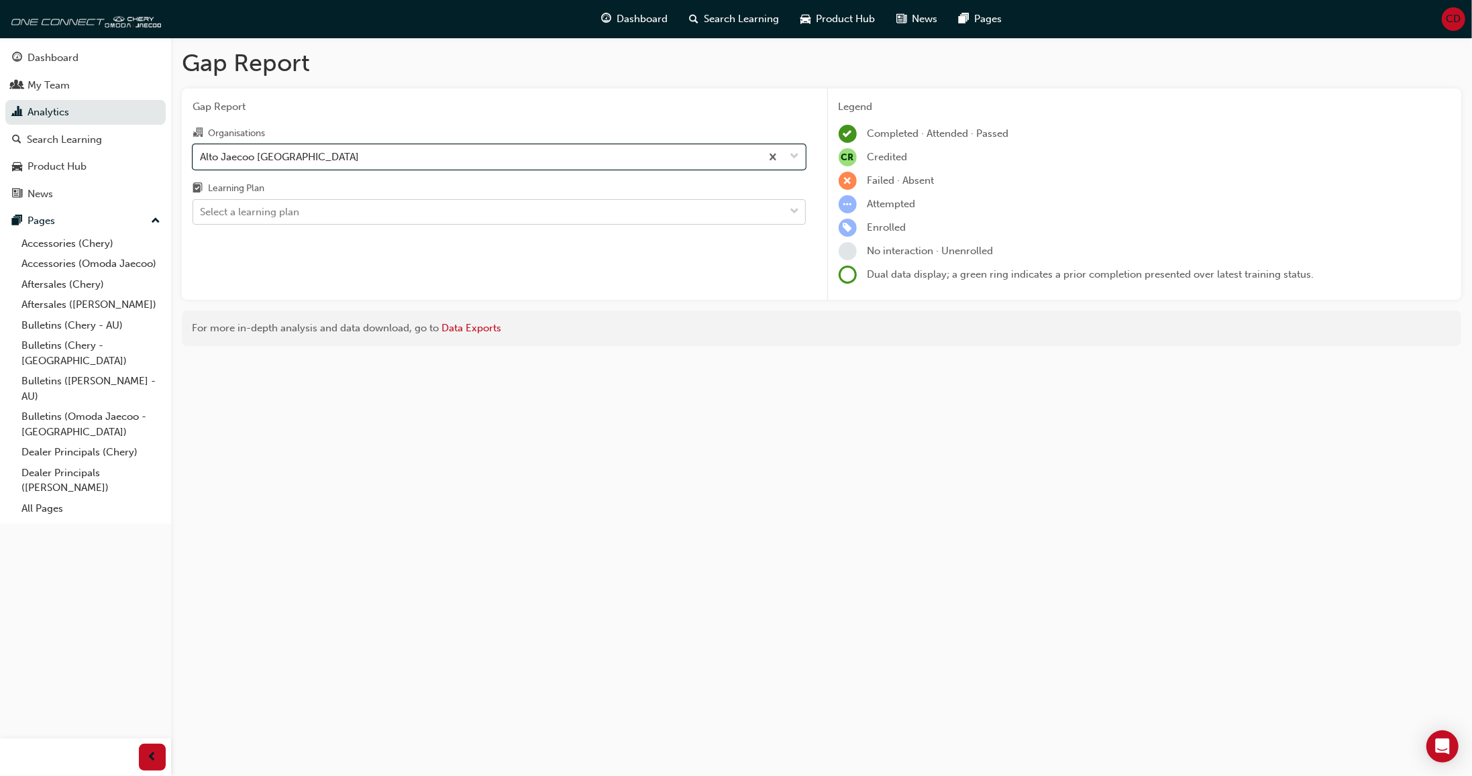
click at [310, 202] on div "Select a learning plan" at bounding box center [489, 212] width 592 height 23
click at [201, 206] on input "Learning Plan Select a learning plan" at bounding box center [200, 211] width 1 height 11
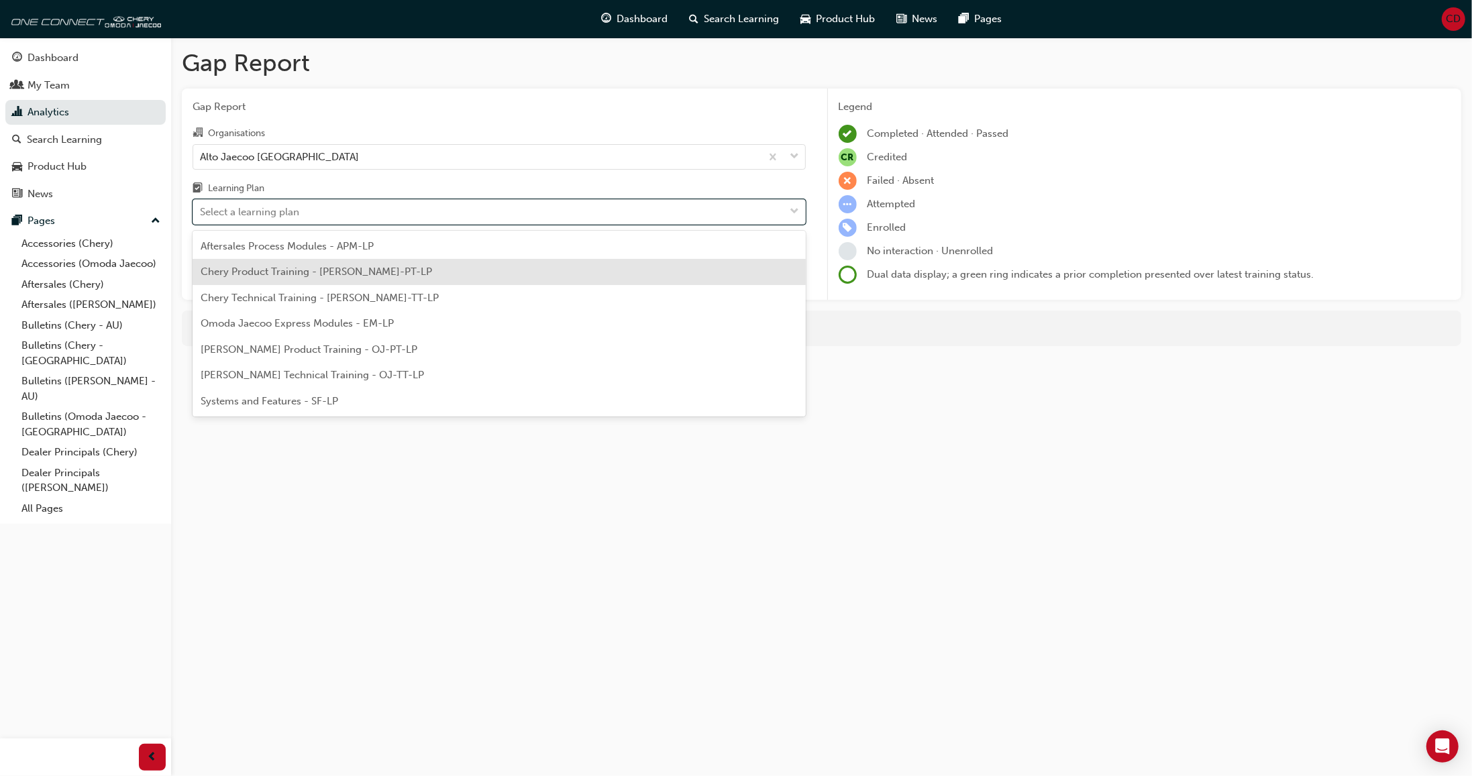
click at [276, 269] on span "Chery Product Training - [PERSON_NAME]-PT-LP" at bounding box center [316, 272] width 231 height 12
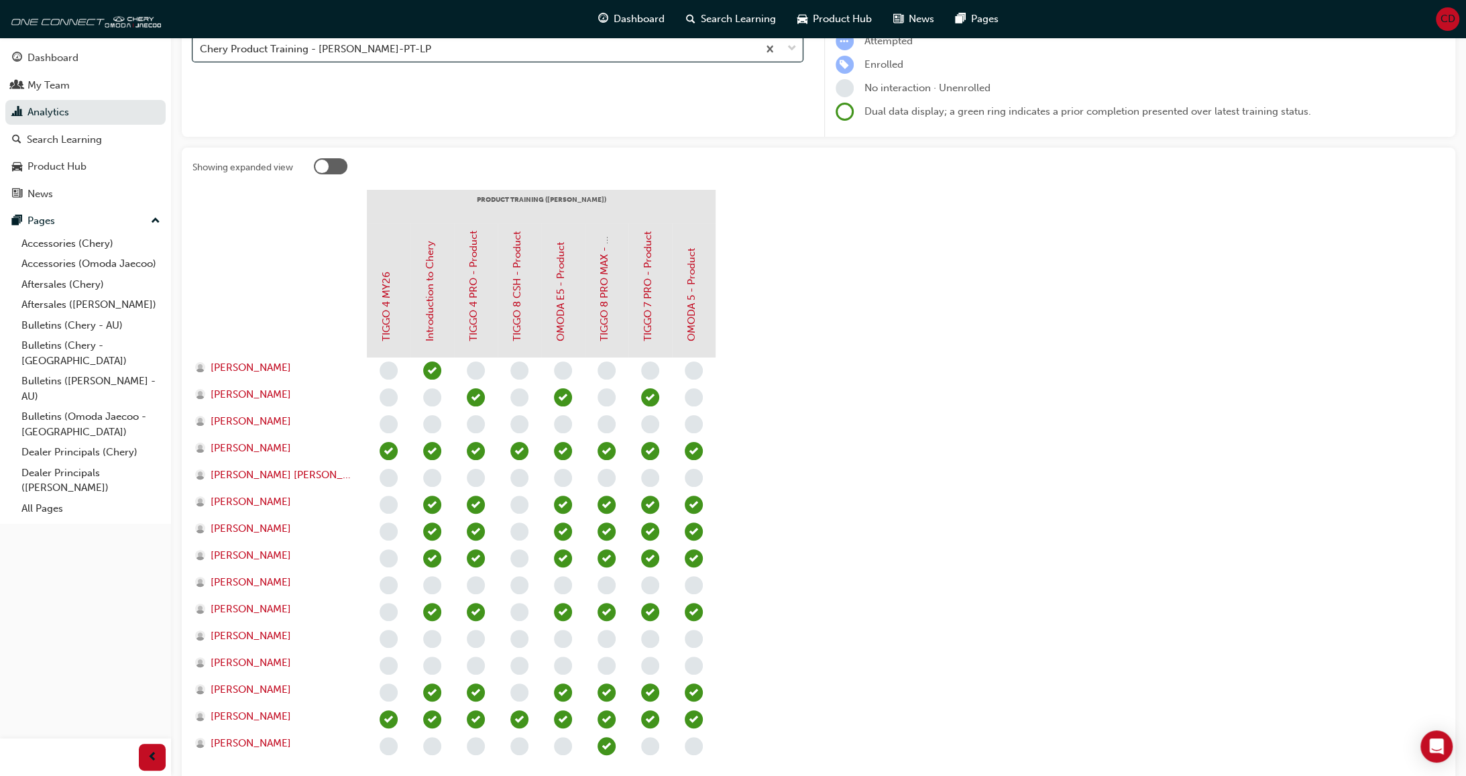
scroll to position [38, 0]
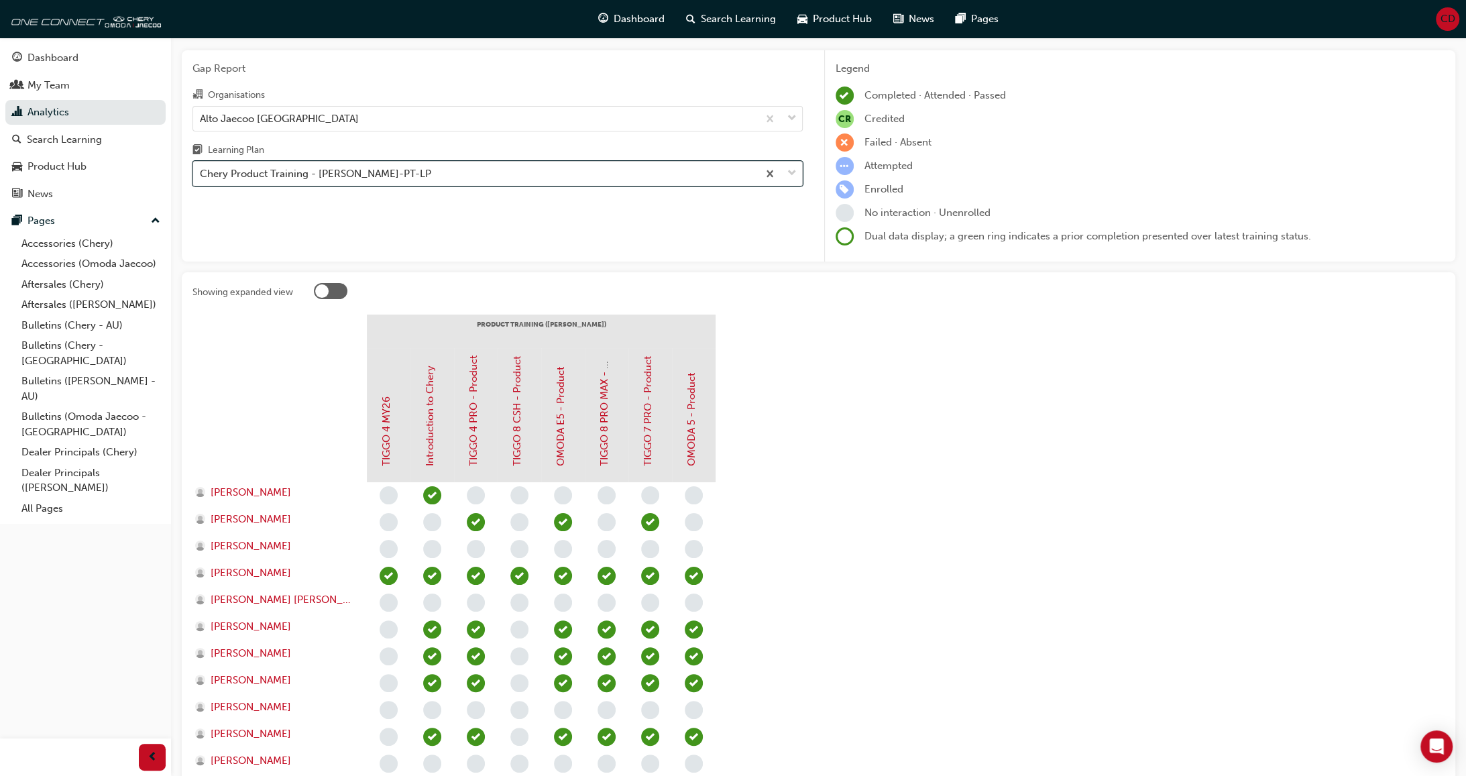
click at [381, 174] on div "Chery Product Training - [PERSON_NAME]-PT-LP" at bounding box center [475, 173] width 565 height 23
click at [201, 174] on input "Learning Plan option Chery Product Training - [PERSON_NAME]-PT-LP, selected. 0 …" at bounding box center [200, 173] width 1 height 11
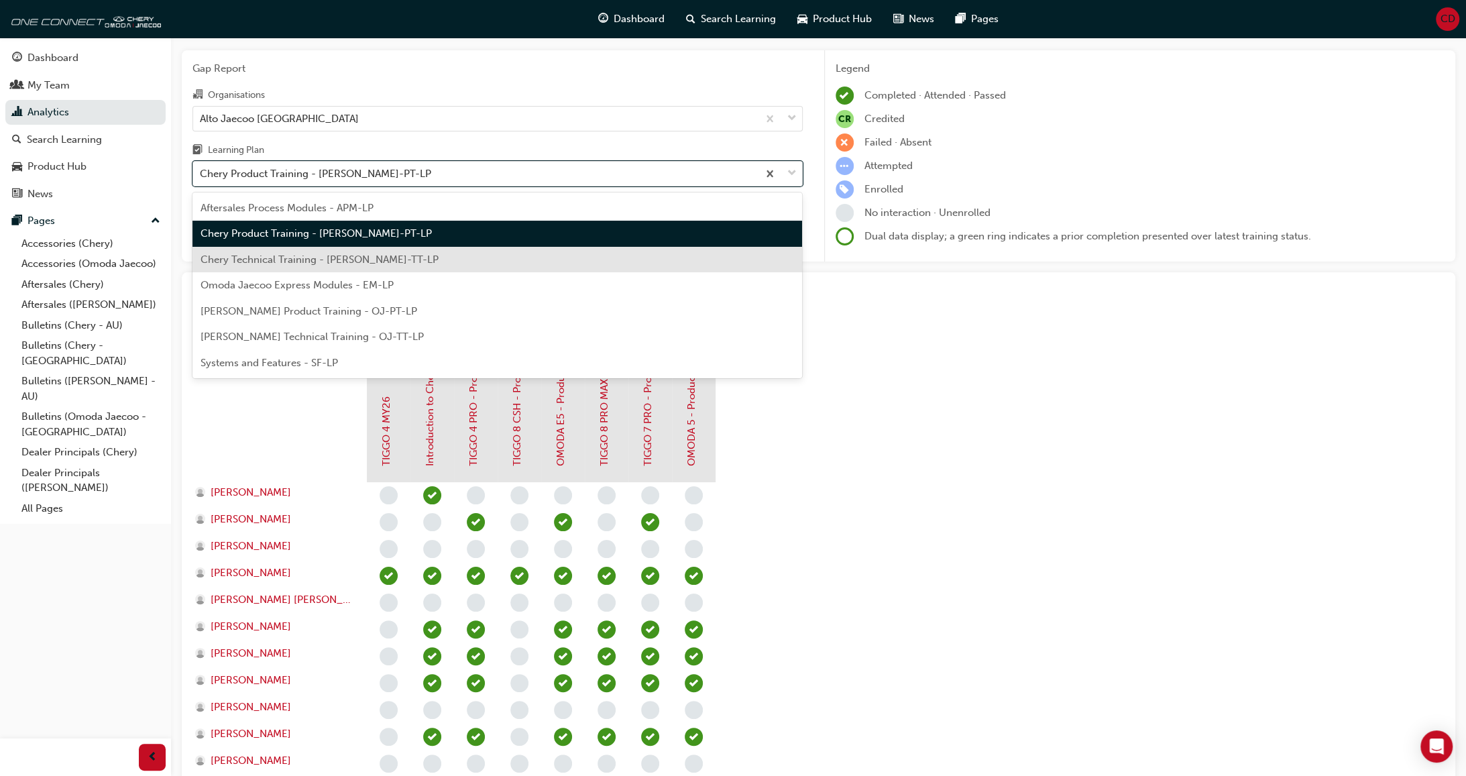
click at [384, 258] on span "Chery Technical Training - [PERSON_NAME]-TT-LP" at bounding box center [320, 260] width 238 height 12
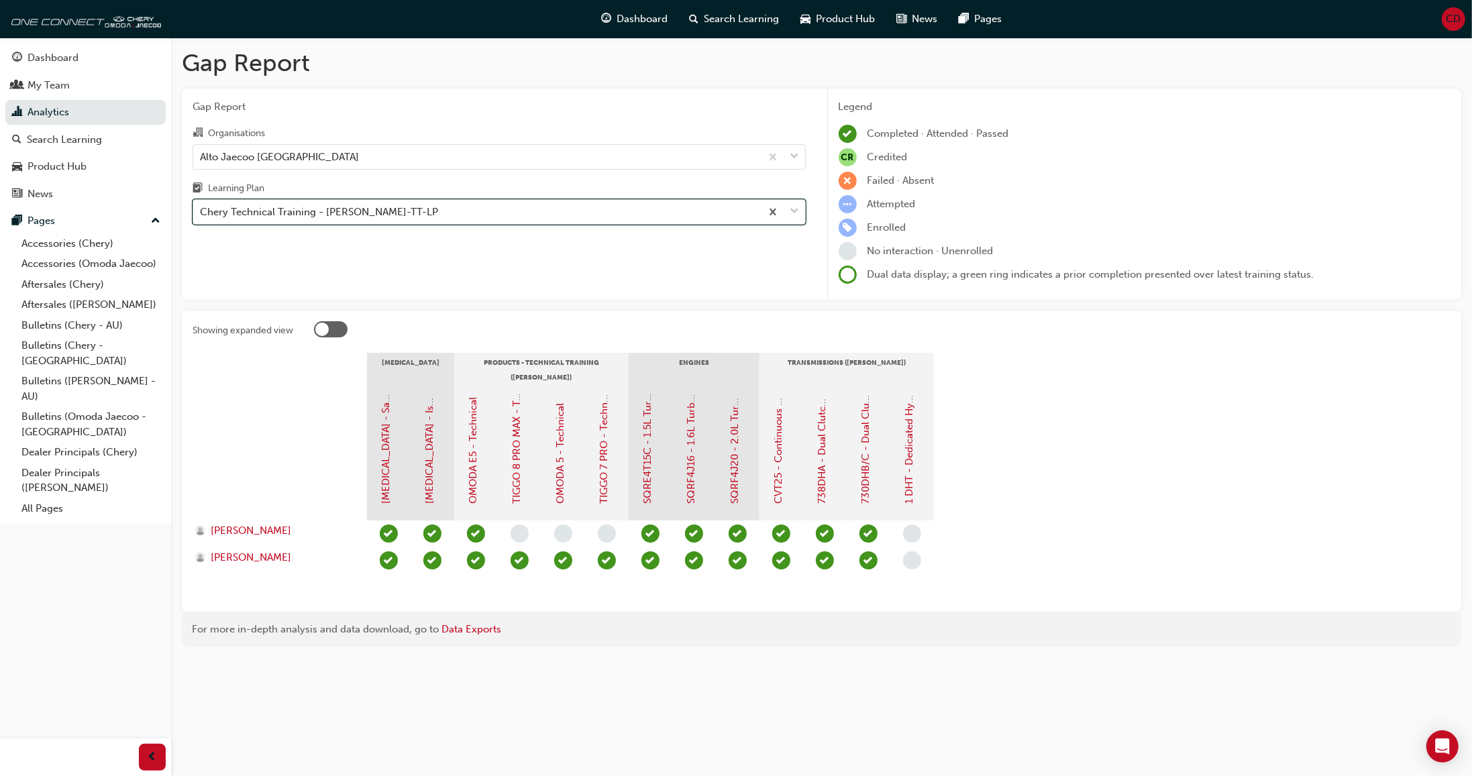
click at [386, 217] on div "Chery Technical Training - [PERSON_NAME]-TT-LP" at bounding box center [477, 212] width 568 height 23
click at [201, 217] on input "Learning Plan option Chery Technical Training - [PERSON_NAME]-TT-LP, selected. …" at bounding box center [200, 211] width 1 height 11
click at [368, 216] on div "Chery Technical Training - [PERSON_NAME]-TT-LP" at bounding box center [319, 212] width 238 height 15
click at [201, 216] on input "Learning Plan option Chery Technical Training - [PERSON_NAME]-TT-LP, selected. …" at bounding box center [200, 211] width 1 height 11
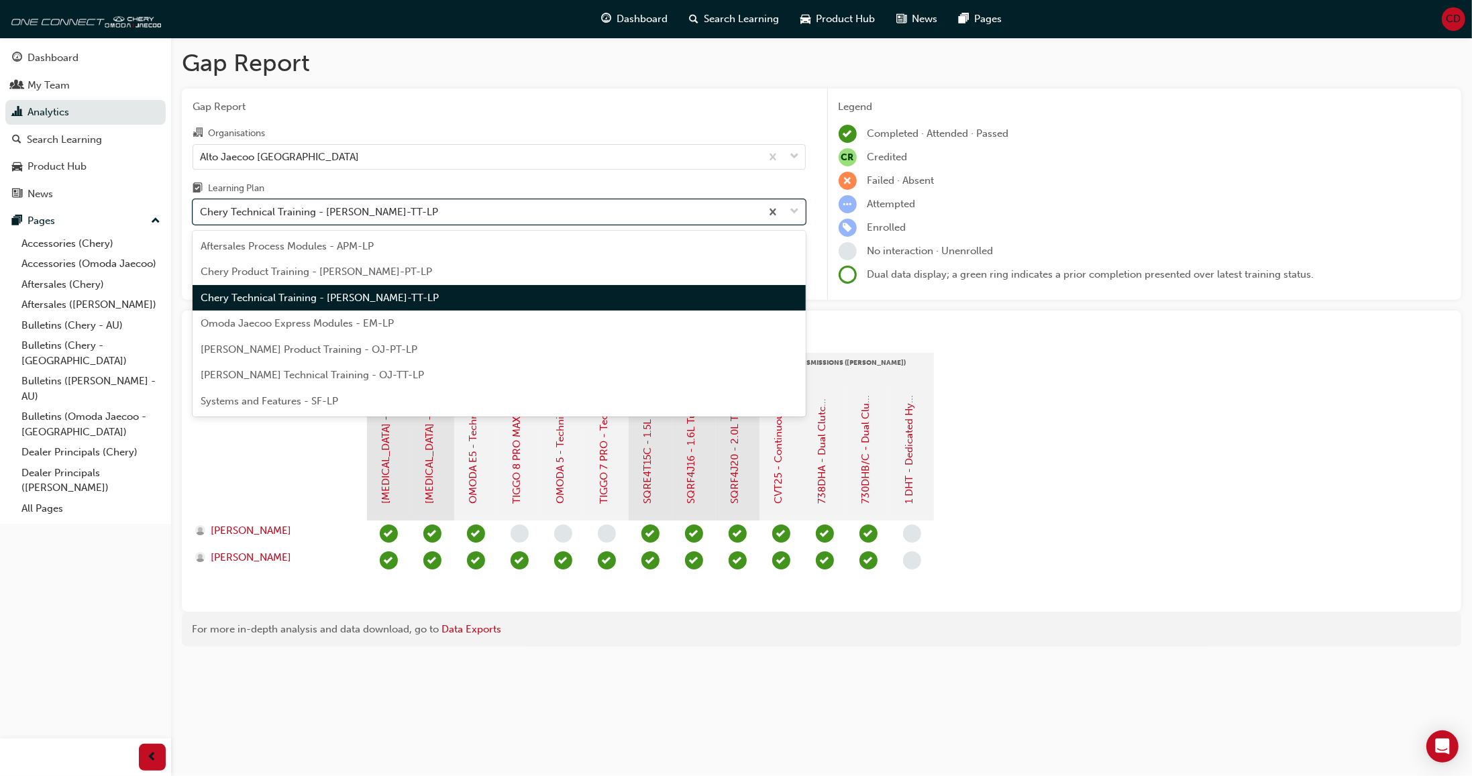
click at [368, 216] on div "Chery Technical Training - [PERSON_NAME]-TT-LP" at bounding box center [319, 212] width 238 height 15
click at [201, 216] on input "Learning Plan option Chery Technical Training - [PERSON_NAME]-TT-LP, selected. …" at bounding box center [200, 211] width 1 height 11
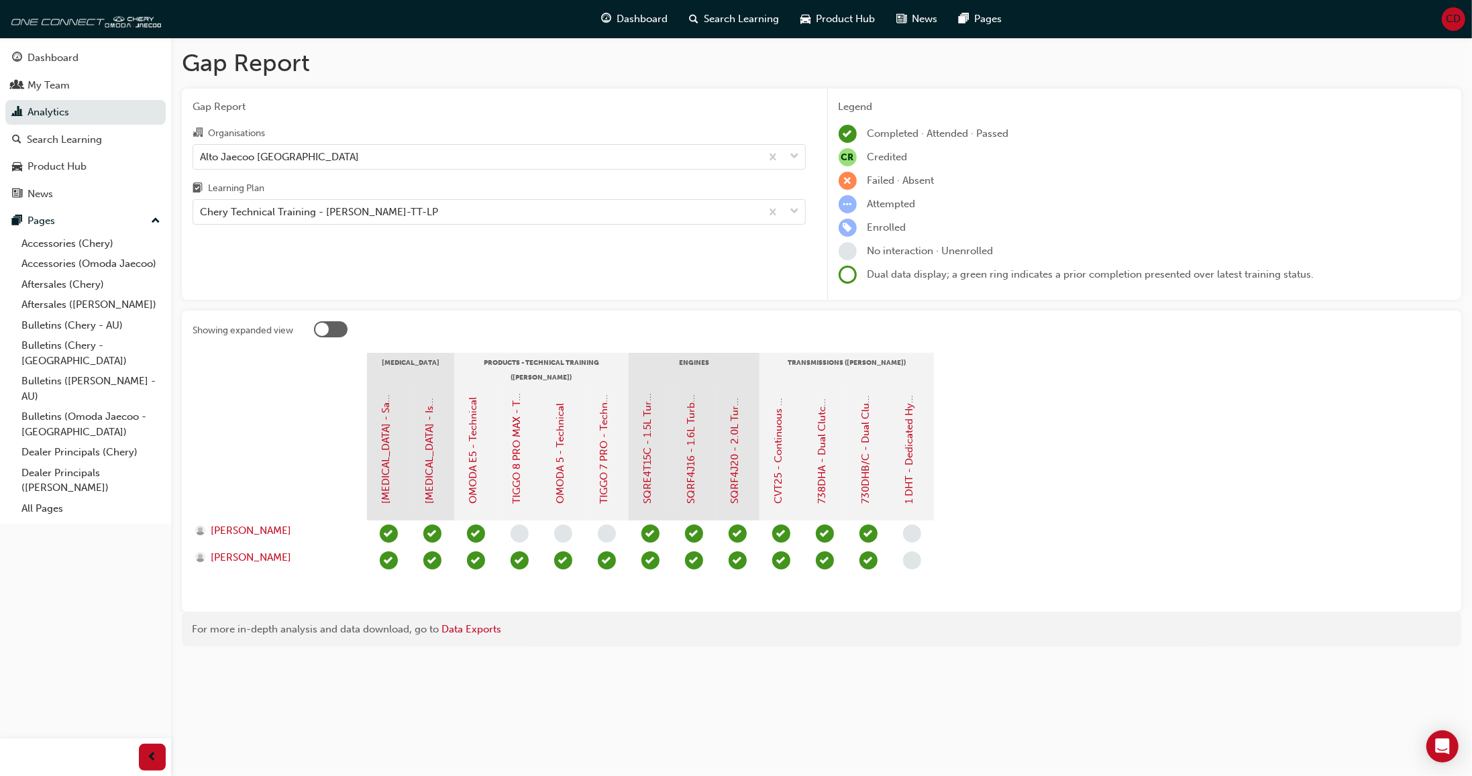
click at [313, 443] on div at bounding box center [280, 453] width 174 height 134
click at [213, 476] on span "[PERSON_NAME]" at bounding box center [251, 530] width 80 height 15
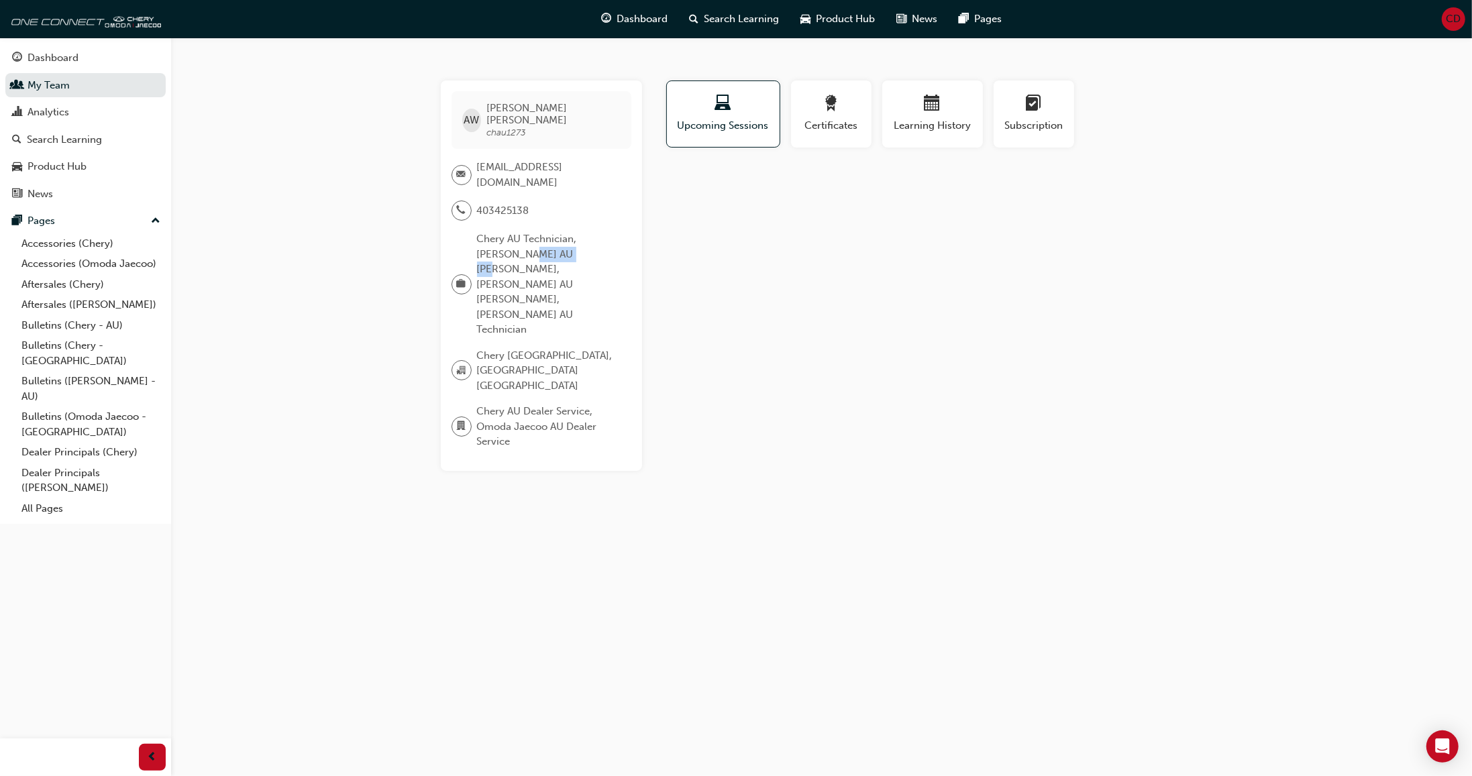
drag, startPoint x: 496, startPoint y: 229, endPoint x: 555, endPoint y: 230, distance: 59.0
click at [555, 231] on span "Chery AU Technician, [PERSON_NAME] AU [PERSON_NAME], [PERSON_NAME] AU [PERSON_N…" at bounding box center [549, 284] width 144 height 106
click at [576, 412] on div "AW [PERSON_NAME] chau1273 [EMAIL_ADDRESS][DOMAIN_NAME] 403425138 Chery AU Techn…" at bounding box center [736, 388] width 1472 height 776
click at [45, 109] on div "Analytics" at bounding box center [49, 112] width 42 height 15
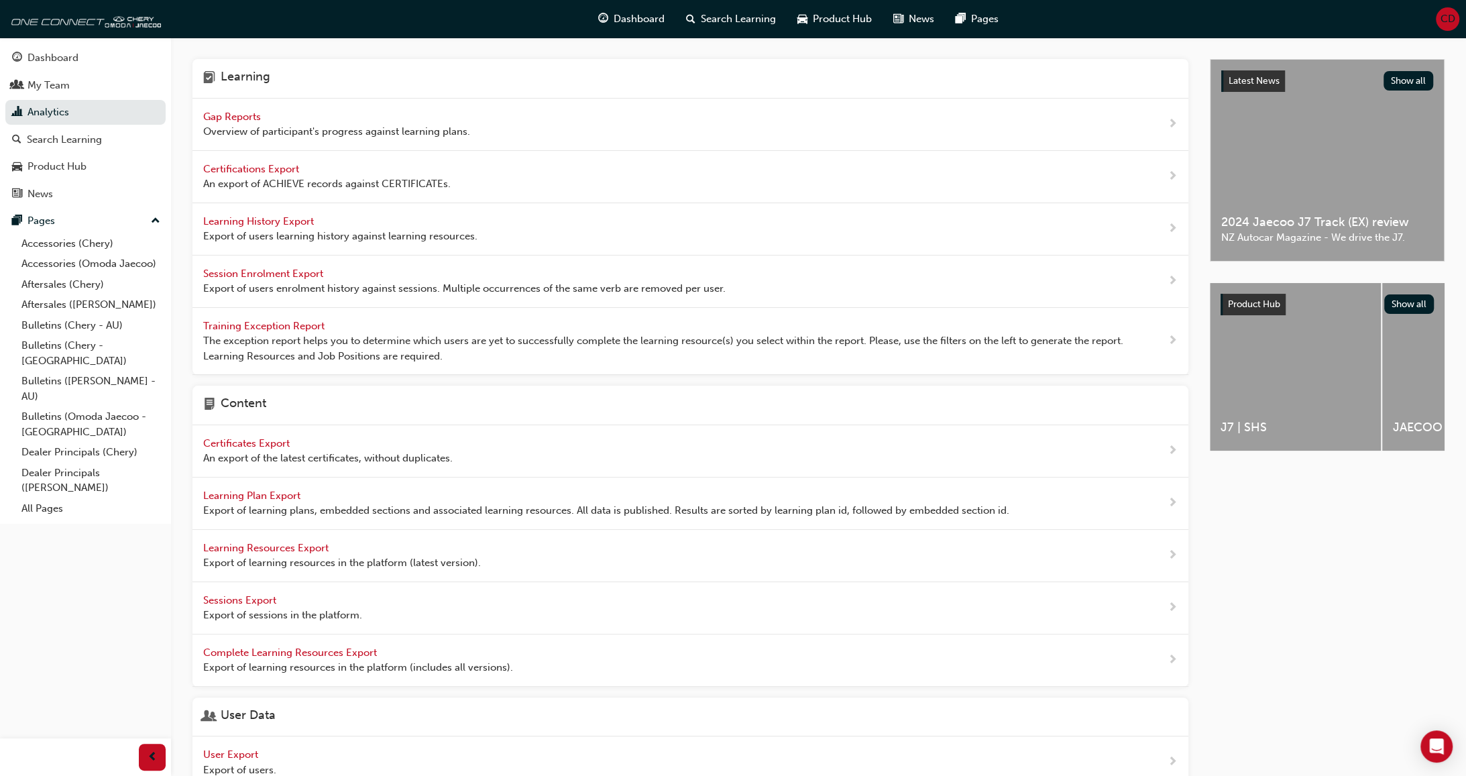
click at [275, 219] on span "Learning History Export" at bounding box center [259, 221] width 113 height 12
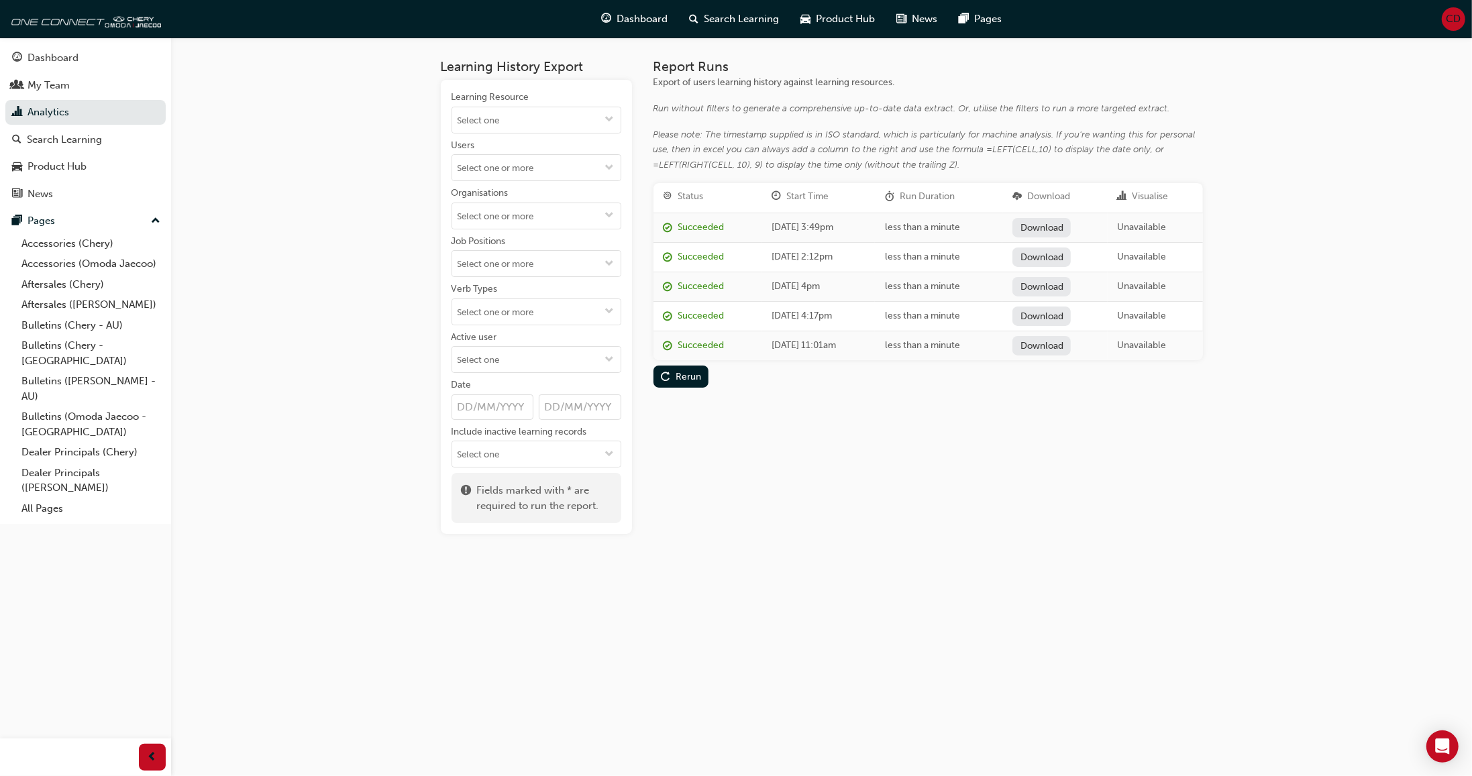
click at [1019, 228] on link "Download" at bounding box center [1041, 227] width 58 height 19
click at [897, 476] on div "Learning History Export Learning Resource Users Organisations Job Positions Ver…" at bounding box center [821, 307] width 805 height 539
click at [76, 163] on div "Product Hub" at bounding box center [57, 166] width 59 height 15
